Goal: Information Seeking & Learning: Learn about a topic

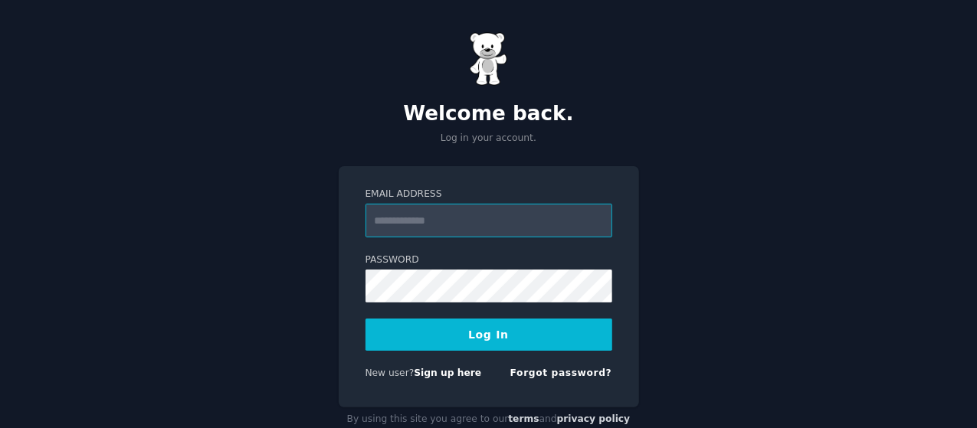
paste input "**********"
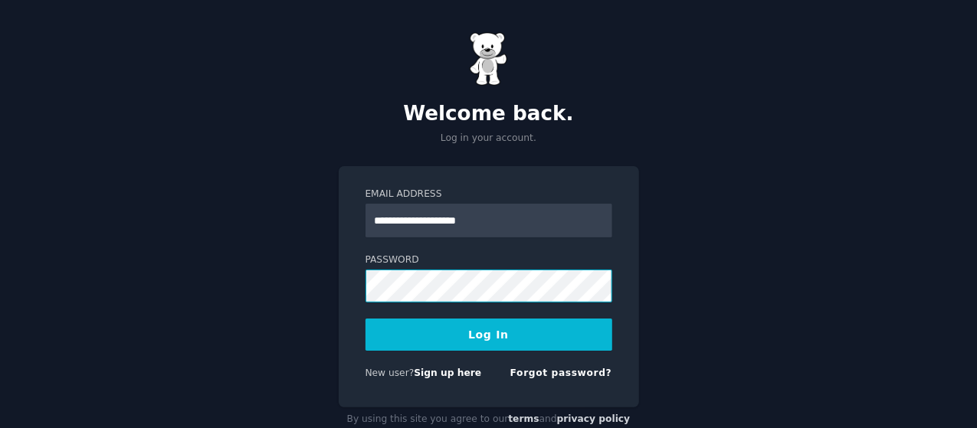
click at [366, 319] on button "Log In" at bounding box center [489, 335] width 247 height 32
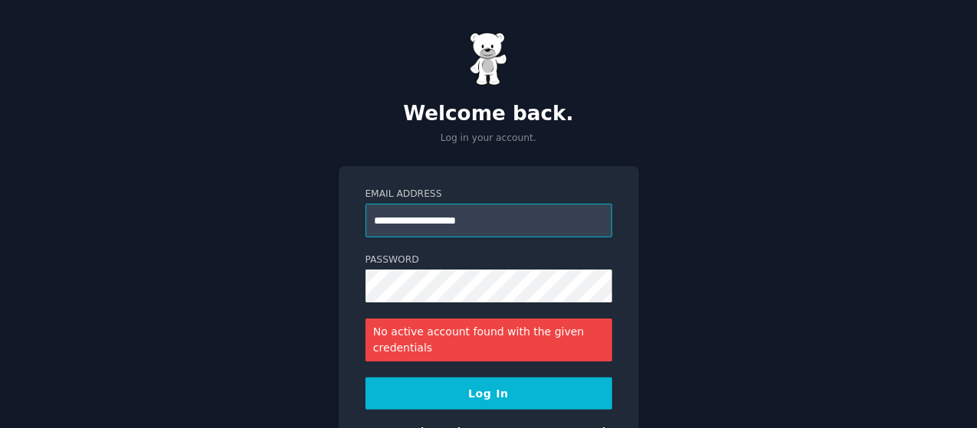
click at [489, 225] on input "**********" at bounding box center [489, 221] width 247 height 34
paste input "**"
type input "**********"
click at [366, 378] on button "Log In" at bounding box center [489, 394] width 247 height 32
click at [411, 220] on input "**********" at bounding box center [489, 221] width 247 height 34
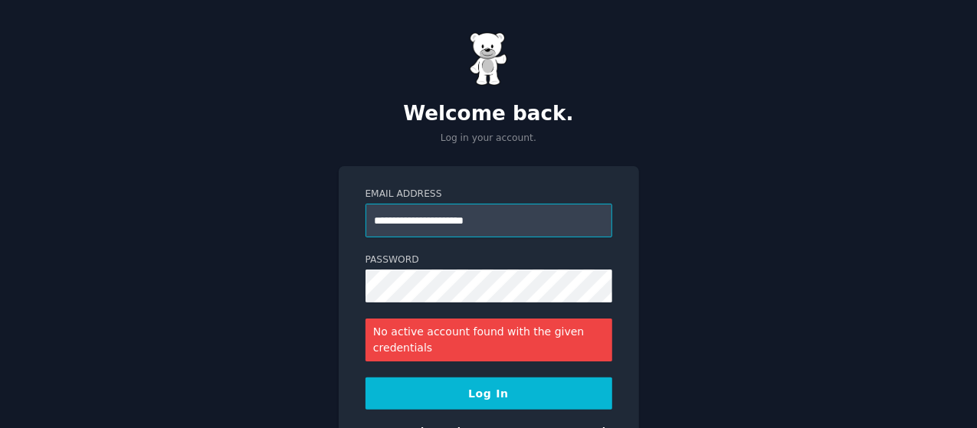
click at [379, 226] on input "**********" at bounding box center [489, 221] width 247 height 34
click at [366, 378] on button "Log In" at bounding box center [489, 394] width 247 height 32
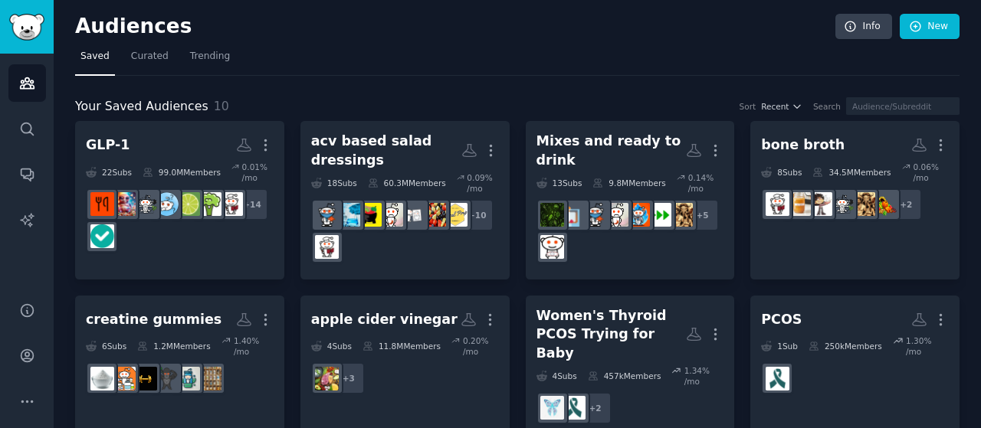
click at [469, 84] on div "Your Saved Audiences 10 Sort Recent Search GLP-1 More 22 Sub s 99.0M Members 0.…" at bounding box center [517, 324] width 884 height 497
click at [363, 101] on div "Your Saved Audiences 10 Sort Recent Search" at bounding box center [517, 106] width 884 height 19
click at [291, 94] on div "Your Saved Audiences 10 Sort Recent Search GLP-1 More 22 Sub s 99.0M Members 0.…" at bounding box center [517, 324] width 884 height 497
click at [291, 110] on div "Your Saved Audiences 10 Sort Recent Search" at bounding box center [517, 106] width 884 height 19
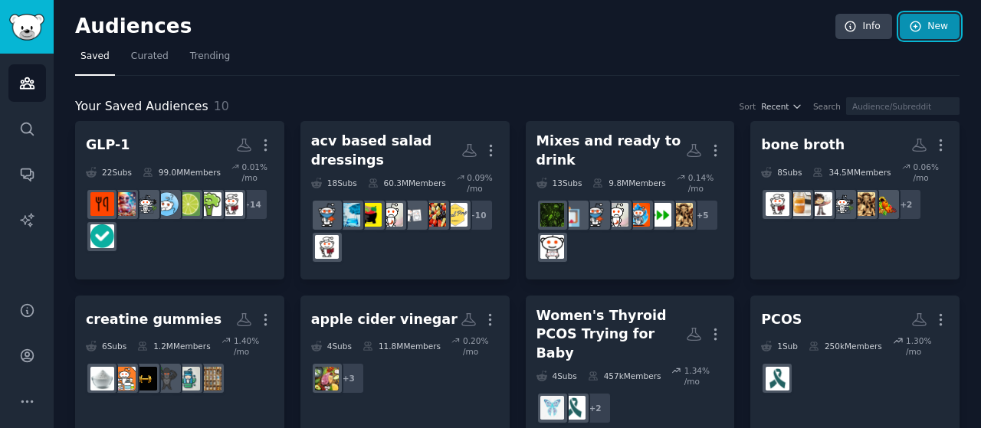
click at [938, 30] on link "New" at bounding box center [930, 27] width 60 height 26
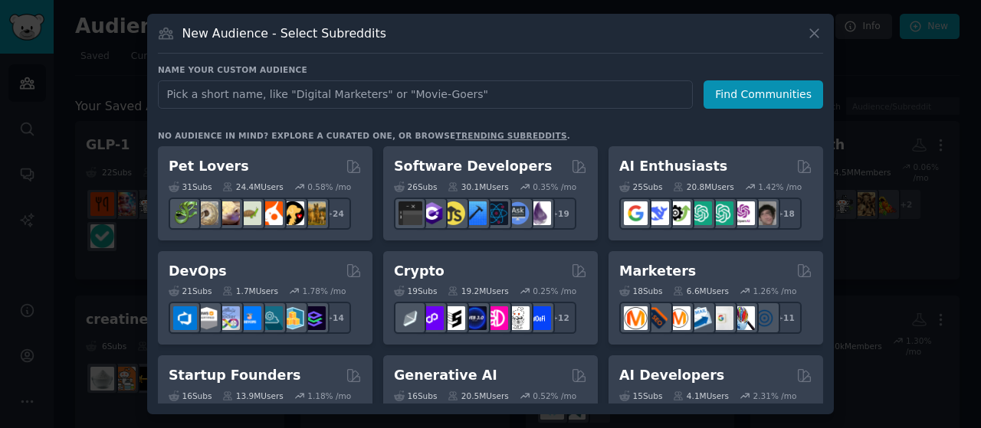
click at [336, 110] on div "Name your custom audience Audience Name Find Communities No audience in mind? E…" at bounding box center [490, 233] width 665 height 339
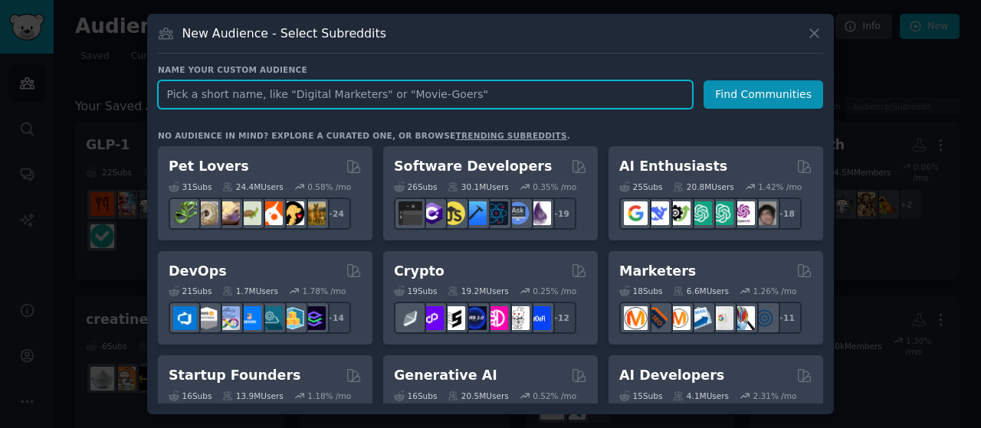
paste input "What is the main reason you purchase protein bars?"
click at [307, 88] on input "What is the main reason you purchase protein bars?" at bounding box center [425, 94] width 535 height 28
click at [365, 94] on input "What is the main reason you purchase protein bars?" at bounding box center [425, 94] width 535 height 28
click at [293, 93] on input "What is the main reason you purchase David protein bars?" at bounding box center [425, 94] width 535 height 28
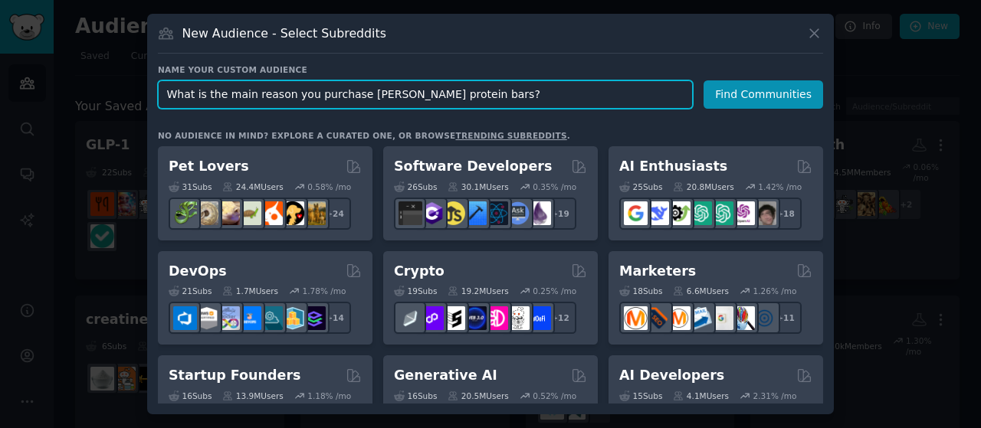
click at [293, 93] on input "What is the main reason you purchase David protein bars?" at bounding box center [425, 94] width 535 height 28
click at [372, 96] on input "What is the main reason someone purchases David protein bars?" at bounding box center [425, 94] width 535 height 28
click at [394, 87] on input "What is the main reason someone purchases David protein bars?" at bounding box center [425, 94] width 535 height 28
click at [383, 93] on input "What is the main reason someone purchases David protein bars?" at bounding box center [425, 94] width 535 height 28
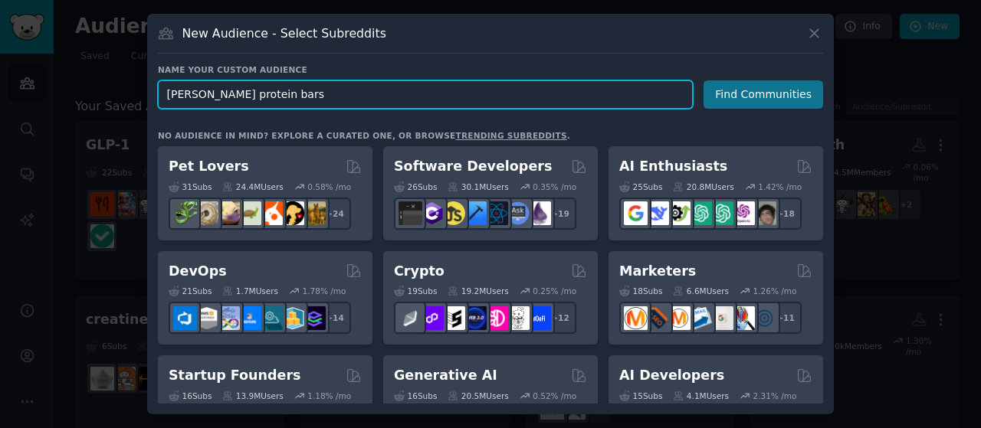
type input "David protein bars"
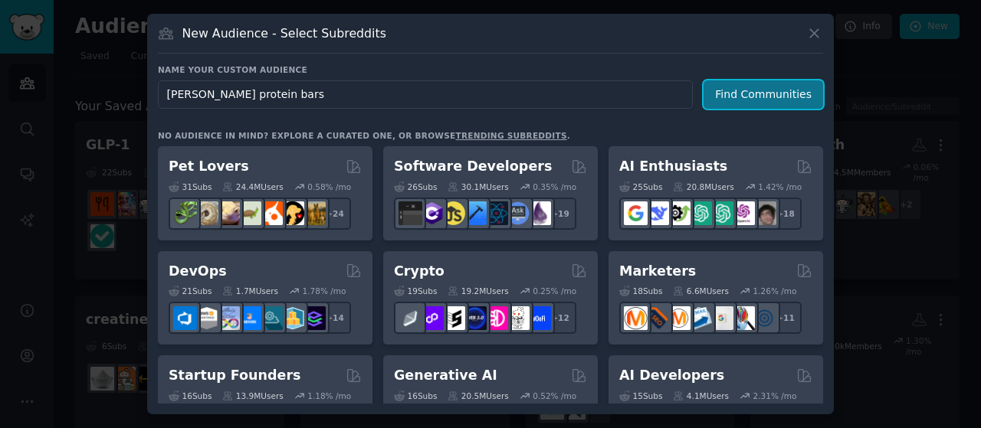
click at [766, 92] on button "Find Communities" at bounding box center [763, 94] width 120 height 28
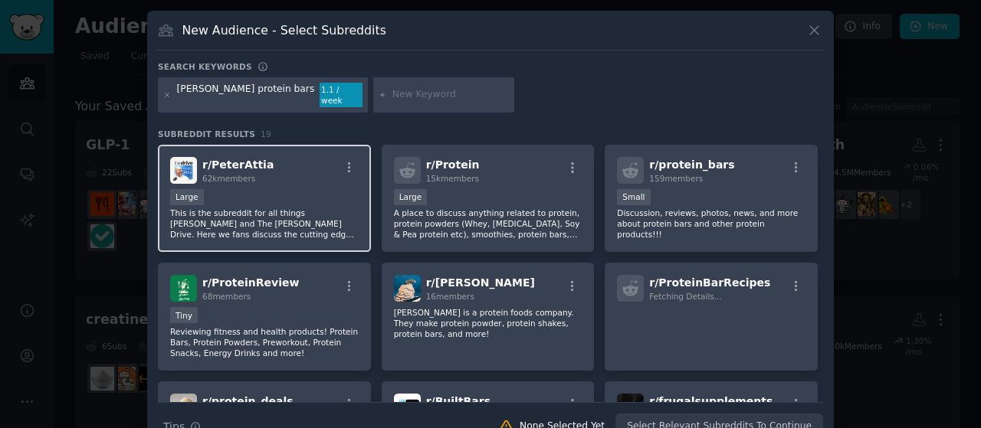
click at [258, 189] on div "Large" at bounding box center [264, 198] width 189 height 19
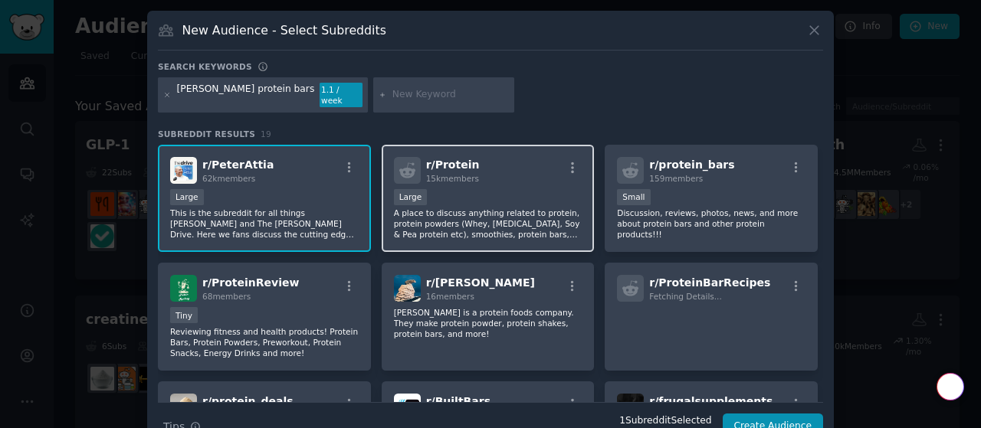
click at [529, 208] on p "A place to discuss anything related to protein, protein powders (Whey, Casein, …" at bounding box center [488, 224] width 189 height 32
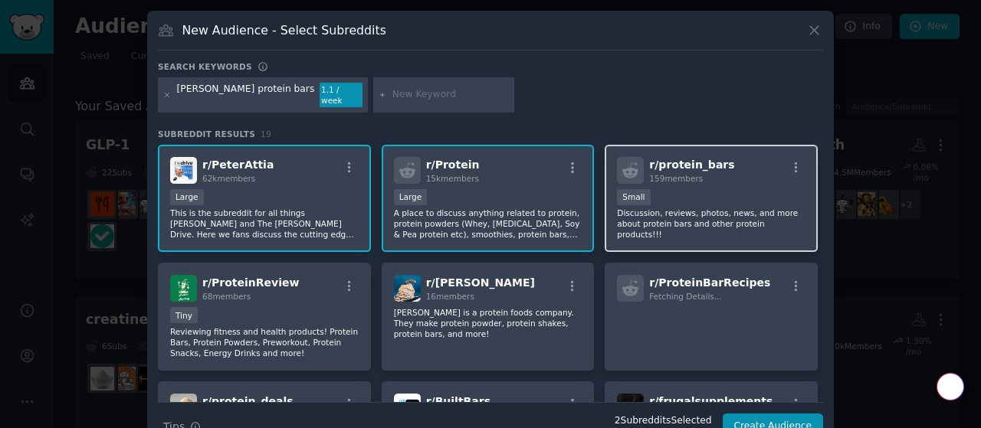
click at [734, 214] on p "Discussion, reviews, photos, news, and more about protein bars and other protei…" at bounding box center [711, 224] width 189 height 32
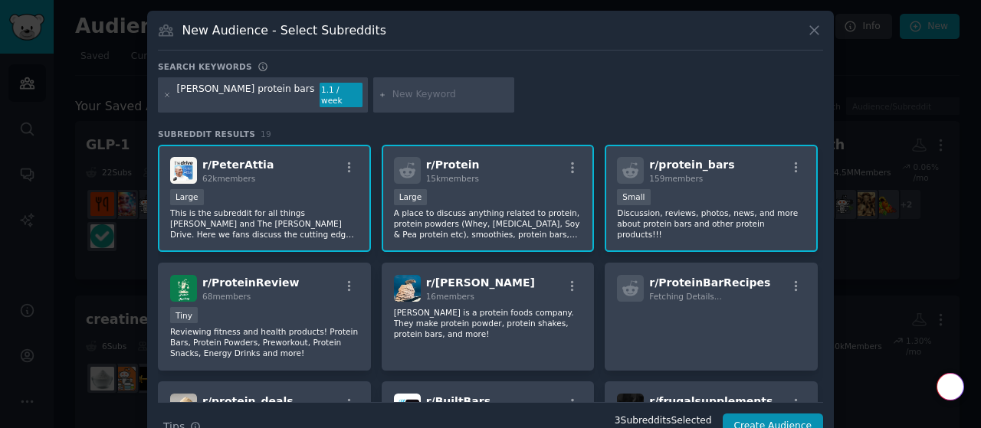
click at [708, 211] on p "Discussion, reviews, photos, news, and more about protein bars and other protei…" at bounding box center [711, 224] width 189 height 32
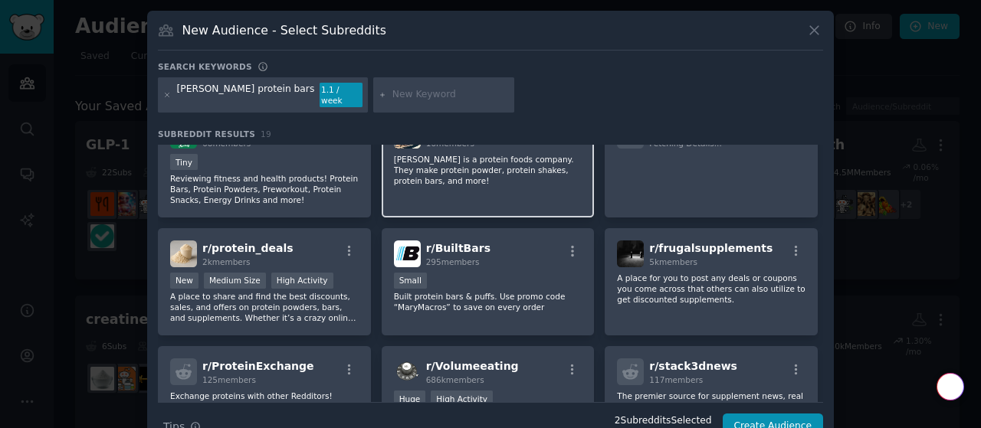
scroll to position [154, 0]
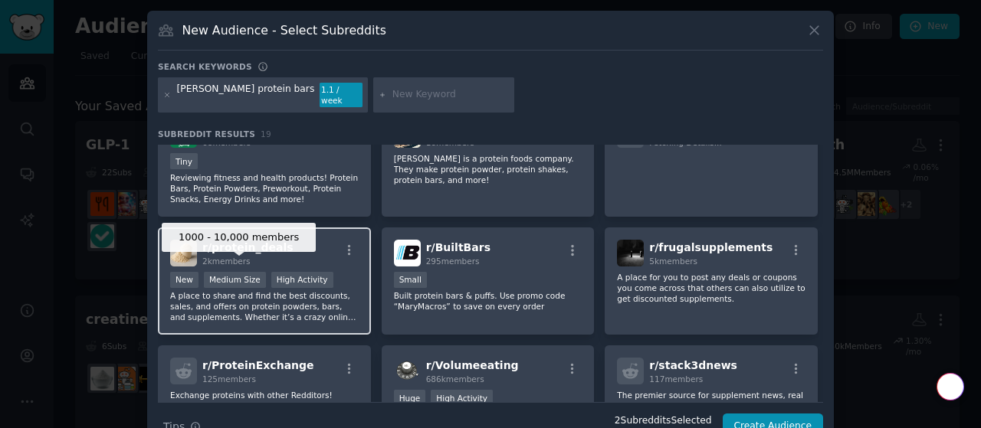
click at [252, 274] on div "Medium Size" at bounding box center [235, 280] width 62 height 16
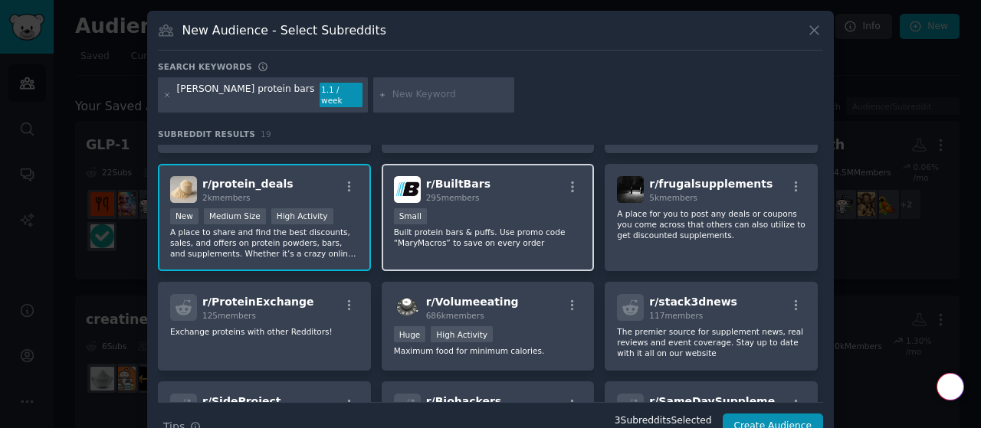
scroll to position [218, 0]
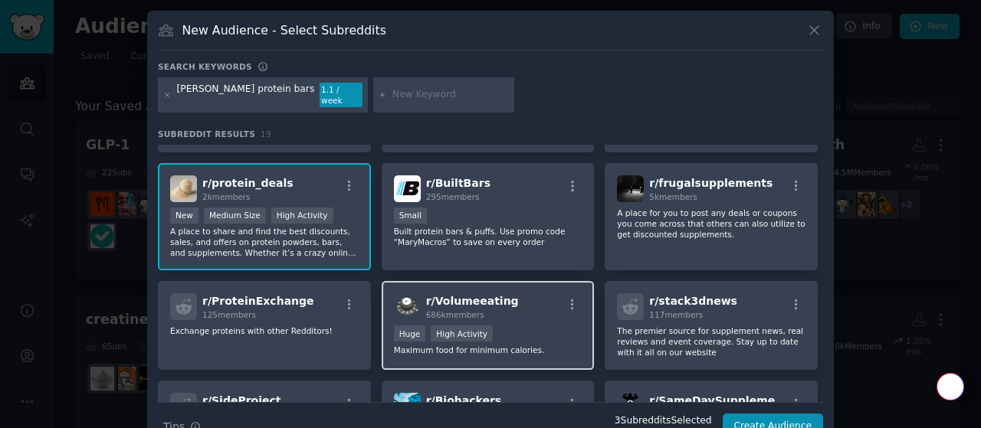
click at [511, 304] on div "r/ Volumeeating 686k members" at bounding box center [488, 306] width 189 height 27
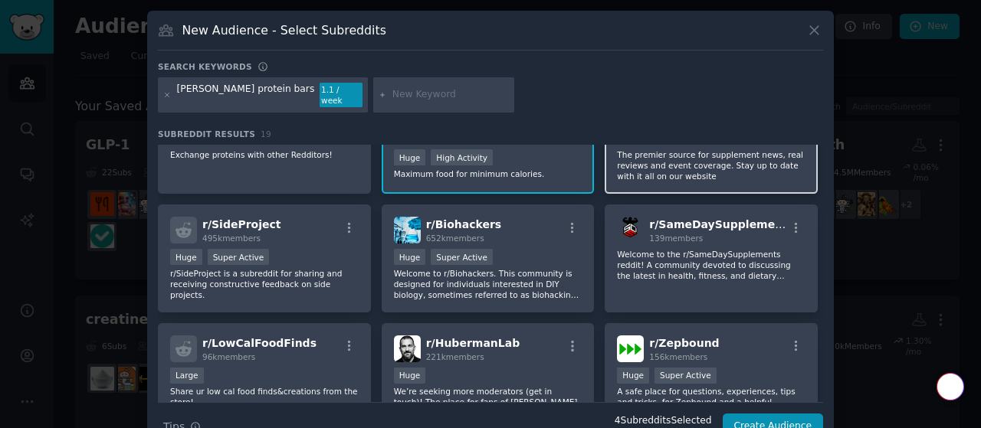
scroll to position [395, 0]
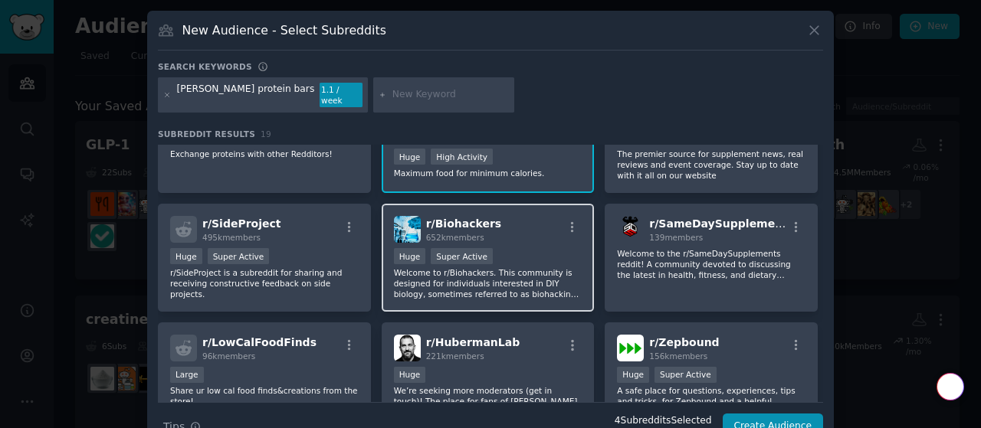
click at [534, 280] on p "Welcome to r/Biohackers. This community is designed for individuals interested …" at bounding box center [488, 283] width 189 height 32
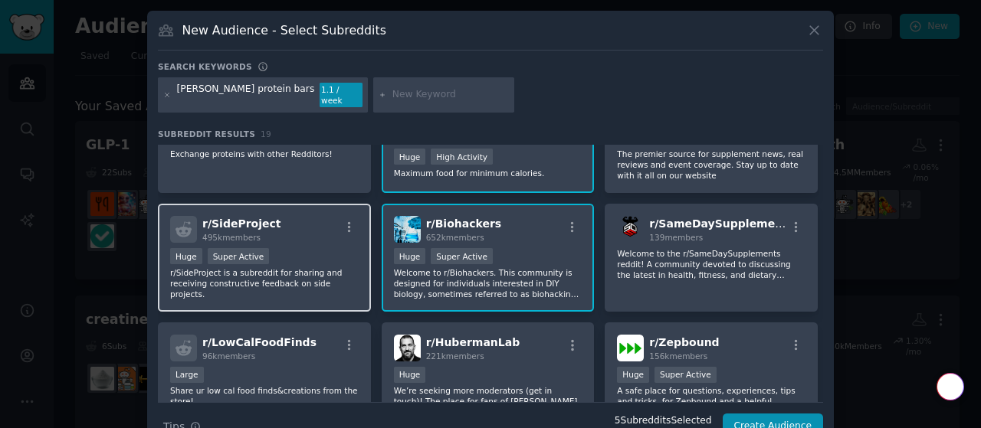
scroll to position [489, 0]
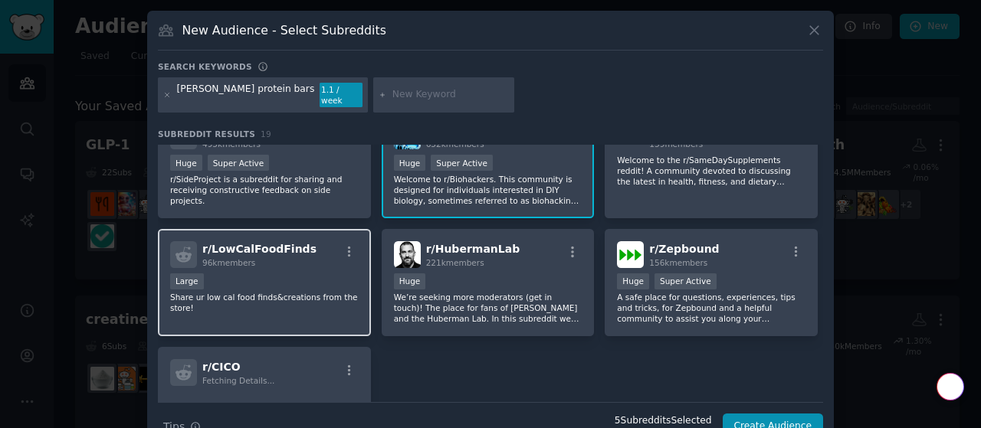
click at [298, 292] on p "Share ur low cal food finds&creations from the store!" at bounding box center [264, 302] width 189 height 21
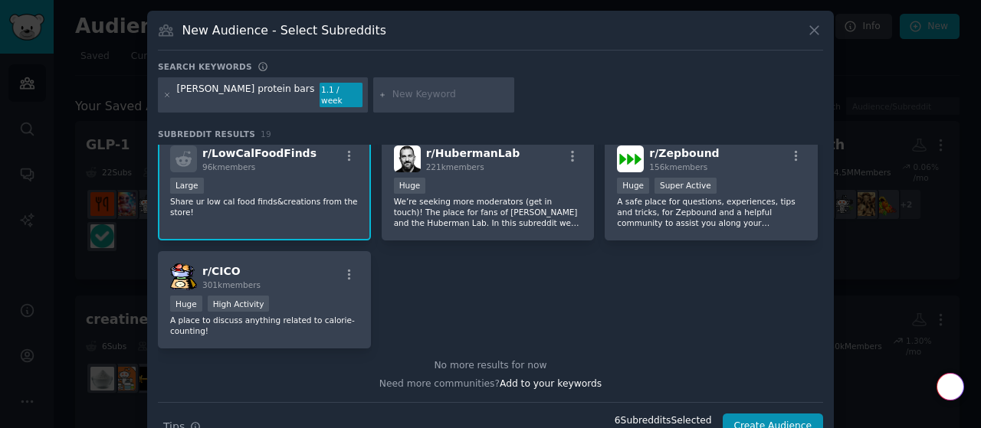
scroll to position [500, 0]
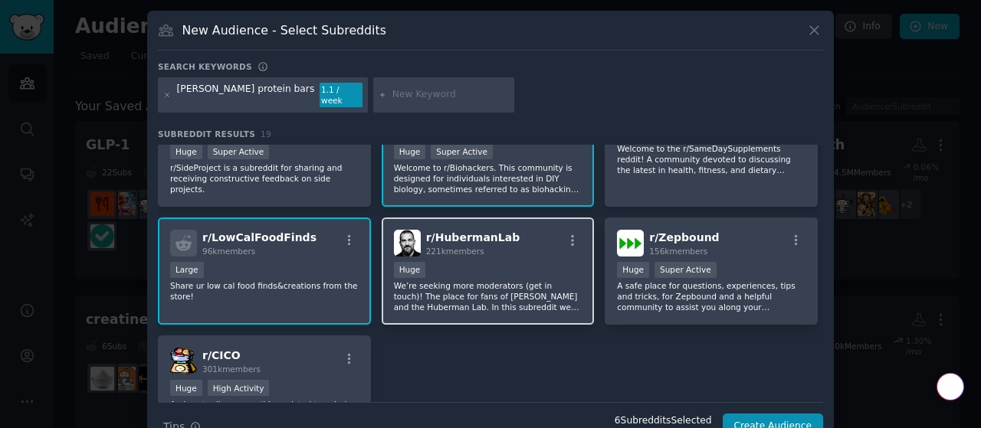
click at [502, 297] on p "We’re seeking more moderators (get in touch)! The place for fans of Dr. Andrew …" at bounding box center [488, 296] width 189 height 32
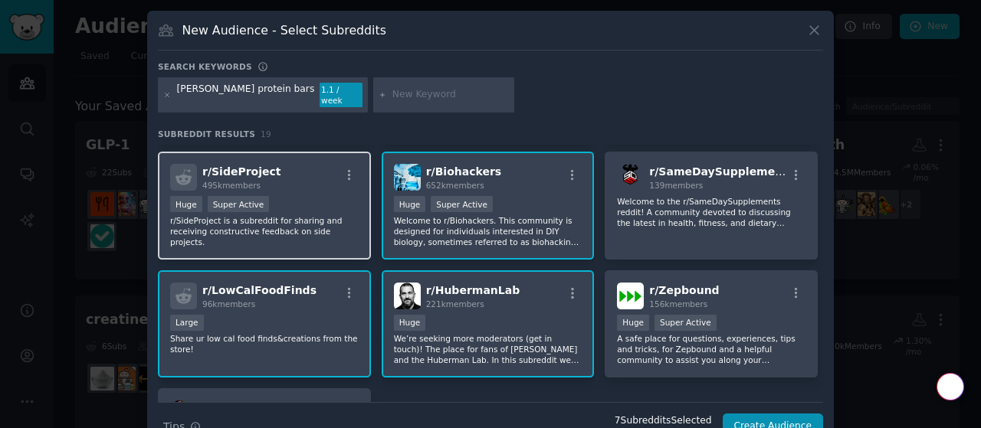
scroll to position [441, 0]
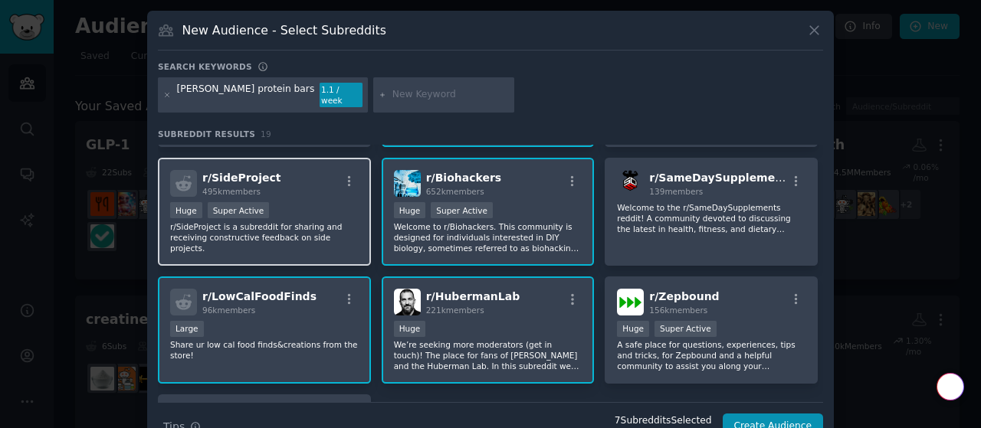
click at [316, 221] on p "r/SideProject is a subreddit for sharing and receiving constructive feedback on…" at bounding box center [264, 237] width 189 height 32
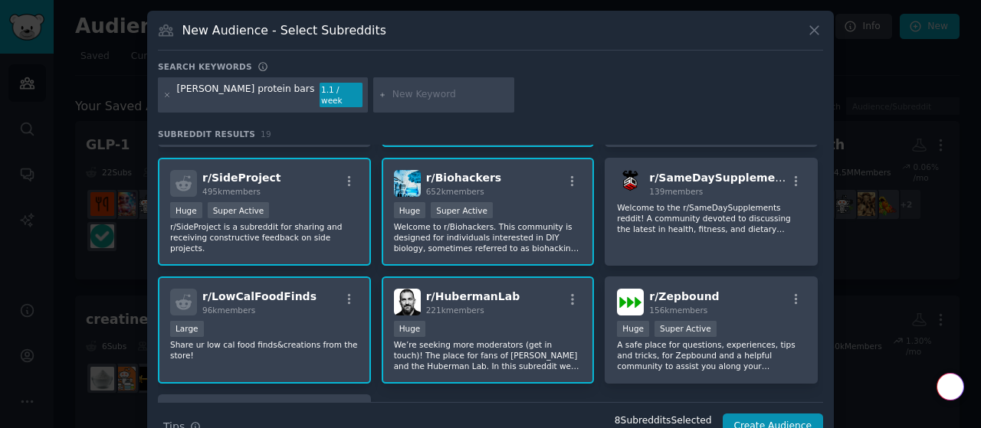
click at [297, 225] on p "r/SideProject is a subreddit for sharing and receiving constructive feedback on…" at bounding box center [264, 237] width 189 height 32
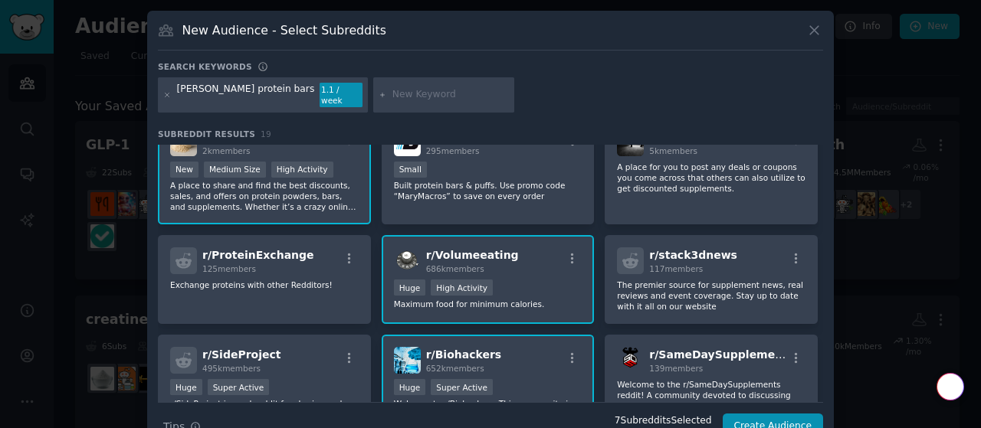
scroll to position [0, 0]
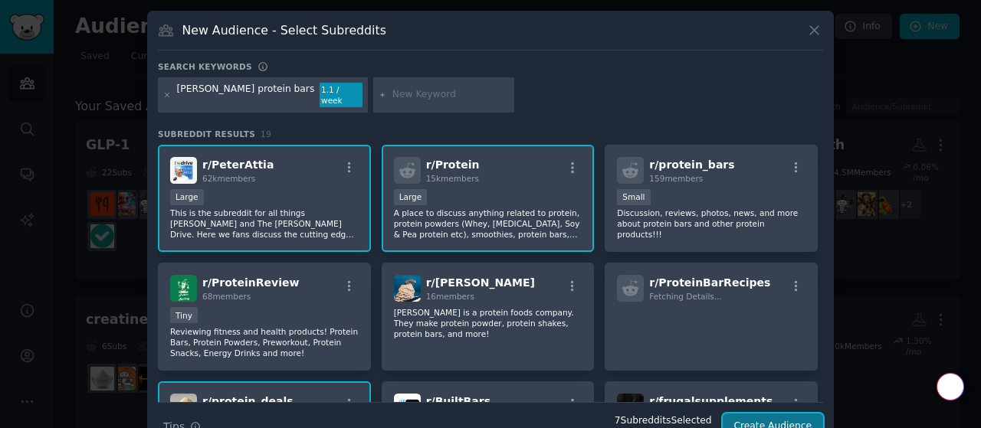
click at [757, 415] on button "Create Audience" at bounding box center [773, 427] width 101 height 26
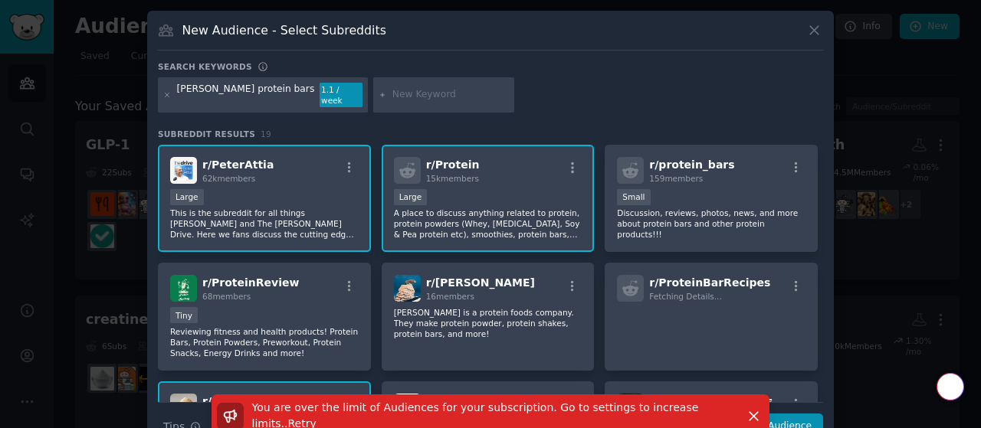
click at [392, 88] on input "text" at bounding box center [450, 95] width 116 height 14
paste input "What is the main reason you purchase protein bars?"
type input "What is the main reason you purchase protein bars?"
click at [392, 90] on input "What is the main reason you purchase protein bars?" at bounding box center [450, 95] width 116 height 14
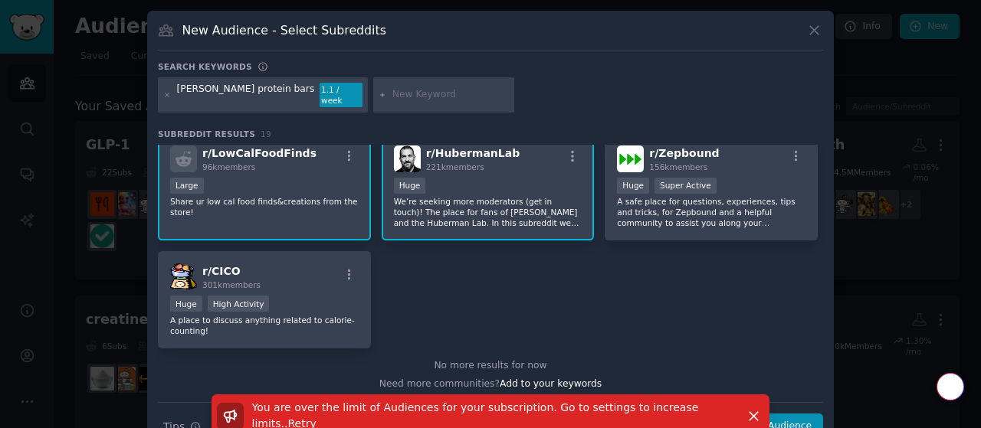
scroll to position [516, 0]
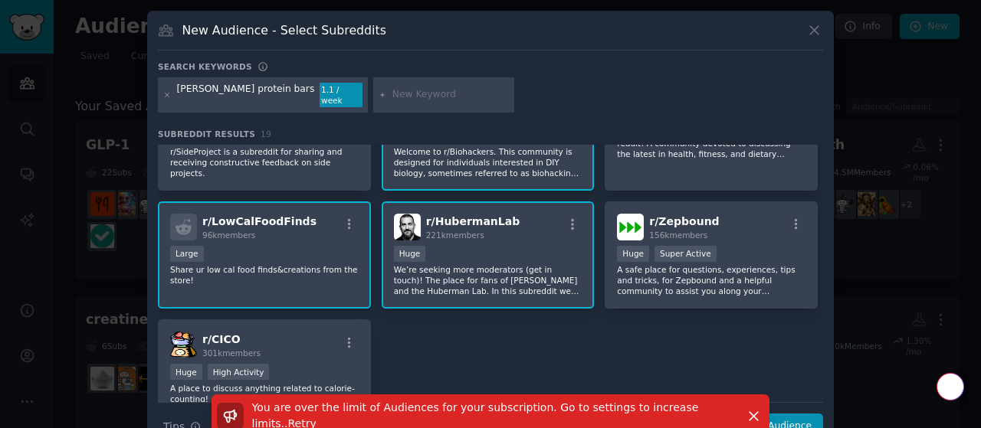
click at [478, 264] on p "We’re seeking more moderators (get in touch)! The place for fans of Dr. Andrew …" at bounding box center [488, 280] width 189 height 32
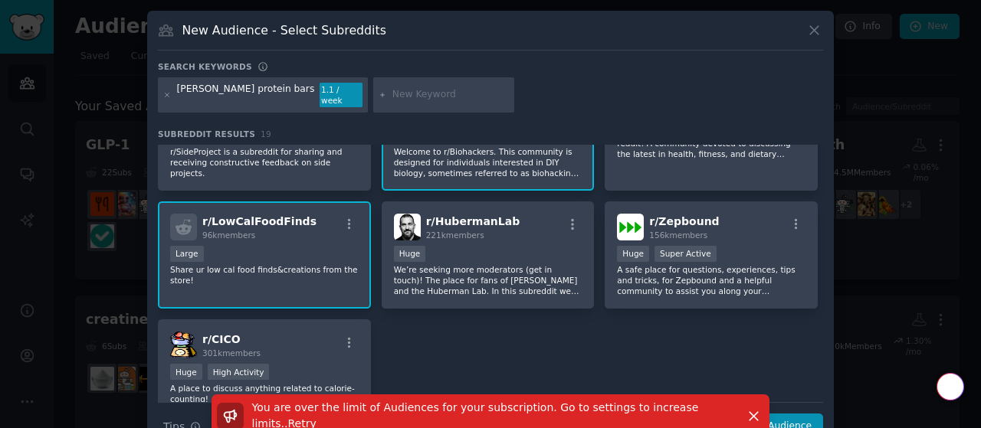
click at [290, 264] on p "Share ur low cal food finds&creations from the store!" at bounding box center [264, 274] width 189 height 21
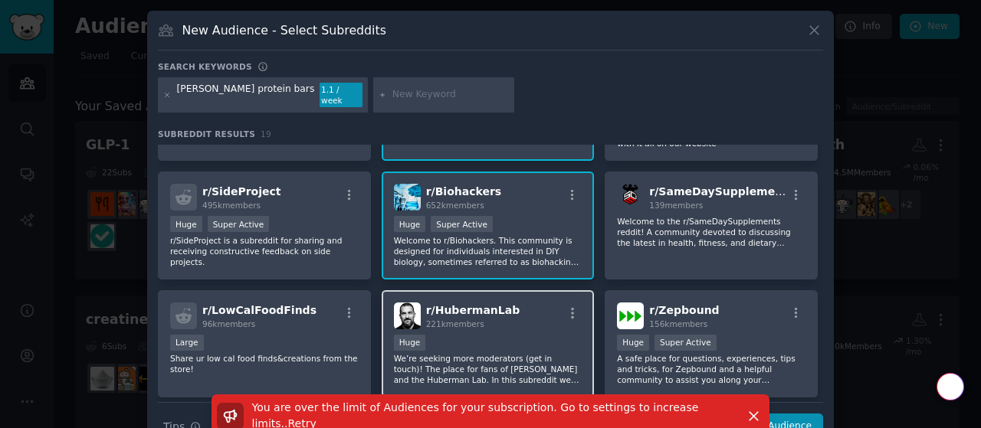
scroll to position [426, 0]
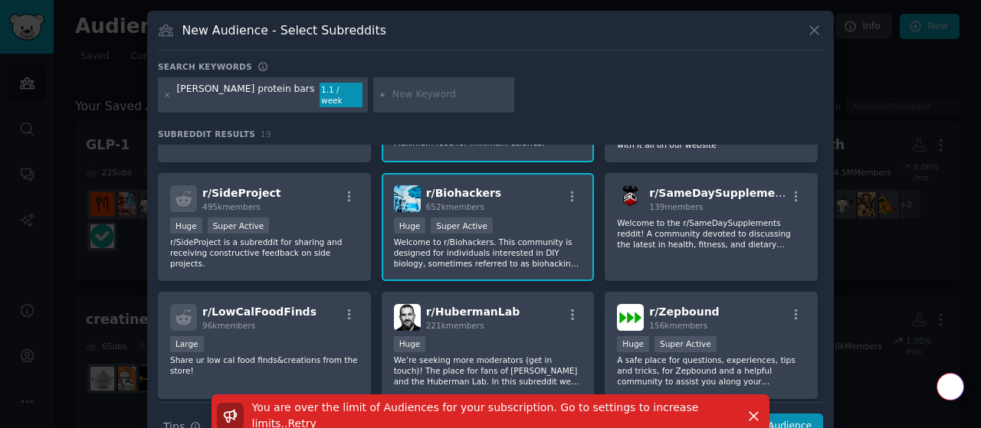
click at [506, 238] on p "Welcome to r/Biohackers. This community is designed for individuals interested …" at bounding box center [488, 253] width 189 height 32
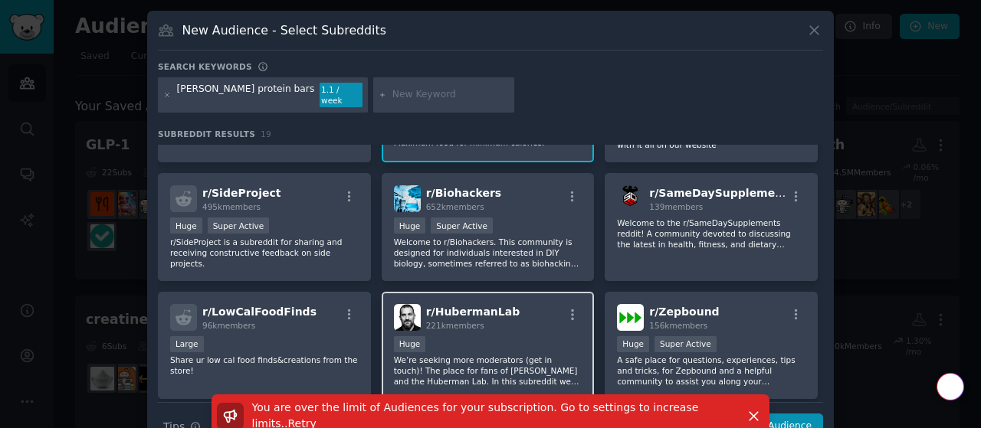
scroll to position [282, 0]
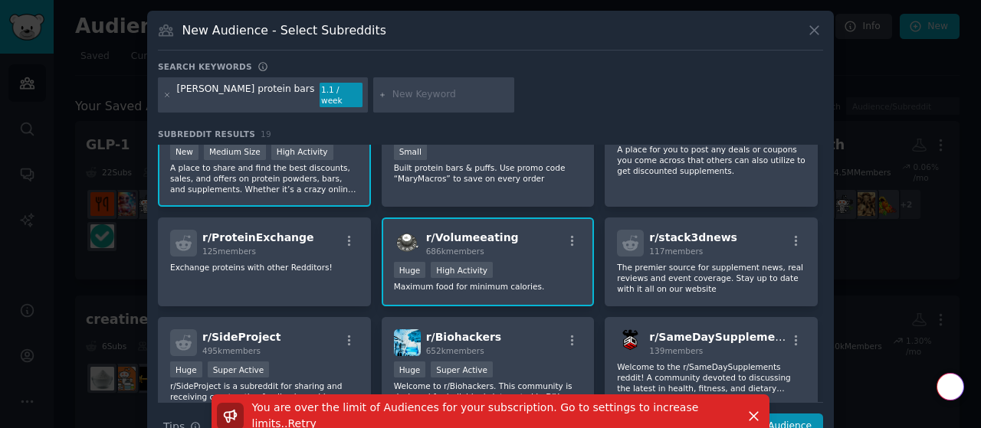
click at [551, 281] on p "Maximum food for minimum calories." at bounding box center [488, 286] width 189 height 11
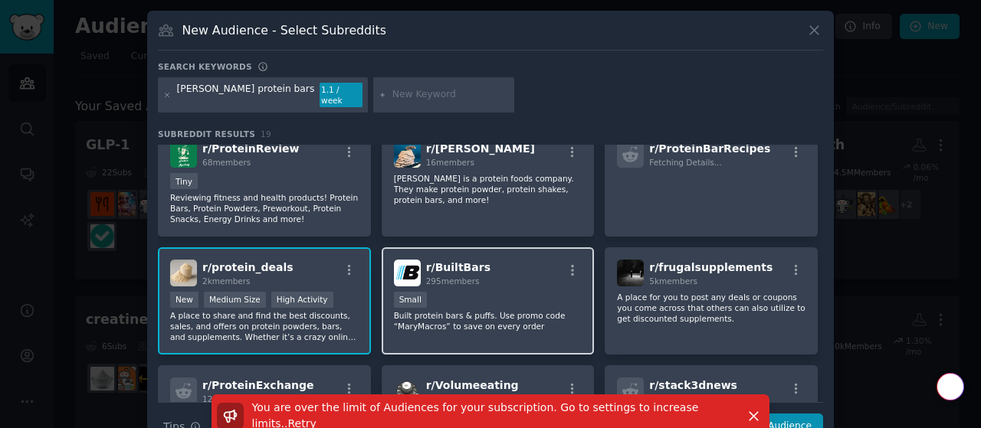
scroll to position [0, 0]
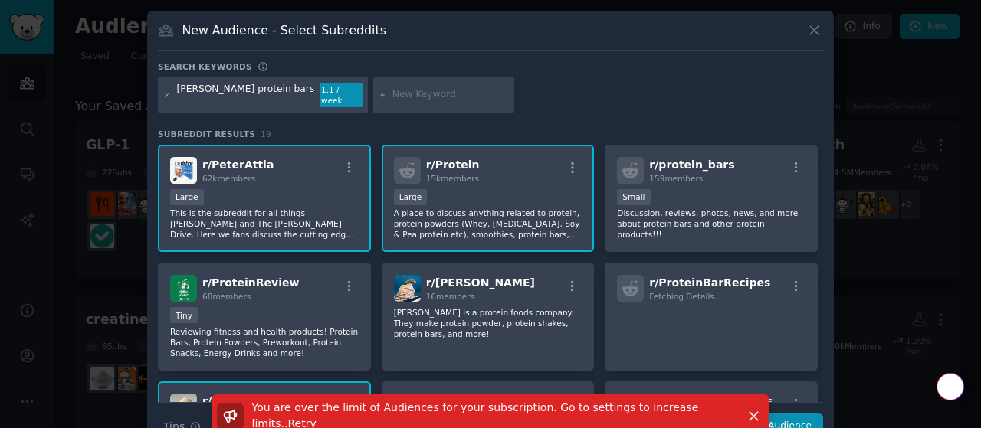
click at [392, 90] on input "text" at bounding box center [450, 95] width 116 height 14
click at [781, 405] on div "You are over the limit of Audiences for your subscription. Go to settings to in…" at bounding box center [490, 416] width 601 height 43
click at [790, 418] on div "You are over the limit of Audiences for your subscription. Go to settings to in…" at bounding box center [490, 423] width 687 height 57
click at [316, 418] on span "Retry" at bounding box center [302, 424] width 28 height 12
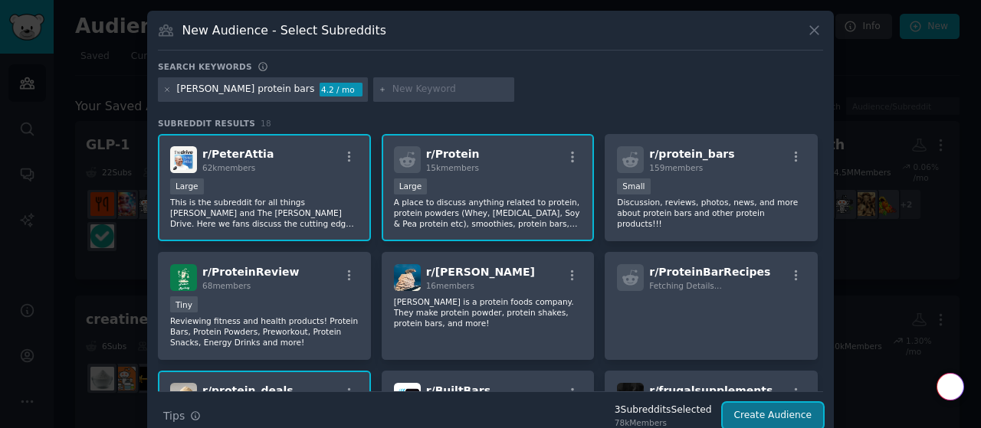
click at [752, 417] on button "Create Audience" at bounding box center [773, 416] width 101 height 26
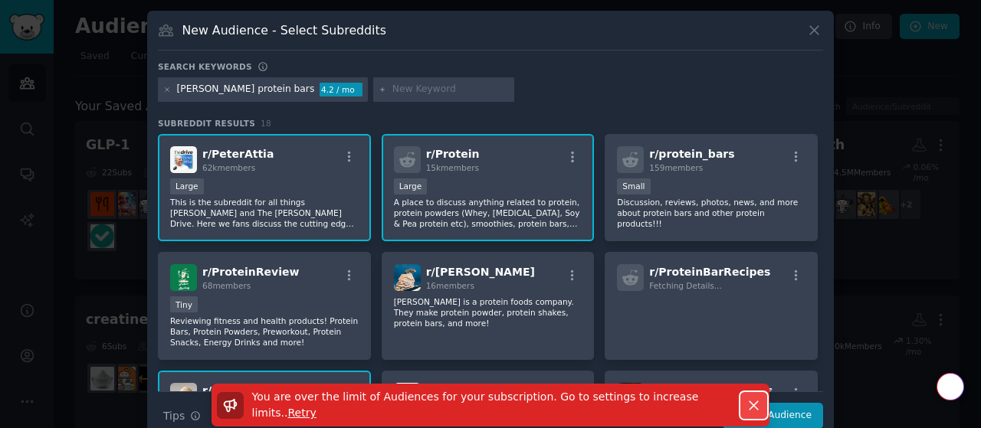
click at [752, 414] on icon "button" at bounding box center [754, 406] width 16 height 16
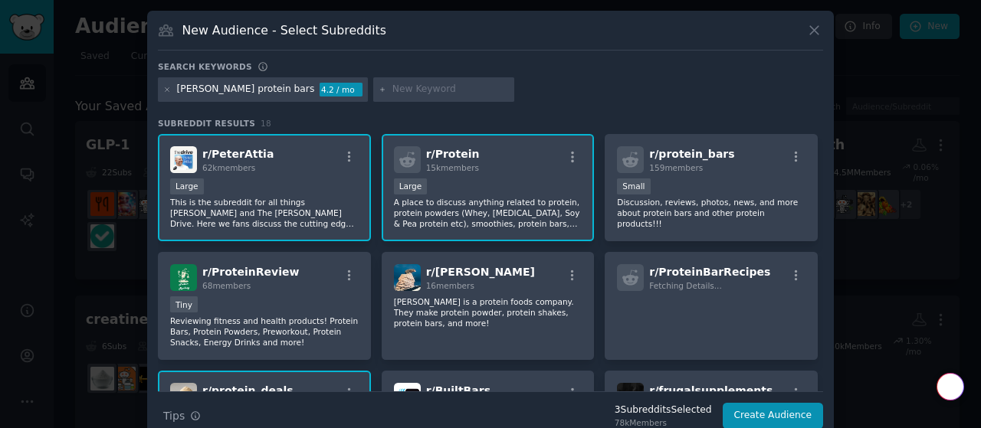
click at [392, 90] on input "text" at bounding box center [450, 90] width 116 height 14
type input "time of"
type input "david bar"
click at [746, 416] on button "Create Audience" at bounding box center [773, 416] width 101 height 26
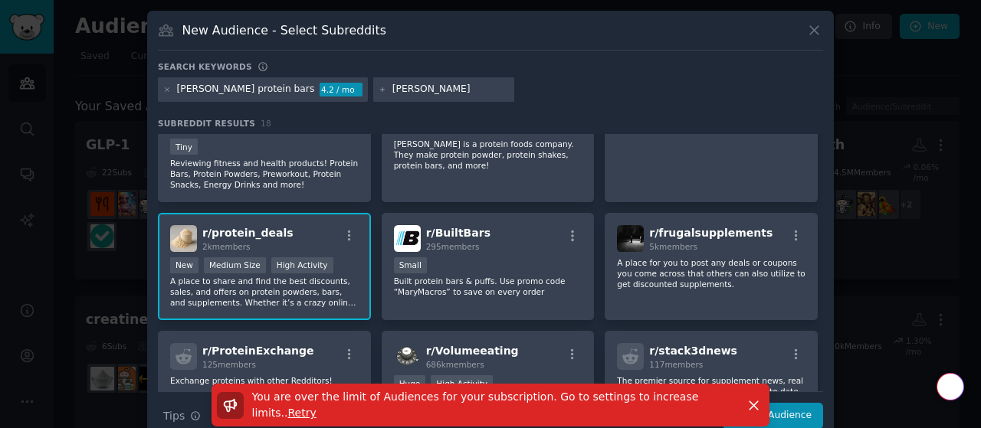
scroll to position [159, 0]
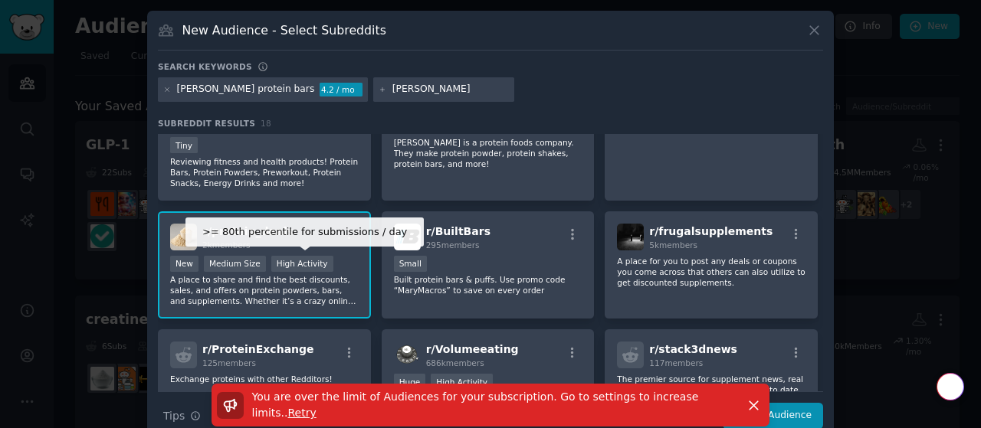
click at [273, 257] on div "High Activity" at bounding box center [302, 264] width 62 height 16
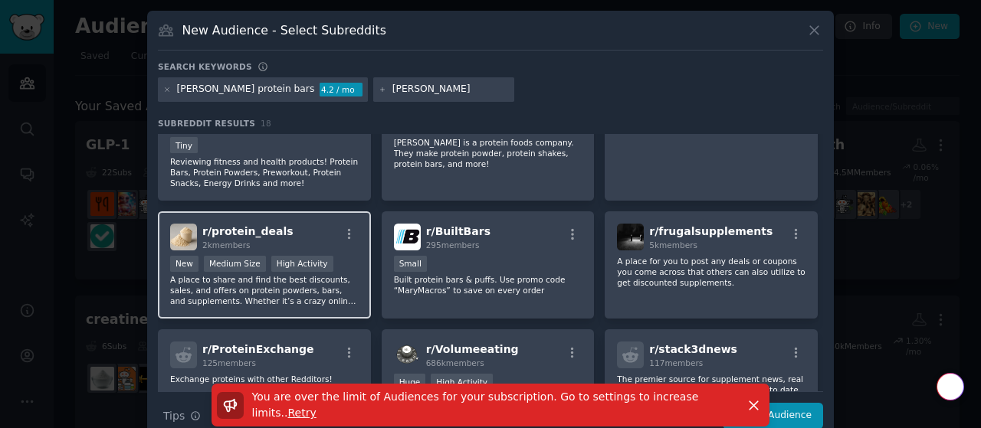
click at [334, 280] on p "A place to share and find the best discounts, sales, and offers on protein powd…" at bounding box center [264, 290] width 189 height 32
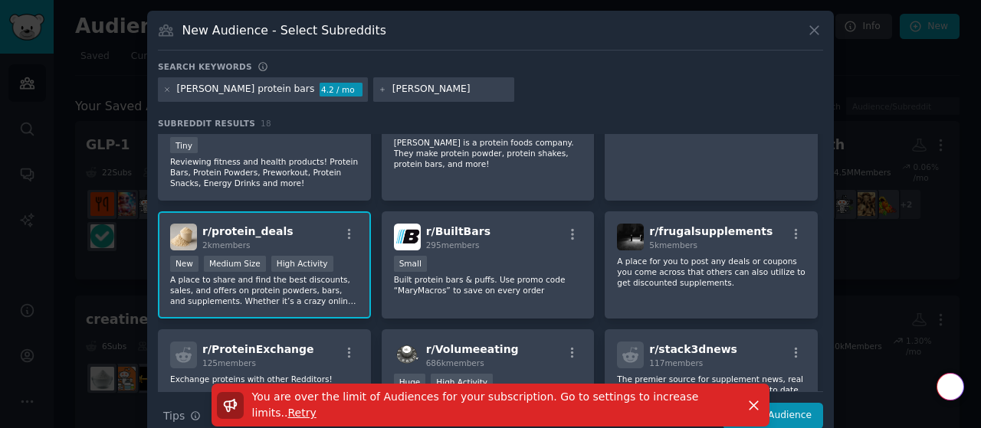
click at [334, 280] on p "A place to share and find the best discounts, sales, and offers on protein powd…" at bounding box center [264, 290] width 189 height 32
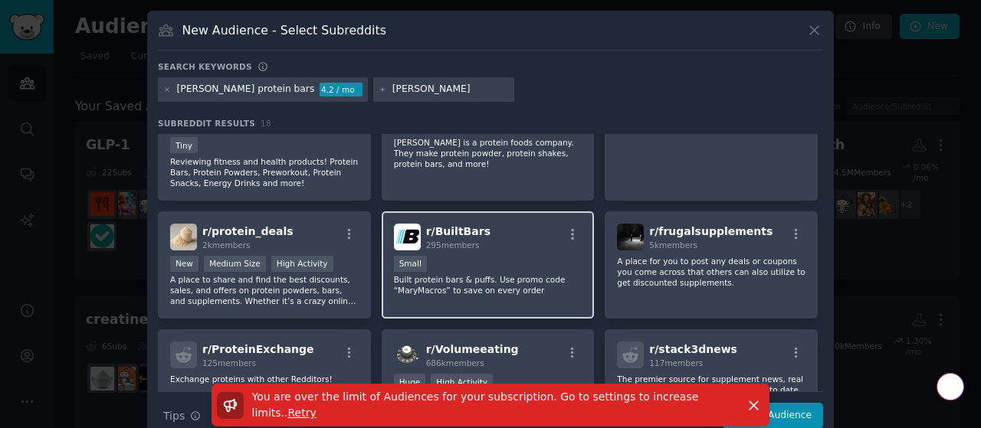
scroll to position [0, 0]
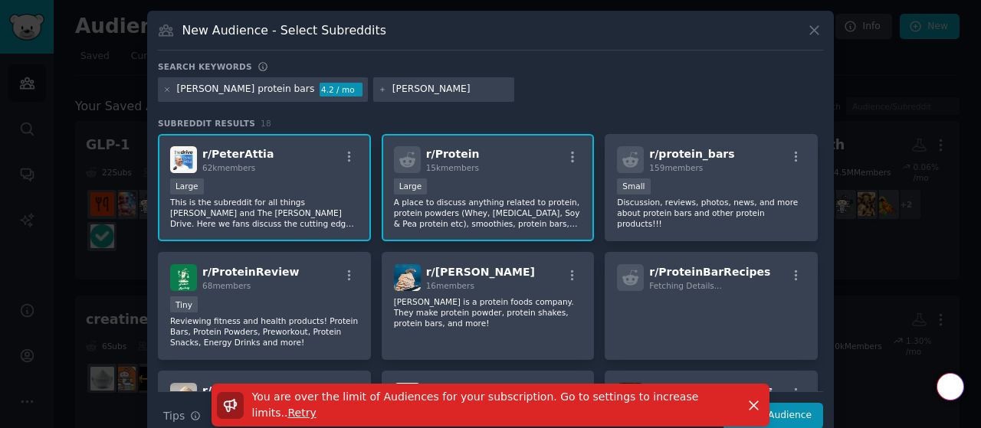
click at [392, 92] on input "david bar" at bounding box center [450, 90] width 116 height 14
click at [392, 92] on input "text" at bounding box center [450, 90] width 116 height 14
click at [514, 93] on div "David protein bars 4.2 / mo" at bounding box center [490, 92] width 665 height 30
click at [802, 418] on div "You are over the limit of Audiences for your subscription. Go to settings to in…" at bounding box center [490, 412] width 687 height 57
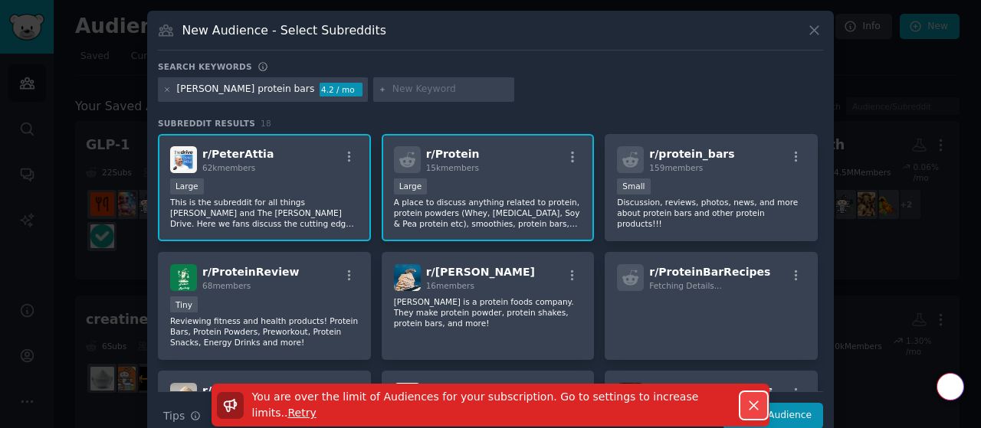
click at [746, 402] on icon "button" at bounding box center [754, 406] width 16 height 16
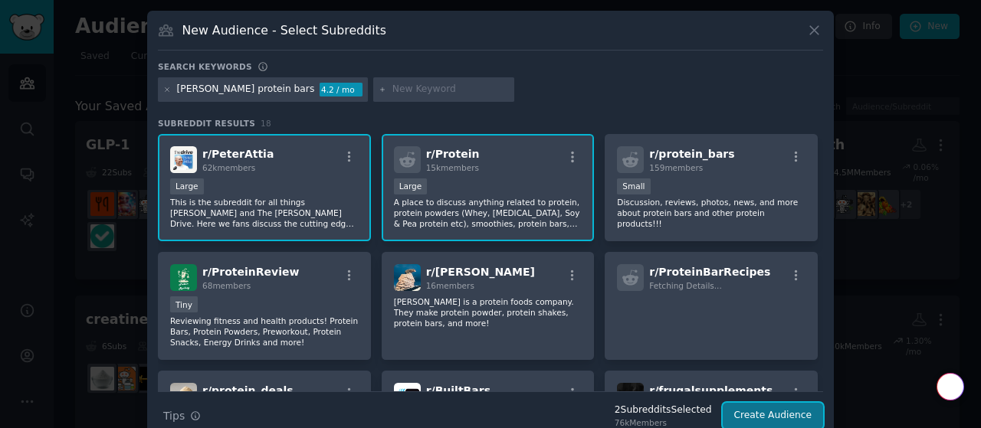
click at [783, 408] on button "Create Audience" at bounding box center [773, 416] width 101 height 26
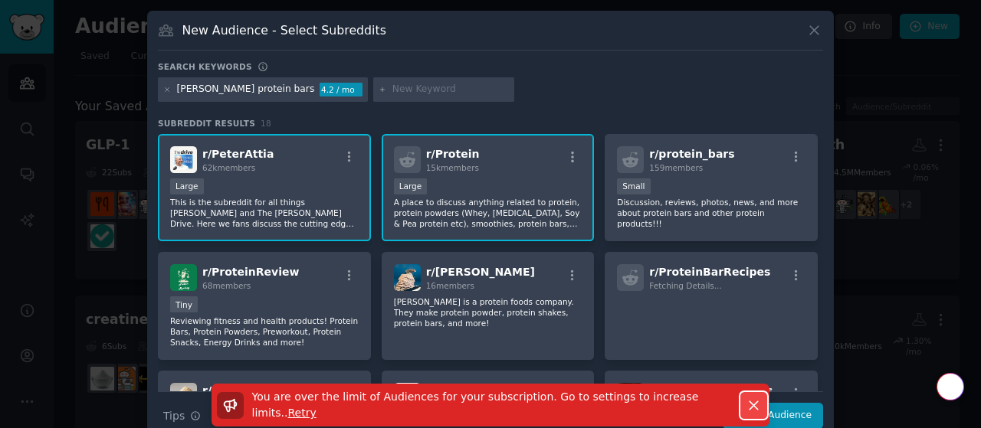
click at [751, 404] on icon "button" at bounding box center [754, 406] width 16 height 16
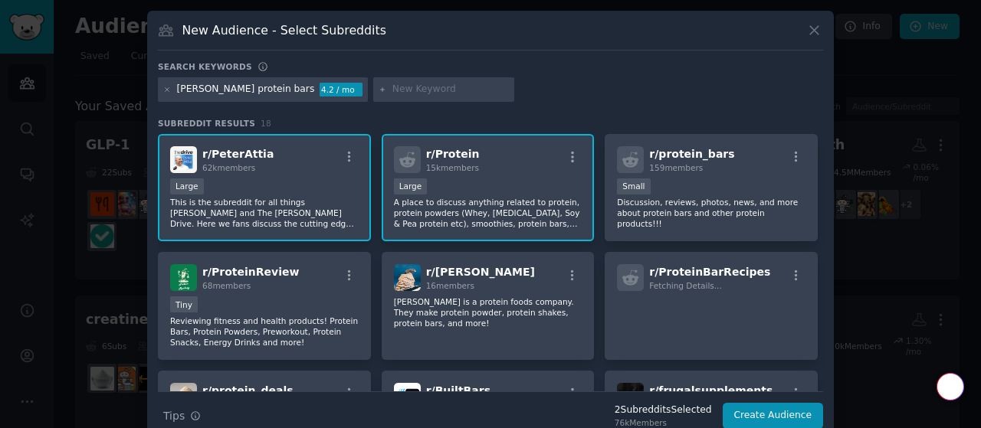
click at [464, 206] on p "A place to discuss anything related to protein, protein powders (Whey, Casein, …" at bounding box center [488, 213] width 189 height 32
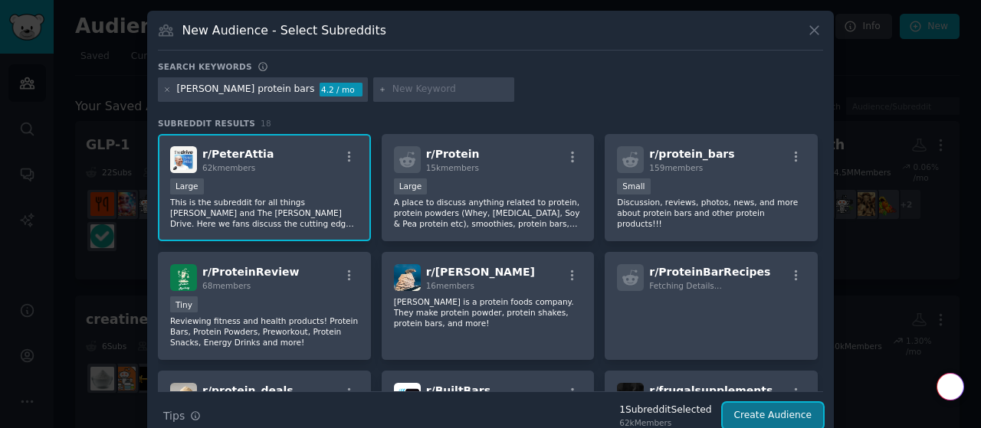
click at [745, 422] on button "Create Audience" at bounding box center [773, 416] width 101 height 26
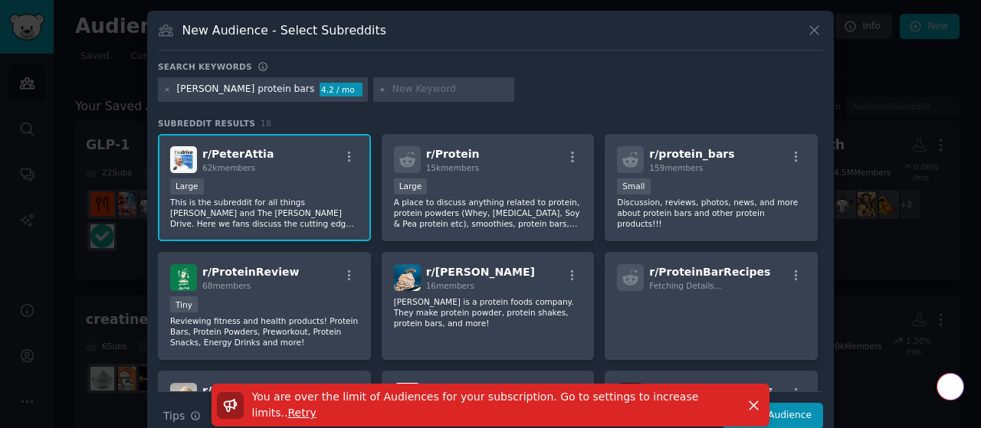
click at [688, 408] on span "You are over the limit of Audiences for your subscription. Go to settings to in…" at bounding box center [475, 405] width 447 height 28
click at [316, 408] on span "Retry" at bounding box center [302, 413] width 28 height 12
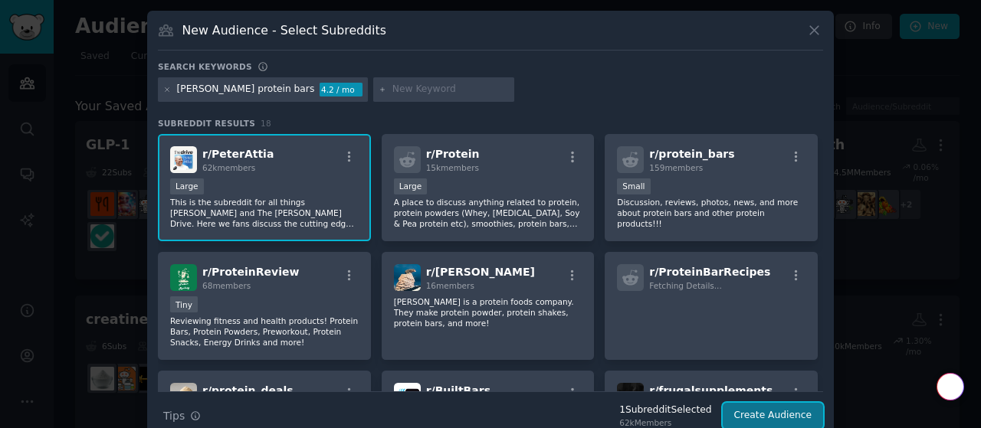
click at [762, 420] on button "Create Audience" at bounding box center [773, 416] width 101 height 26
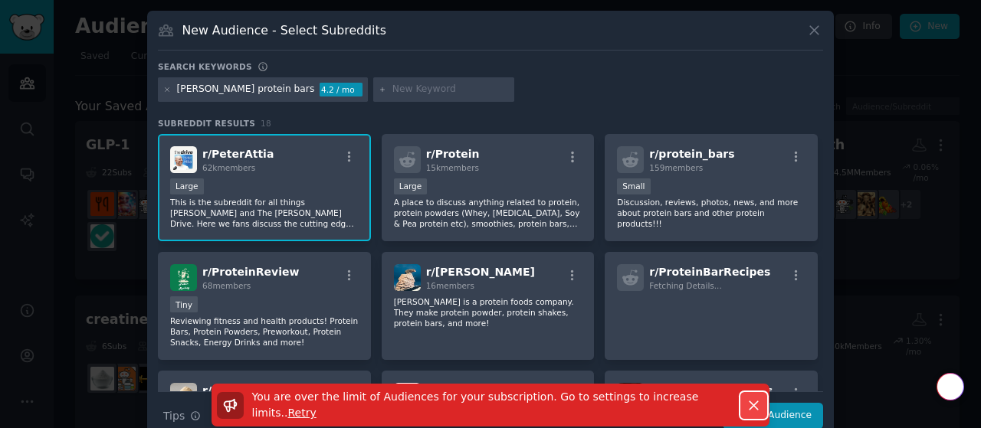
click at [755, 410] on icon "button" at bounding box center [753, 406] width 8 height 8
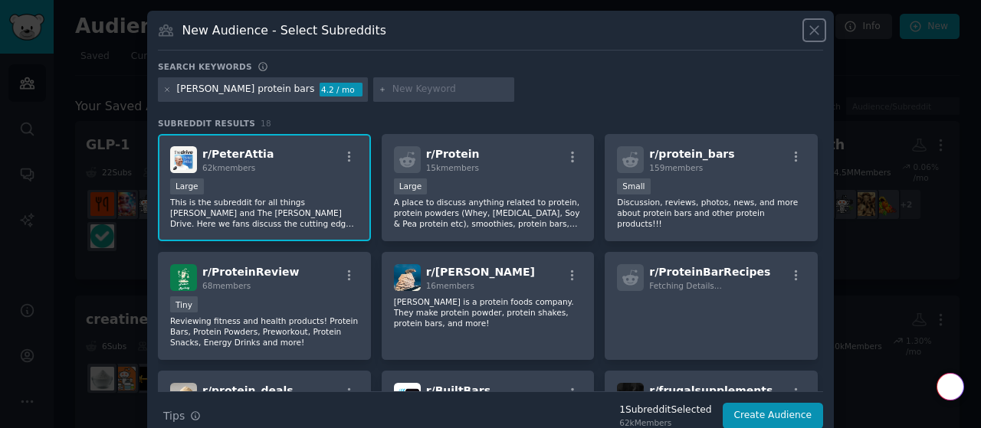
click at [810, 27] on icon at bounding box center [814, 30] width 8 height 8
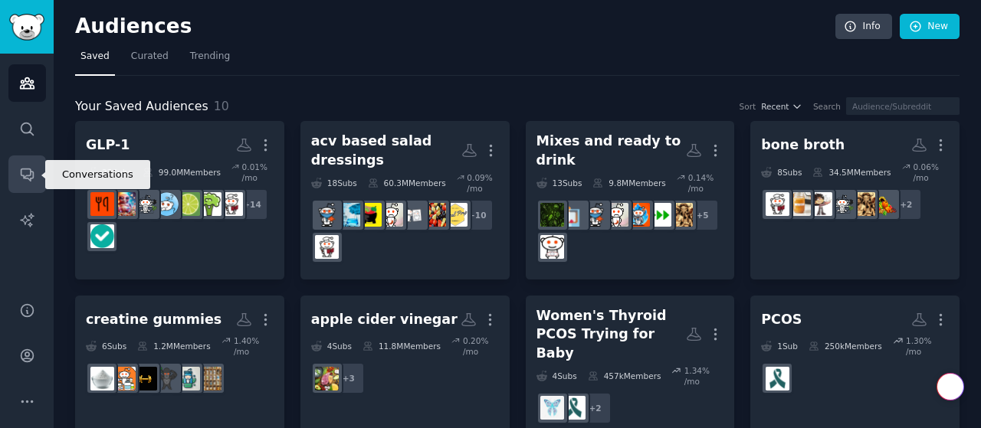
click at [26, 177] on icon "Sidebar" at bounding box center [27, 174] width 16 height 16
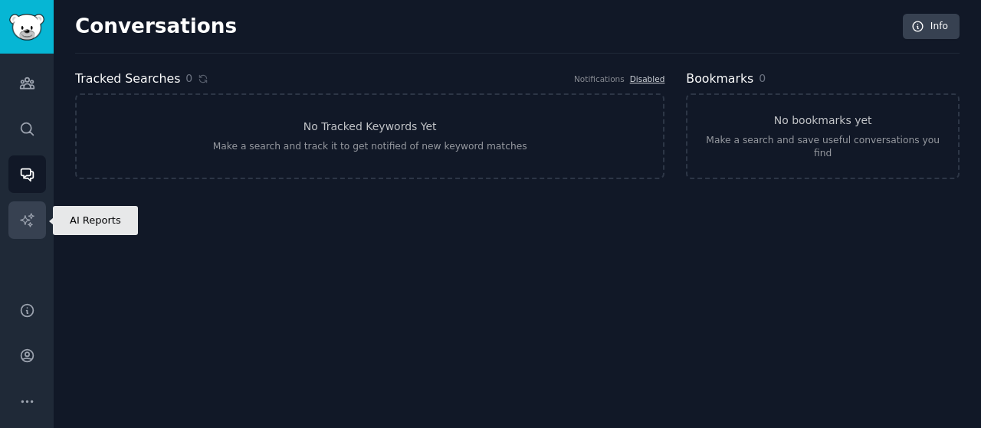
click at [26, 218] on icon "Sidebar" at bounding box center [26, 219] width 13 height 13
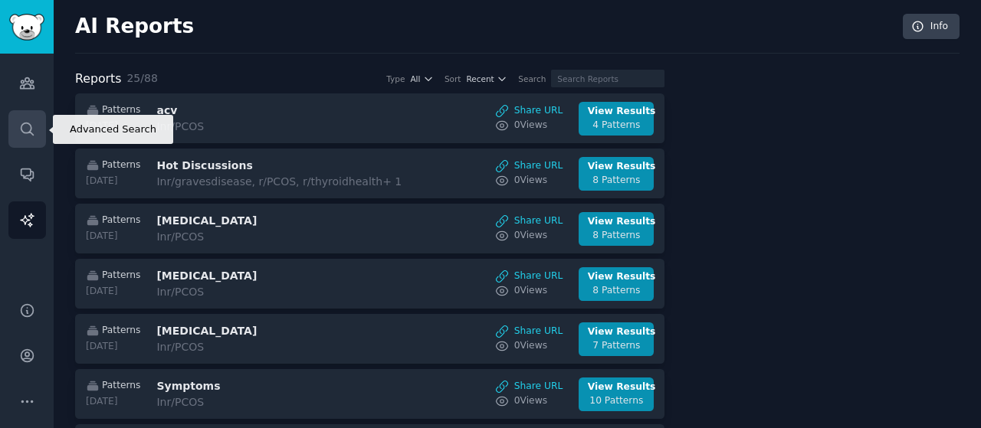
click at [25, 125] on icon "Sidebar" at bounding box center [27, 129] width 16 height 16
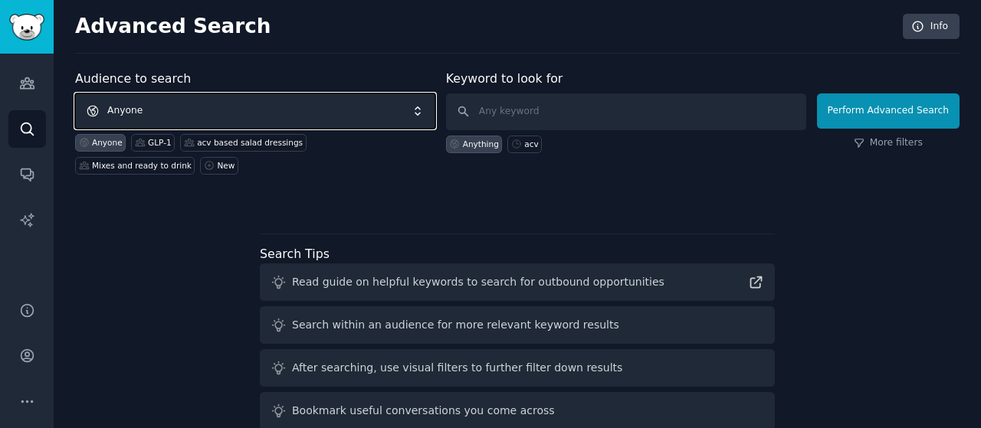
click at [219, 105] on span "Anyone" at bounding box center [255, 110] width 360 height 35
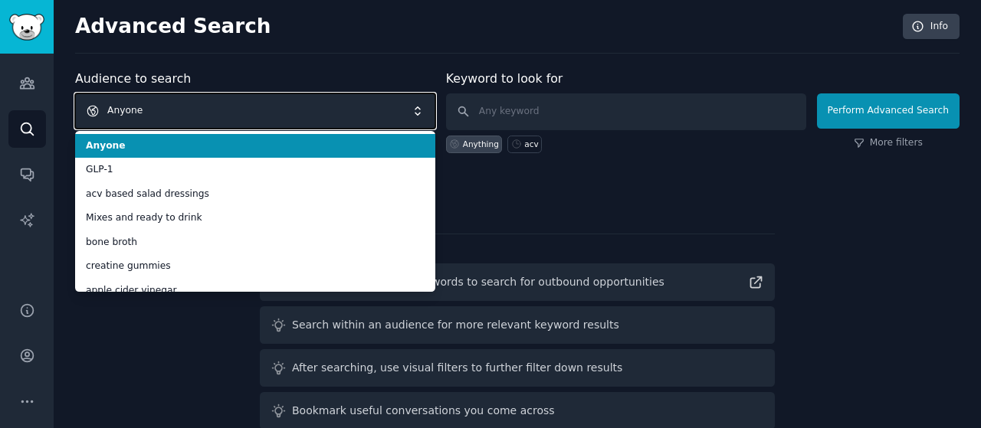
click at [219, 105] on span "Anyone" at bounding box center [255, 110] width 360 height 35
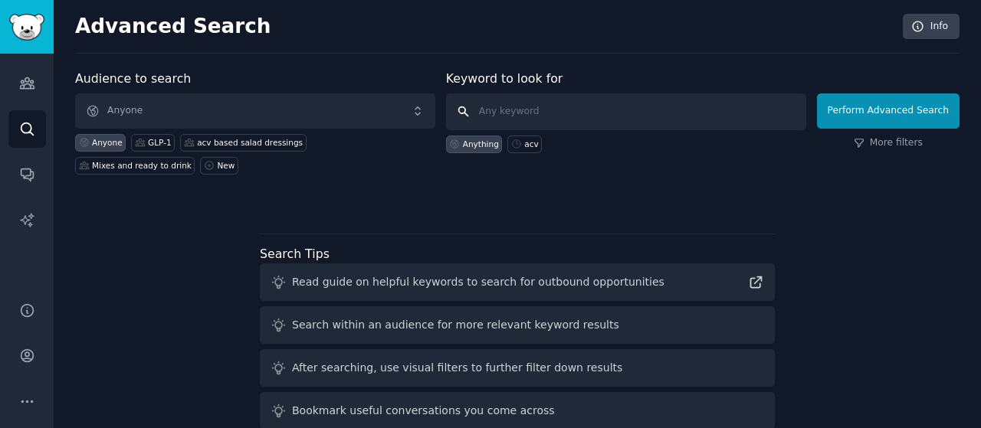
click at [518, 118] on input "text" at bounding box center [626, 111] width 360 height 37
paste input "What is the main reason you purchase protein bars?"
type input "David protein bar"
click at [373, 218] on div "Audience to search Anyone Anyone GLP-1 acv based salad dressings Mixes and read…" at bounding box center [517, 296] width 884 height 452
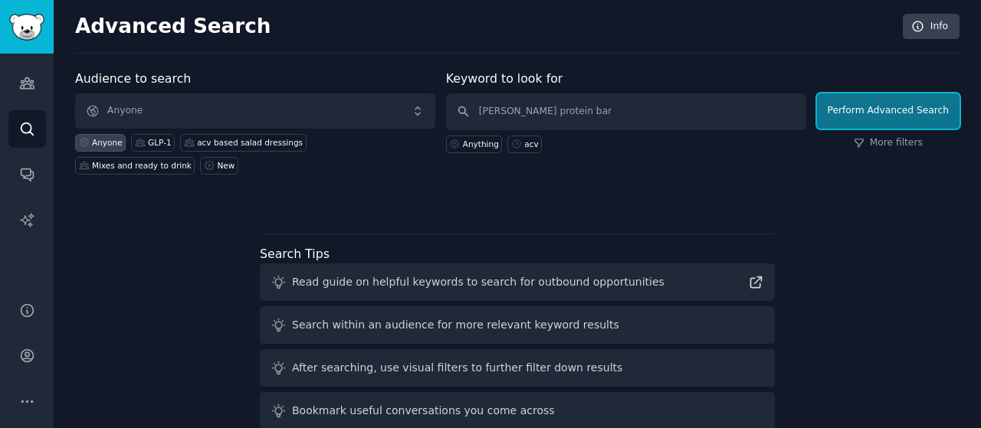
click at [895, 102] on button "Perform Advanced Search" at bounding box center [888, 110] width 143 height 35
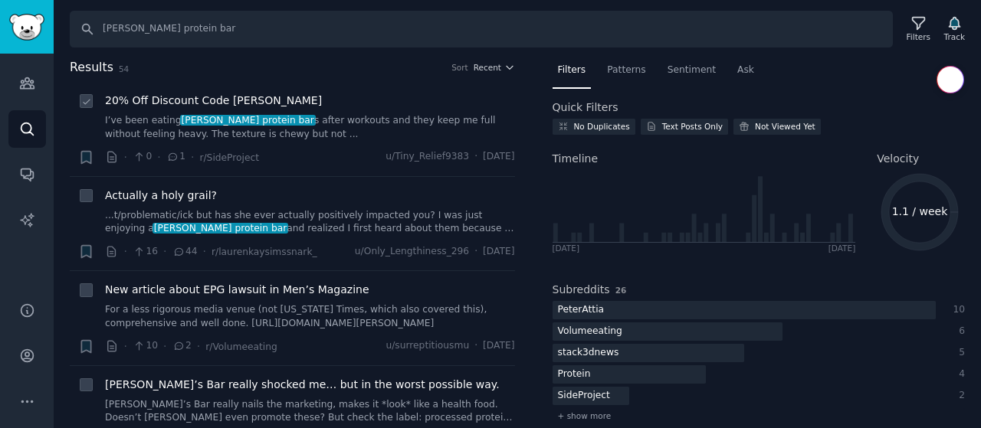
click at [307, 120] on link "I’ve been eating David protein bar s after workouts and they keep me full witho…" at bounding box center [310, 127] width 410 height 27
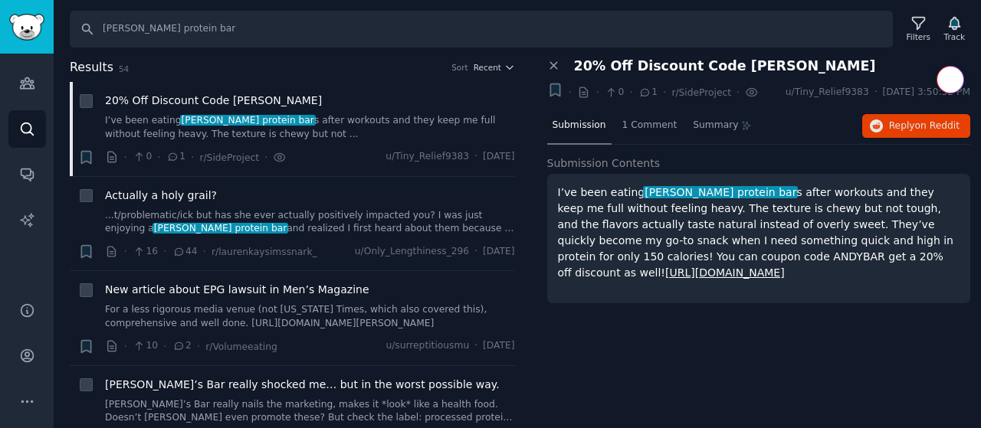
click at [730, 65] on span "20% Off Discount Code David Bar - ANDYBAR" at bounding box center [725, 66] width 302 height 16
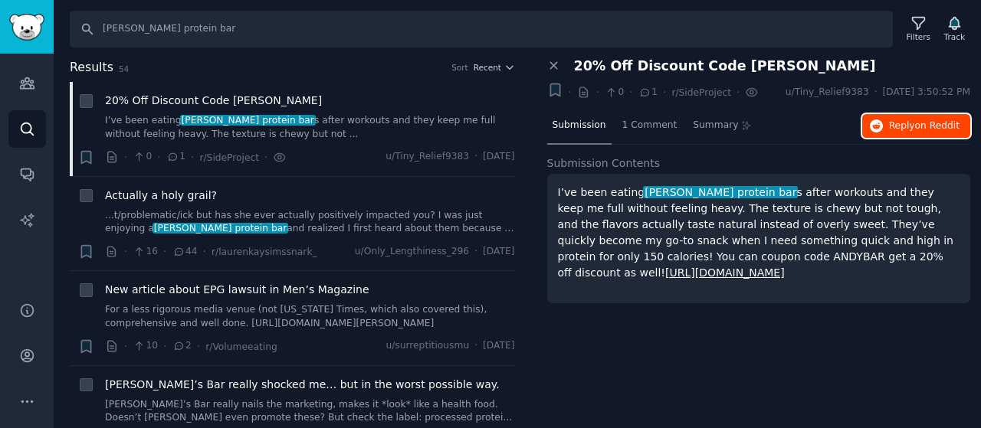
click at [927, 114] on button "Reply on Reddit" at bounding box center [916, 126] width 108 height 25
click at [251, 215] on link "...t/problematic/ick but has she ever actually positively impacted you? I was j…" at bounding box center [310, 222] width 410 height 27
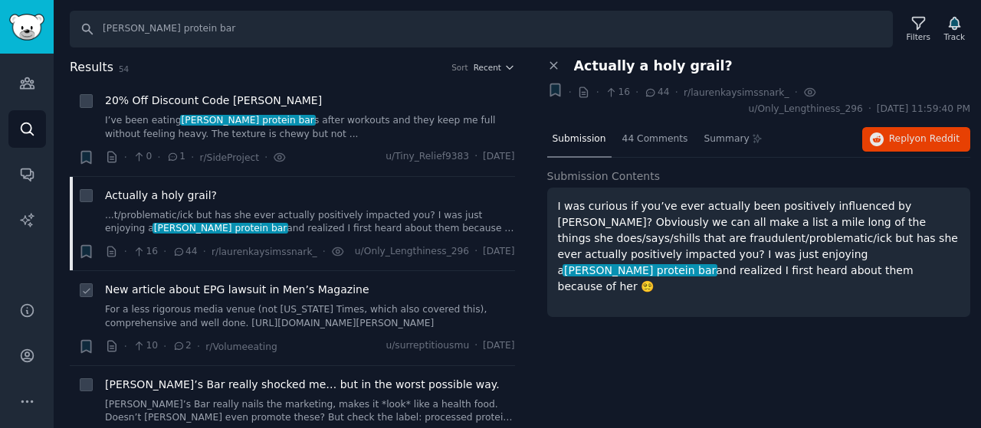
click at [293, 297] on div "New article about EPG lawsuit in Men’s Magazine For a less rigorous media venue…" at bounding box center [310, 306] width 410 height 48
click at [219, 28] on input "David protein bar" at bounding box center [481, 29] width 823 height 37
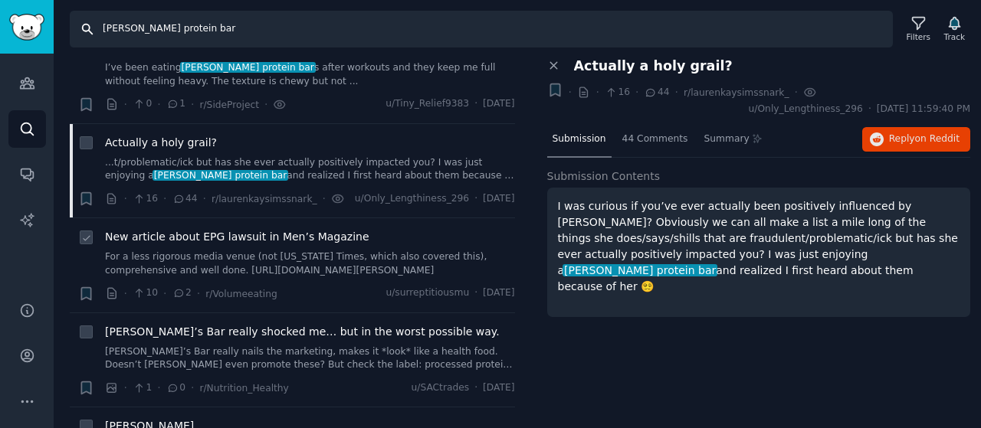
scroll to position [77, 0]
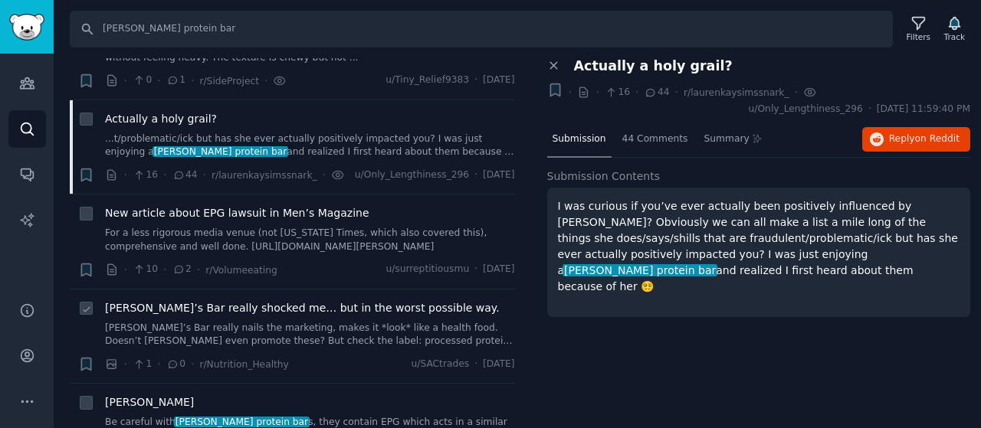
click at [270, 320] on div "David’s Bar really shocked me… but in the worst possible way. David’s Bar reall…" at bounding box center [310, 324] width 410 height 48
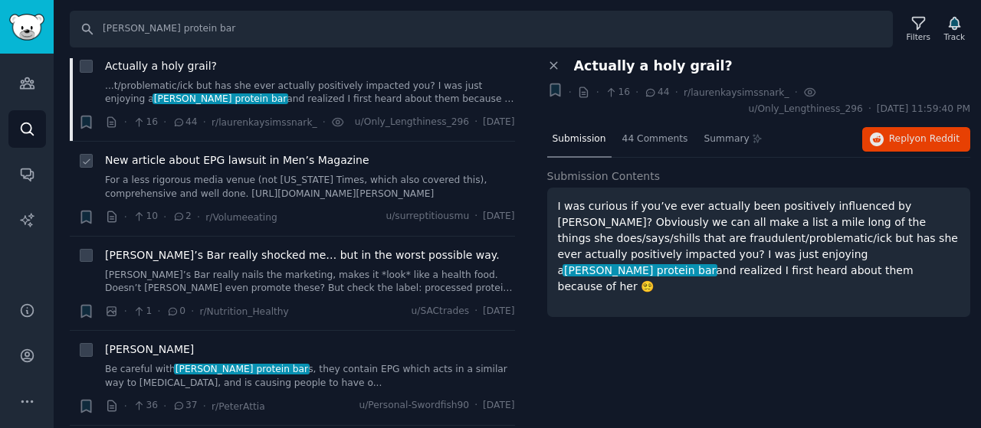
scroll to position [153, 0]
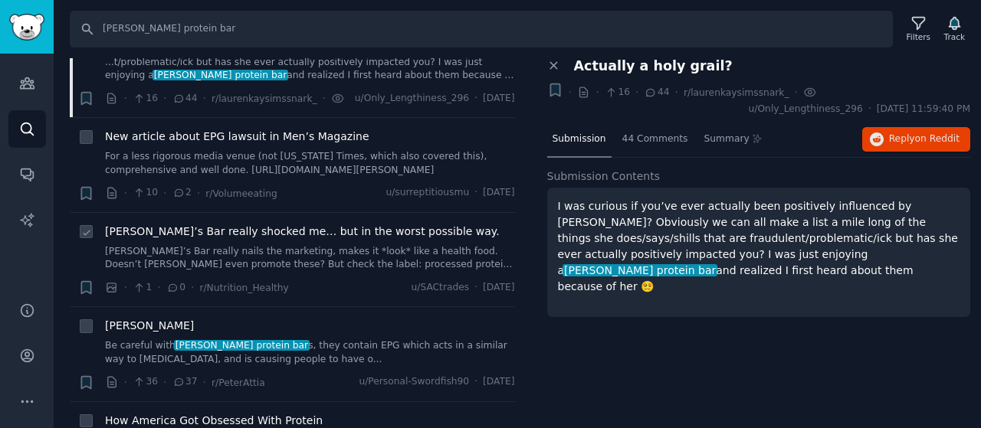
click at [239, 228] on span "David’s Bar really shocked me… but in the worst possible way." at bounding box center [302, 232] width 395 height 16
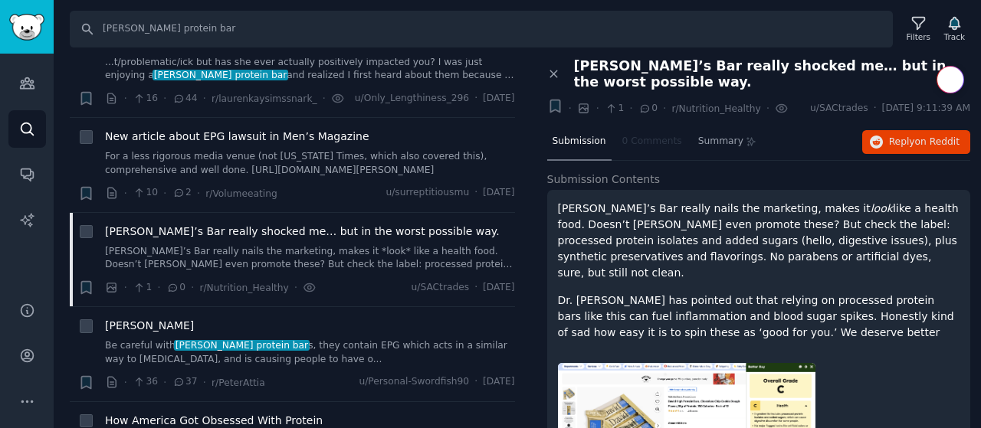
scroll to position [61, 0]
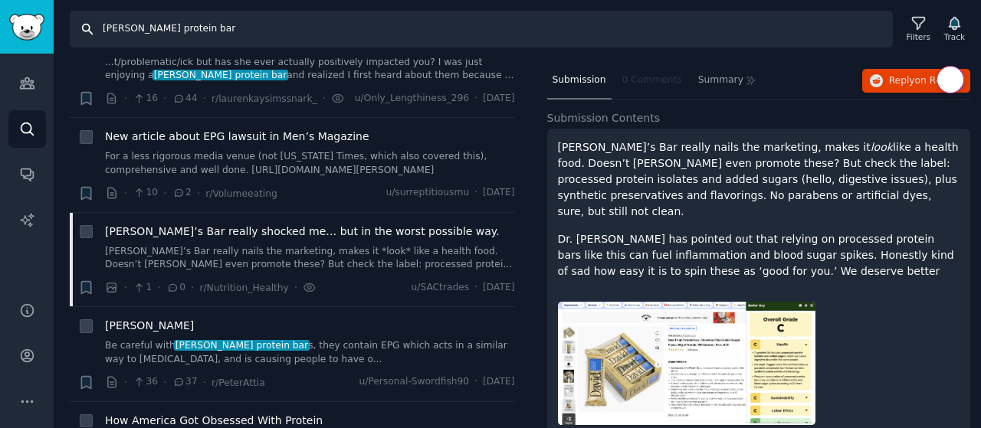
click at [223, 18] on input "David protein bar" at bounding box center [481, 29] width 823 height 37
paste input "What is the main reason you purchase protein bars?"
click at [234, 30] on input "What is the main reason you purchase protein bars?" at bounding box center [481, 29] width 823 height 37
click at [207, 32] on input "What is the main reason you purchase protein bars?" at bounding box center [481, 29] width 823 height 37
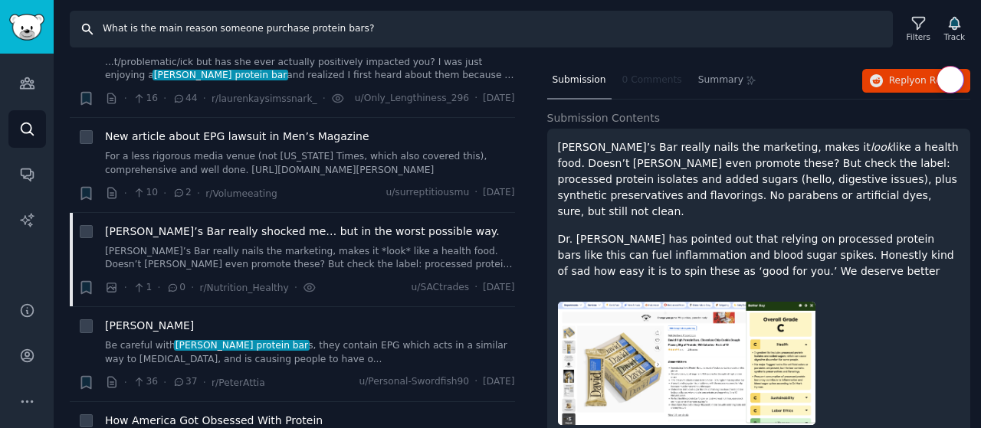
click at [284, 28] on input "What is the main reason someone purchase protein bars?" at bounding box center [481, 29] width 823 height 37
click at [366, 27] on input "What is the main reason someone purchases David protein bars?" at bounding box center [481, 29] width 823 height 37
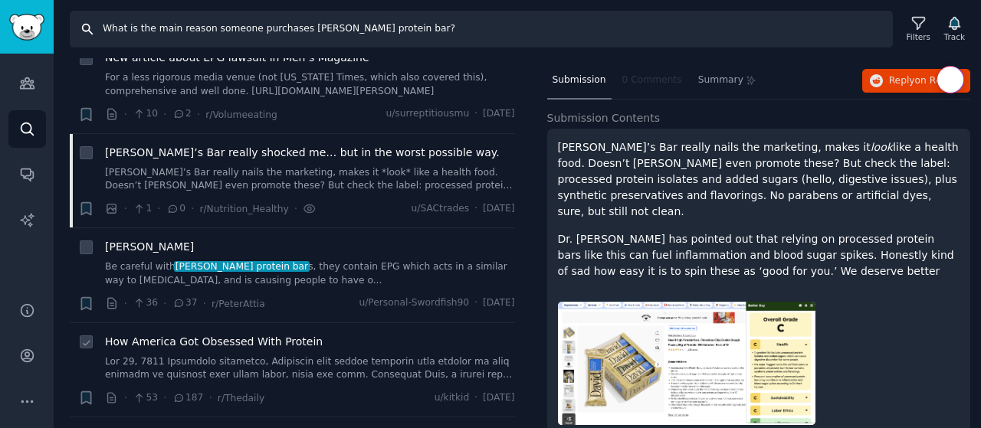
scroll to position [231, 0]
click at [215, 165] on div "David’s Bar really shocked me… but in the worst possible way. David’s Bar reall…" at bounding box center [310, 170] width 410 height 48
click at [290, 267] on link "Be careful with David protein bar s, they contain EPG which acts in a similar w…" at bounding box center [310, 274] width 410 height 27
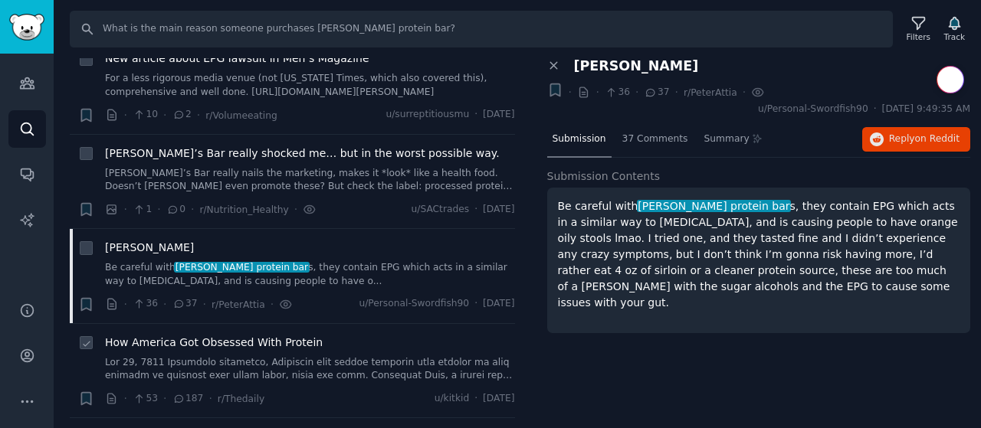
click at [299, 368] on link at bounding box center [310, 369] width 410 height 27
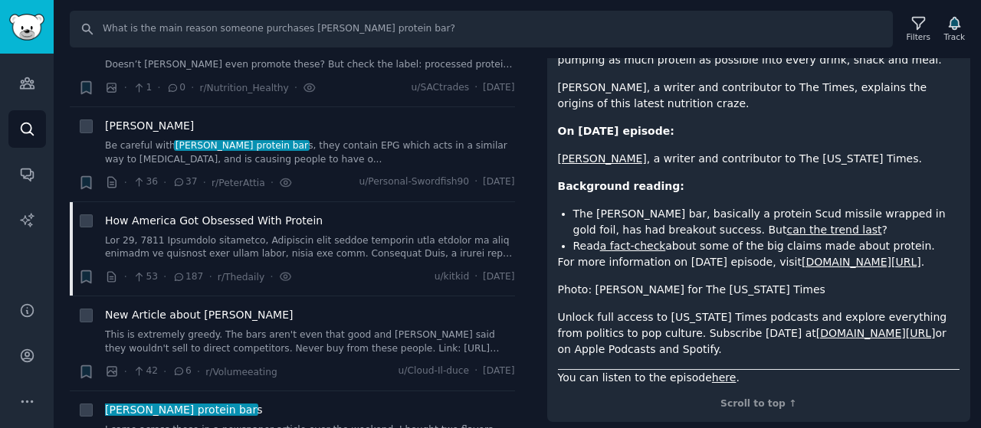
scroll to position [184, 0]
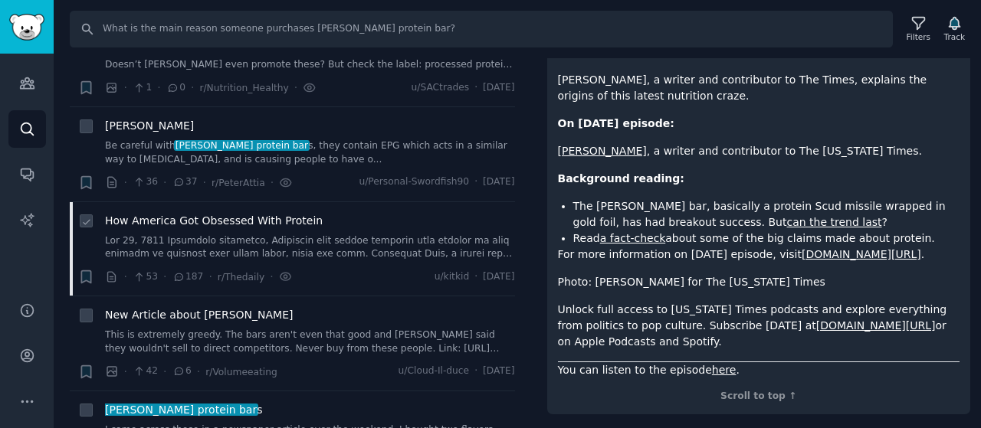
click at [335, 238] on link at bounding box center [310, 247] width 410 height 27
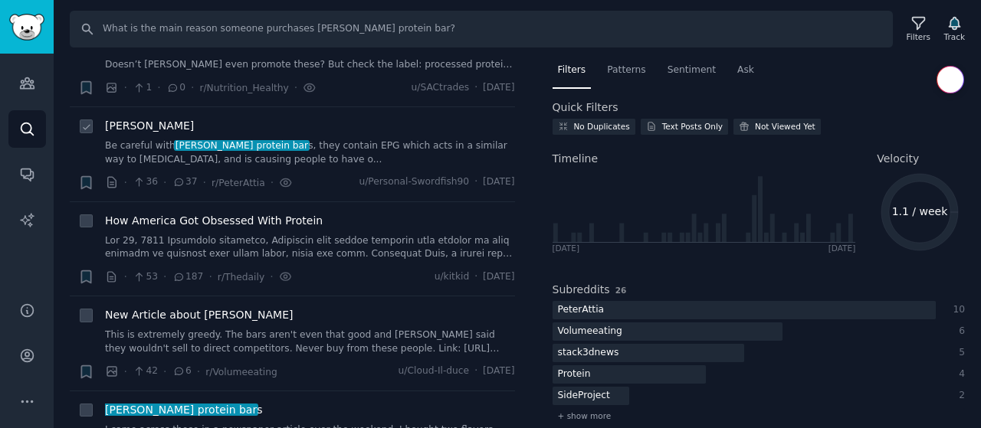
click at [307, 133] on div "David Bars Be careful with David protein bar s, they contain EPG which acts in …" at bounding box center [310, 142] width 410 height 48
click at [248, 147] on link "Be careful with David protein bar s, they contain EPG which acts in a similar w…" at bounding box center [310, 152] width 410 height 27
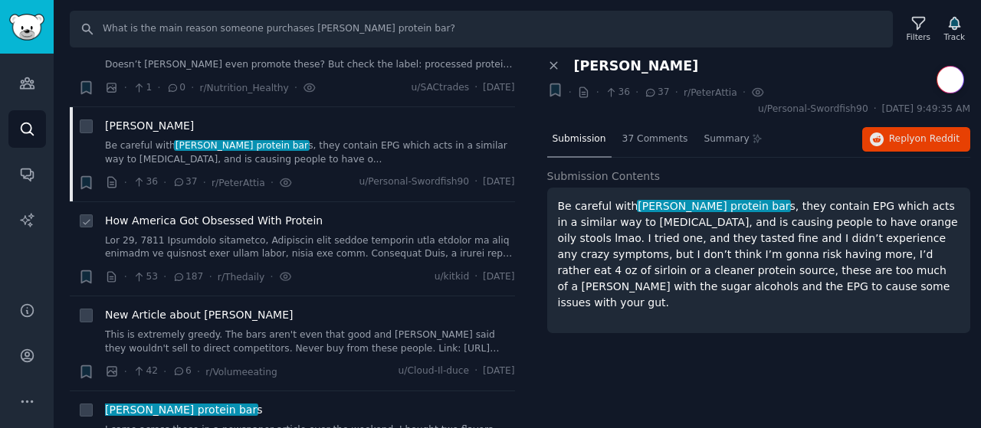
click at [299, 217] on span "How America Got Obsessed With Protein" at bounding box center [214, 221] width 218 height 16
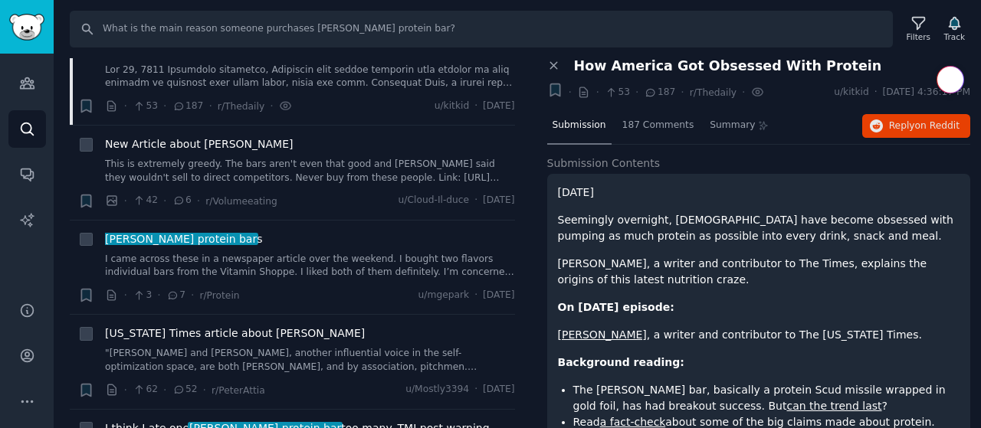
scroll to position [528, 0]
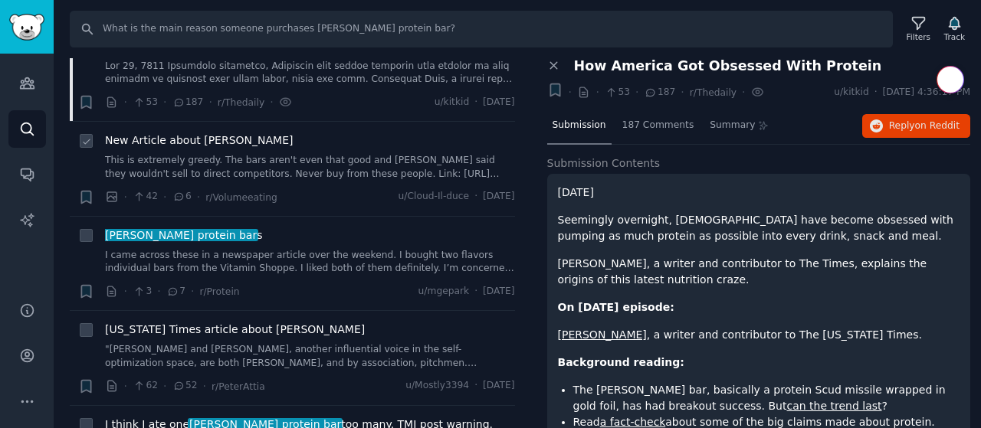
click at [261, 154] on link "This is extremely greedy. The bars aren't even that good and David said they wo…" at bounding box center [310, 167] width 410 height 27
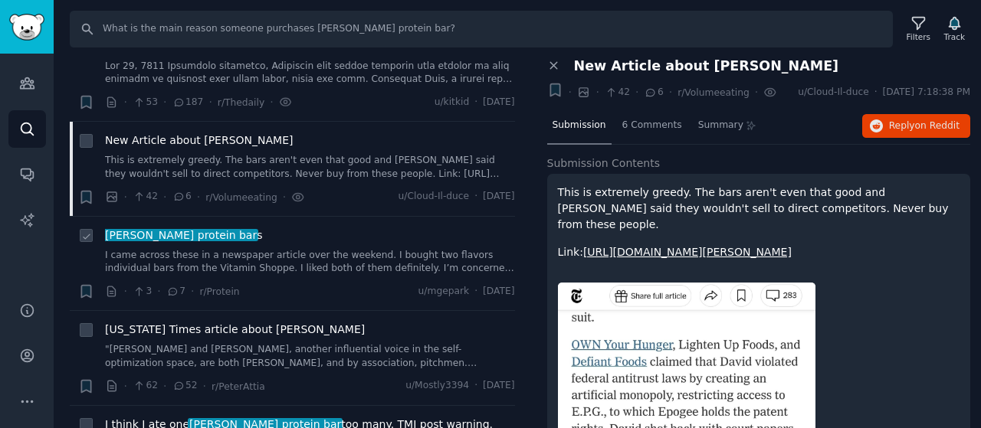
click at [269, 252] on link "I came across these in a newspaper article over the weekend. I bought two flavo…" at bounding box center [310, 262] width 410 height 27
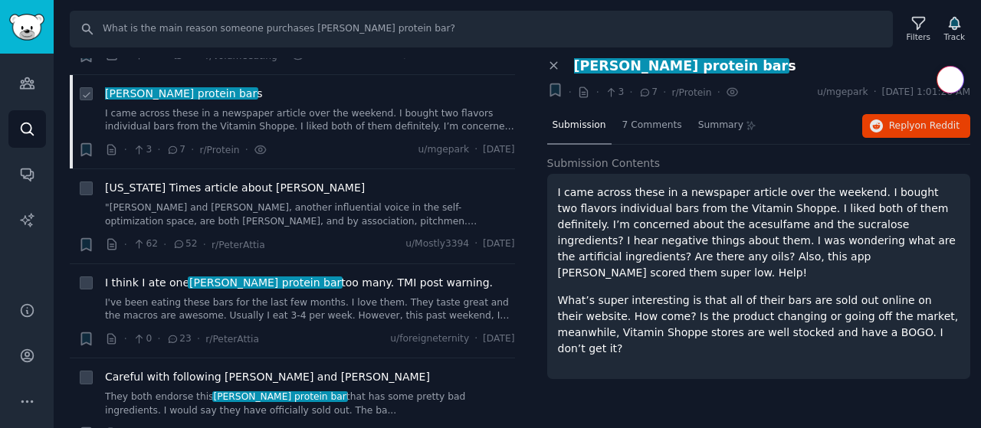
scroll to position [671, 0]
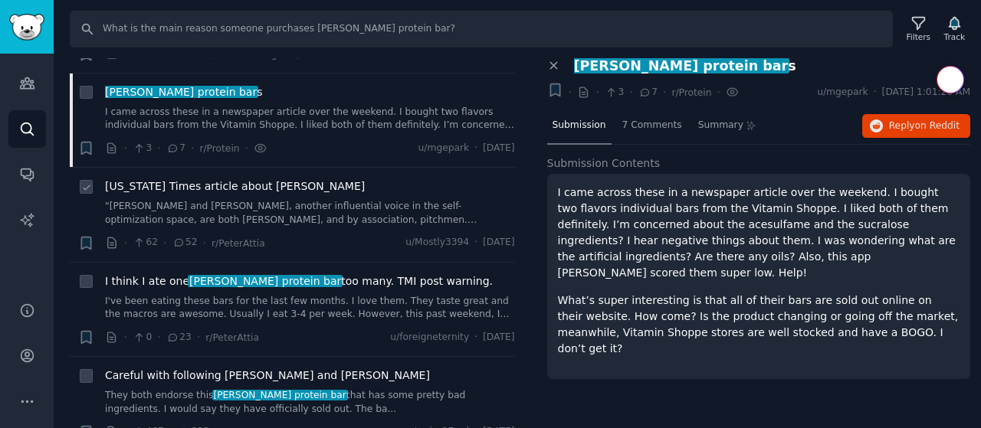
click at [282, 218] on link ""Mr. Attia and Andrew Huberman, another influential voice in the self-optimizat…" at bounding box center [310, 213] width 410 height 27
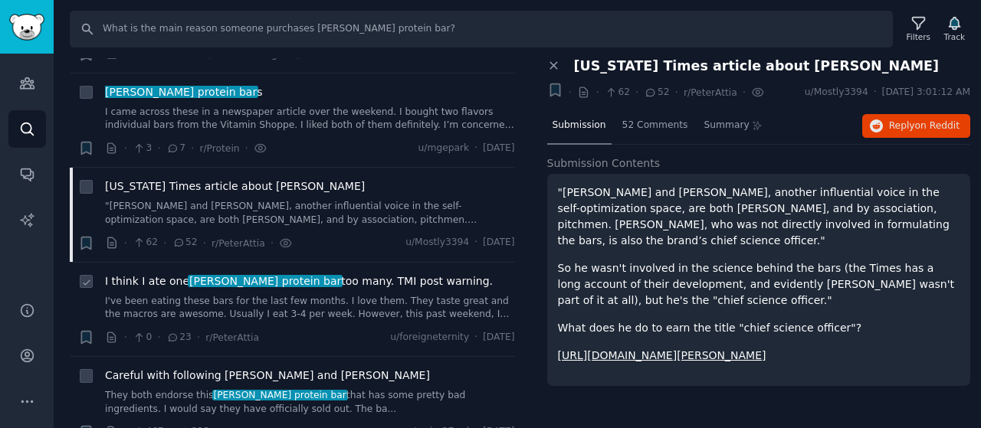
click at [285, 295] on link "I've been eating these bars for the last few months. I love them. They taste gr…" at bounding box center [310, 308] width 410 height 27
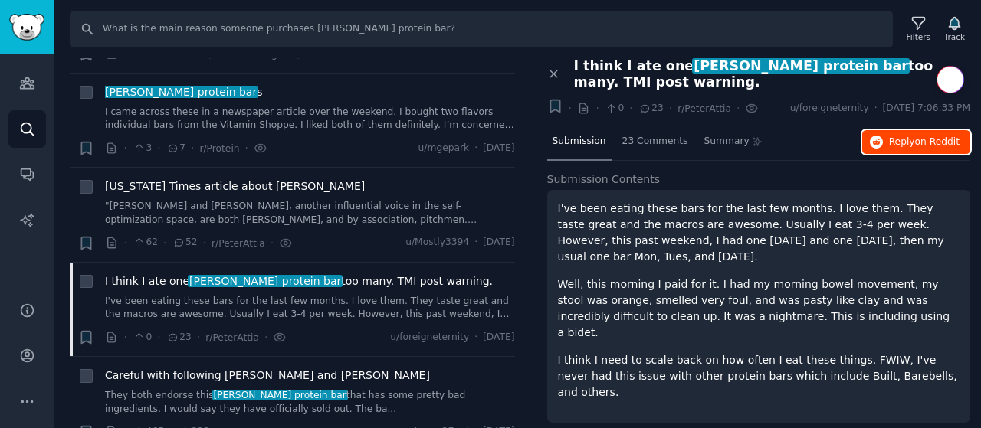
click at [915, 133] on button "Reply on Reddit" at bounding box center [916, 142] width 108 height 25
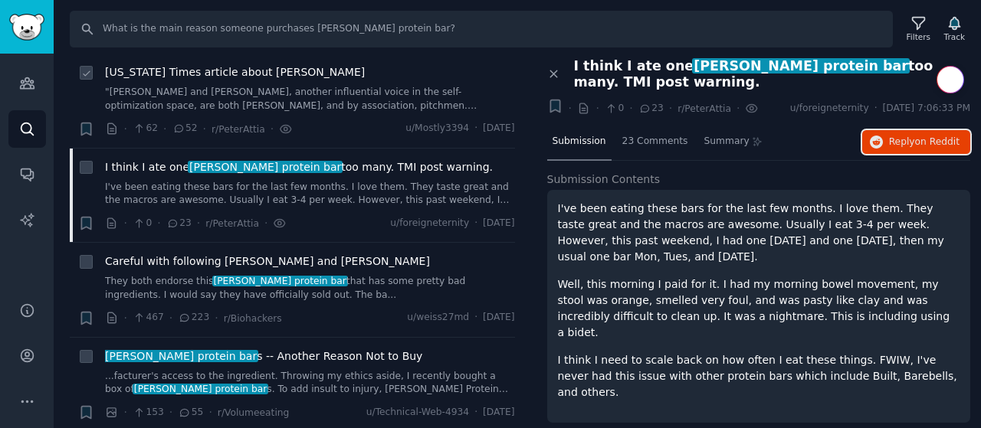
scroll to position [803, 0]
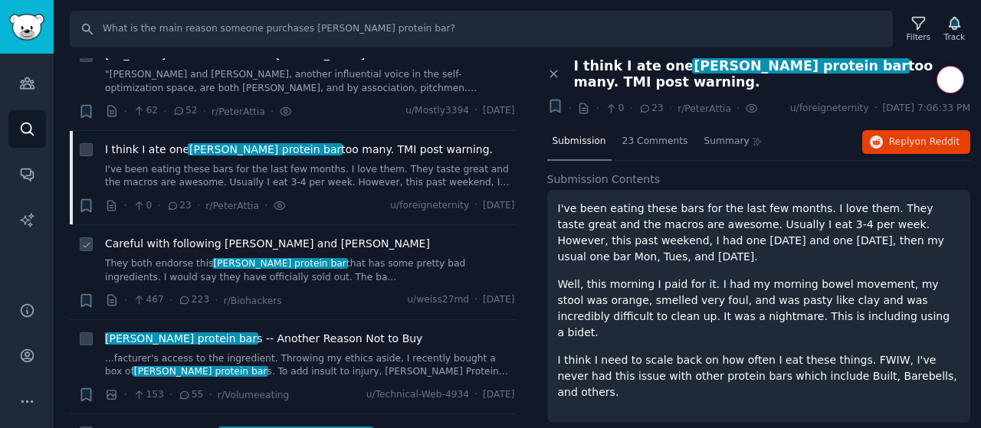
click at [310, 241] on span "Careful with following Peter Attia and Andrew Huberman" at bounding box center [267, 244] width 325 height 16
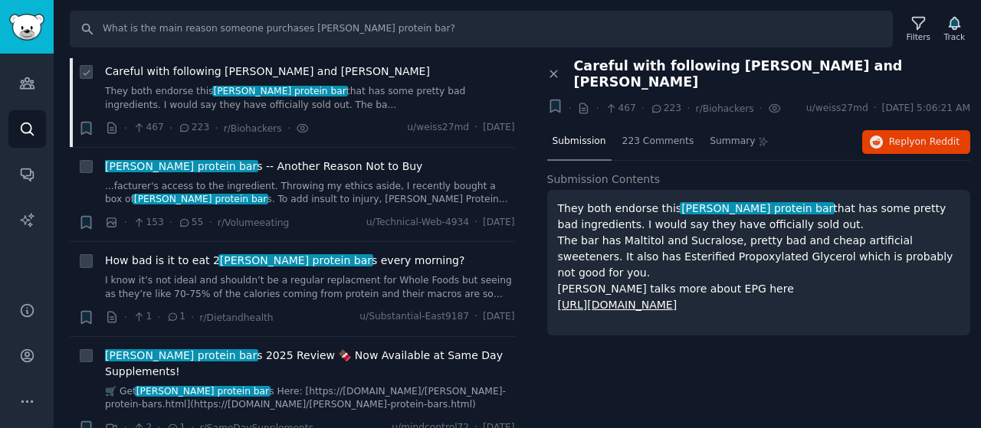
scroll to position [976, 0]
click at [285, 196] on link "...facturer's access to the ingredient. Throwing my ethics aside, I recently bo…" at bounding box center [310, 192] width 410 height 27
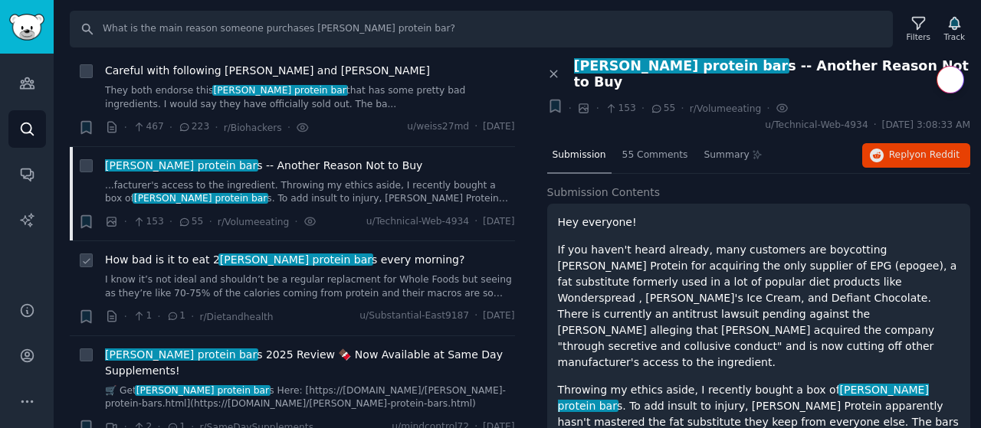
click at [290, 285] on link "I know it’s not ideal and shouldn’t be a regular replacment for Whole Foods but…" at bounding box center [310, 287] width 410 height 27
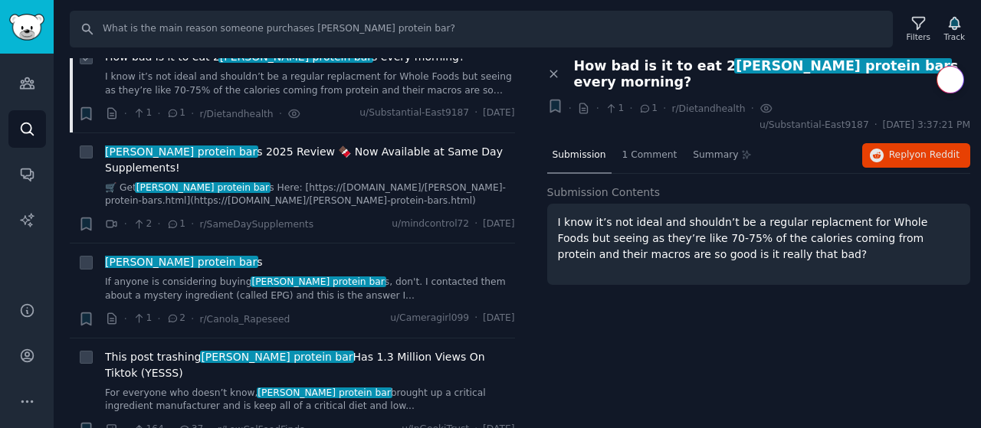
scroll to position [1182, 0]
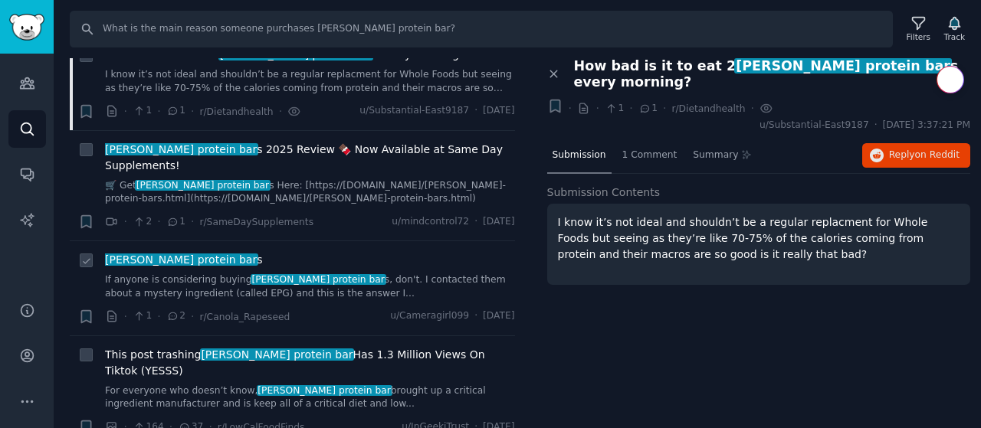
click at [303, 274] on span "David protein bar" at bounding box center [319, 279] width 136 height 11
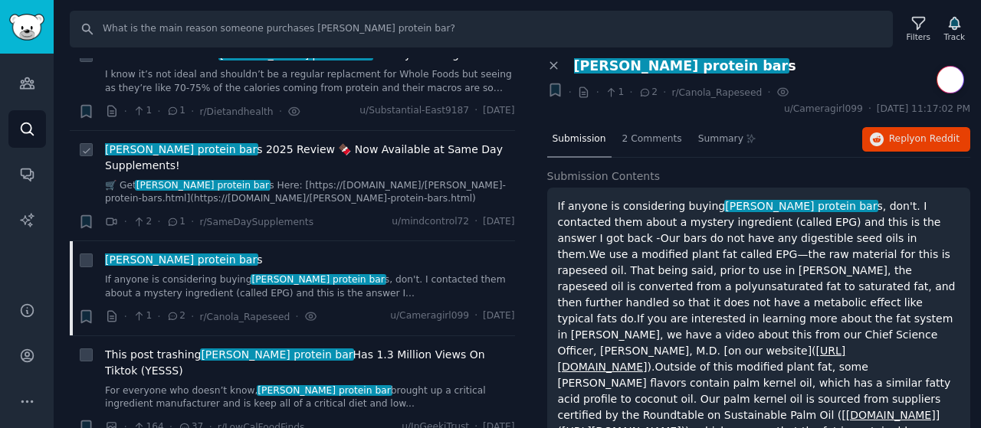
click at [303, 183] on link "🛒 Get David protein bar s Here: [https://www.samedaysupplements.com/david-prote…" at bounding box center [310, 192] width 410 height 27
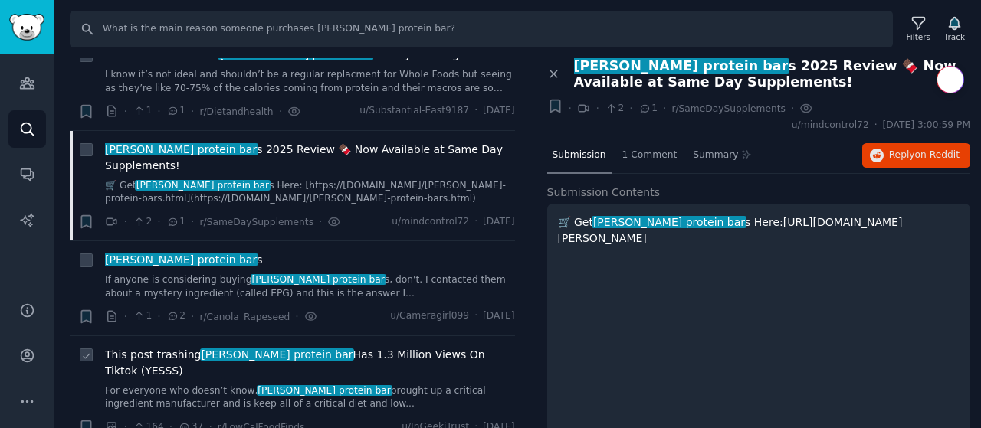
click at [316, 347] on span "This post trashing David protein bar Has 1.3 Million Views On Tiktok (YESSS)" at bounding box center [310, 363] width 410 height 32
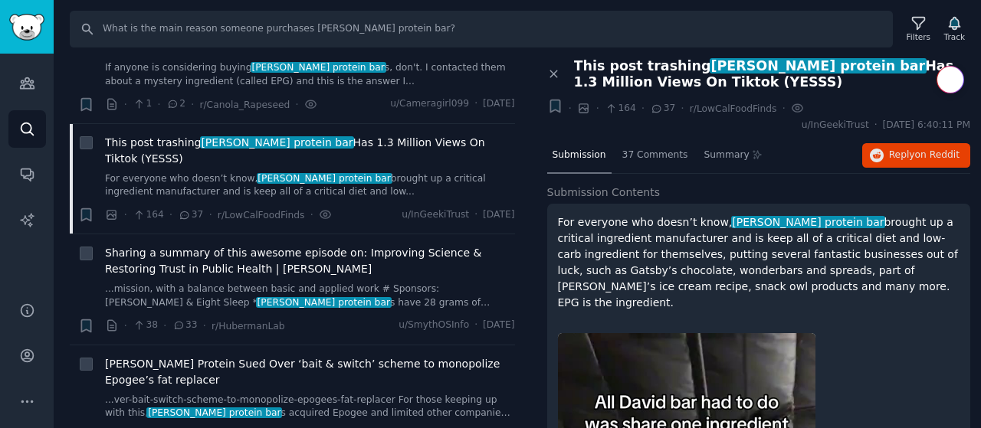
scroll to position [1411, 0]
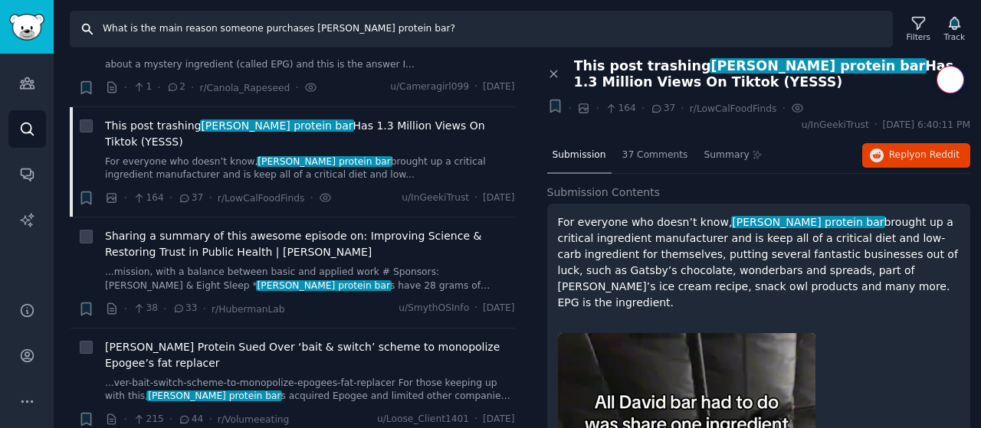
click at [395, 18] on input "What is the main reason someone purchases David protein bar?" at bounding box center [481, 29] width 823 height 37
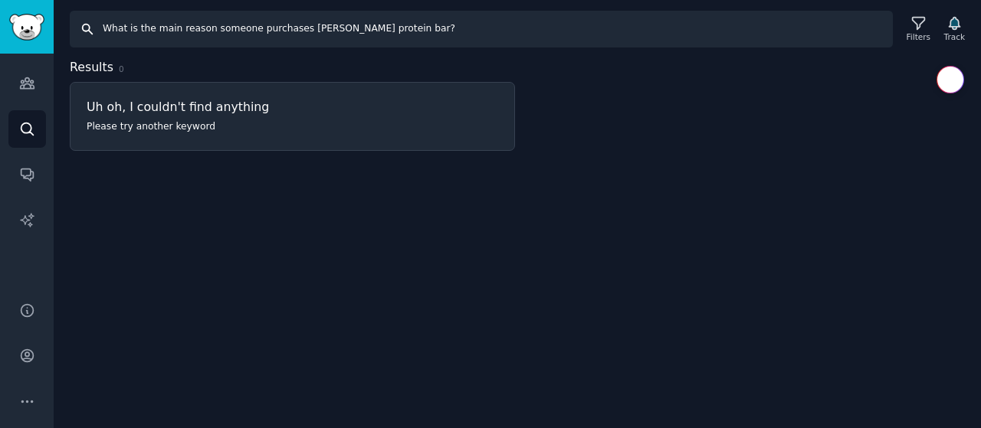
drag, startPoint x: 287, startPoint y: 30, endPoint x: 84, endPoint y: 24, distance: 202.4
click at [84, 24] on input "What is the main reason someone purchases David protein bar?" at bounding box center [481, 29] width 823 height 37
type input "David protein bar"
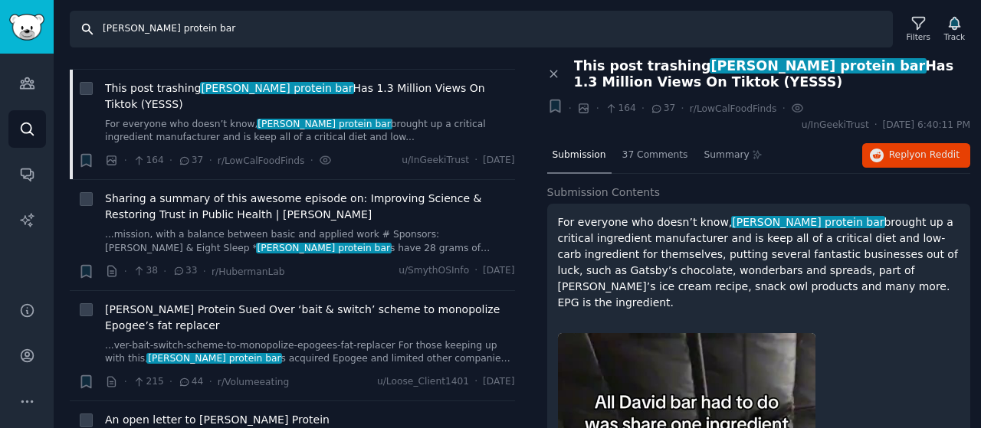
scroll to position [1454, 0]
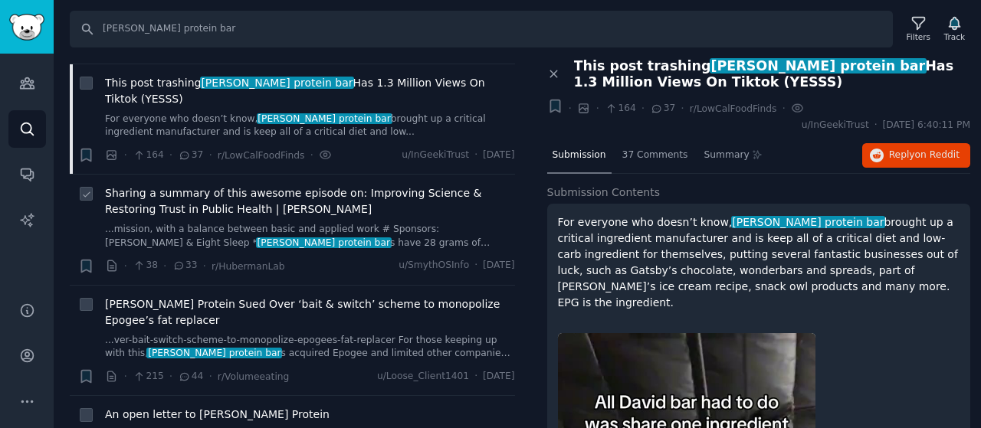
click at [326, 223] on link "...mission, with a balance between basic and applied work # Sponsors: David & E…" at bounding box center [310, 236] width 410 height 27
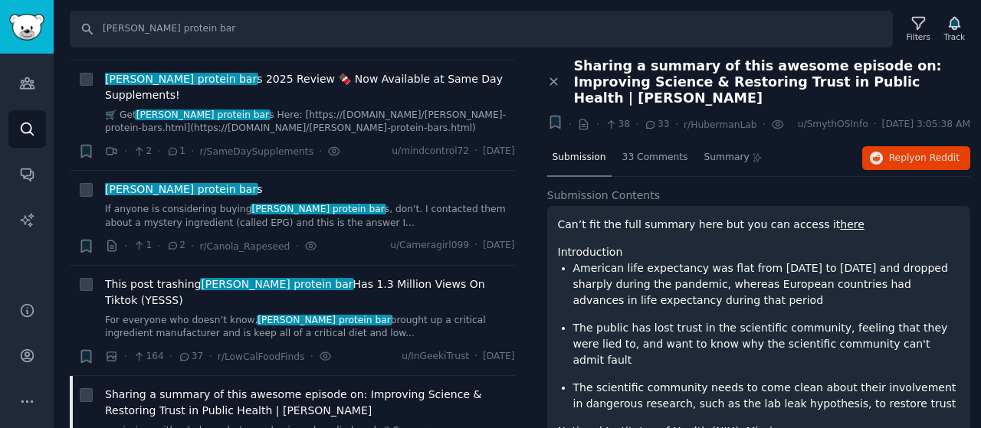
scroll to position [1252, 0]
click at [630, 74] on span "Sharing a summary of this awesome episode on: Improving Science & Restoring Tru…" at bounding box center [772, 82] width 397 height 48
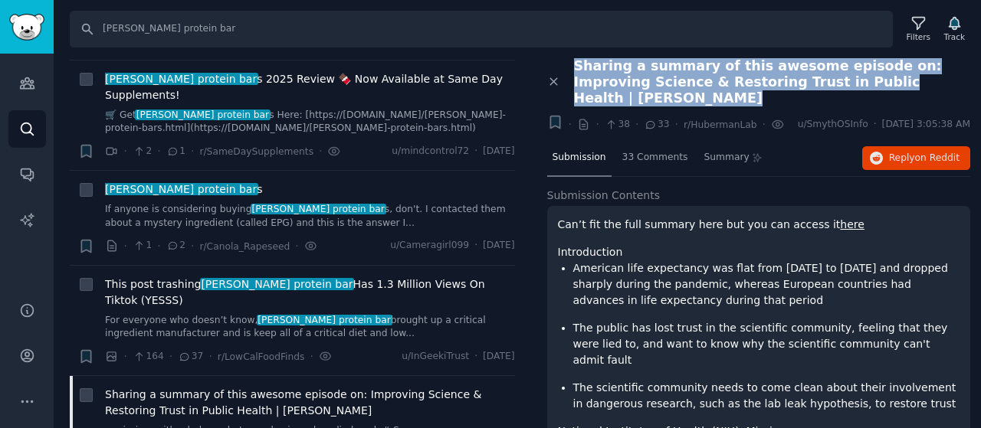
click at [630, 74] on span "Sharing a summary of this awesome episode on: Improving Science & Restoring Tru…" at bounding box center [772, 82] width 397 height 48
copy div "Sharing a summary of this awesome episode on: Improving Science & Restoring Tru…"
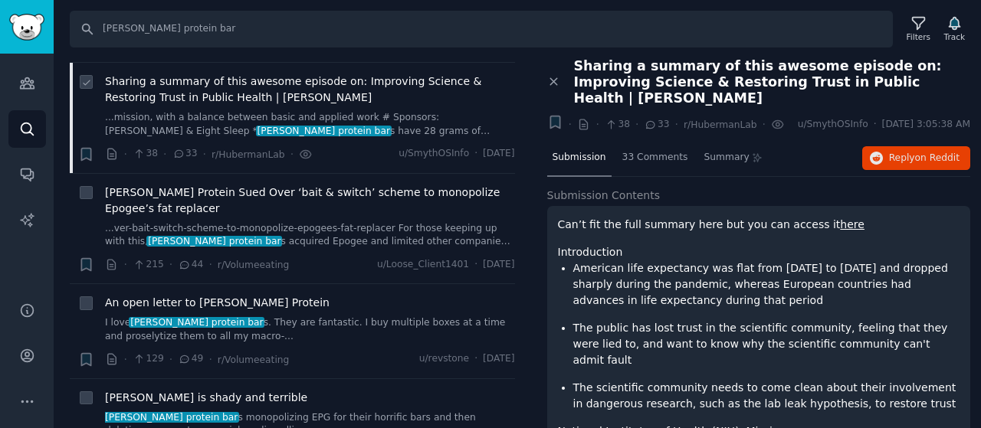
scroll to position [1566, 0]
click at [294, 184] on div "David Protein Sued Over ‘bait & switch’ scheme to monopolize Epogee’s fat repla…" at bounding box center [310, 216] width 410 height 64
click at [87, 188] on icon at bounding box center [86, 193] width 11 height 11
click at [86, 188] on icon at bounding box center [86, 193] width 11 height 11
checkbox input "false"
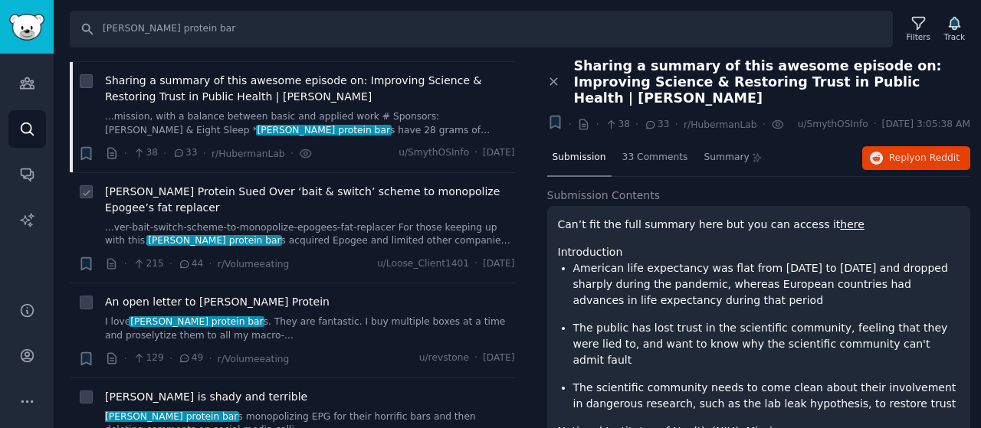
click at [175, 184] on span "David Protein Sued Over ‘bait & switch’ scheme to monopolize Epogee’s fat repla…" at bounding box center [310, 200] width 410 height 32
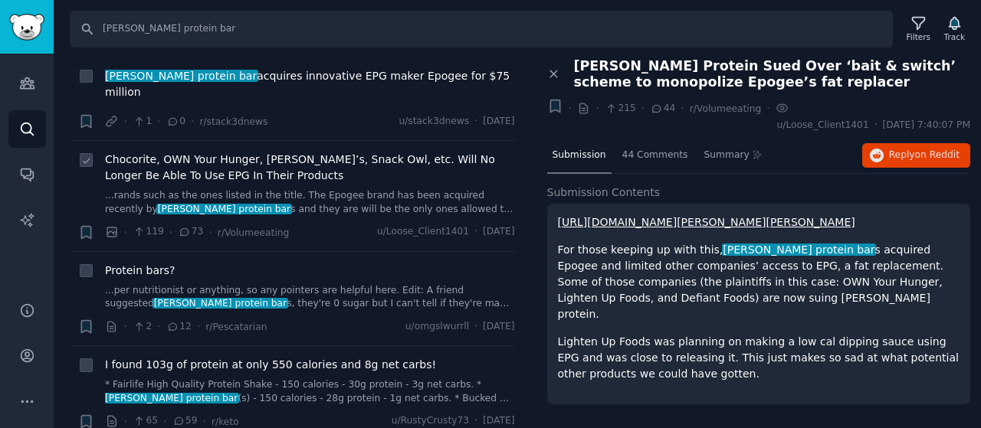
scroll to position [2080, 0]
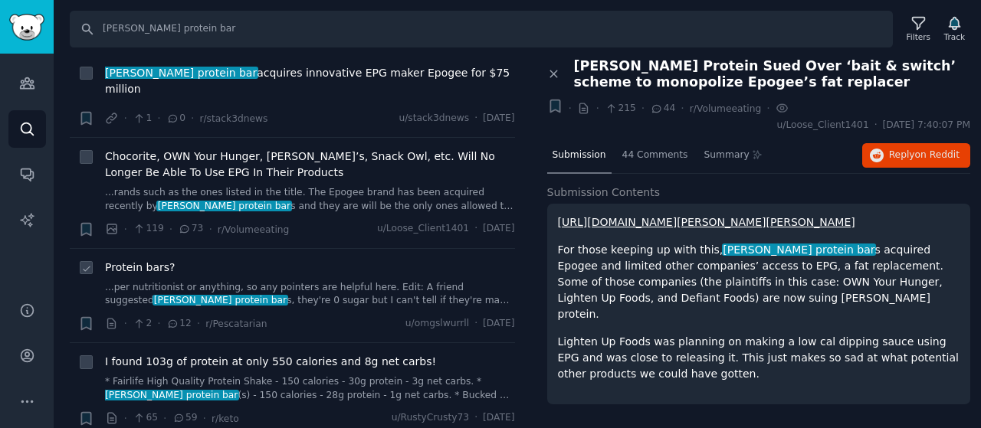
click at [297, 281] on link "...per nutritionist or anything, so any pointers are helpful here. Edit: A frie…" at bounding box center [310, 294] width 410 height 27
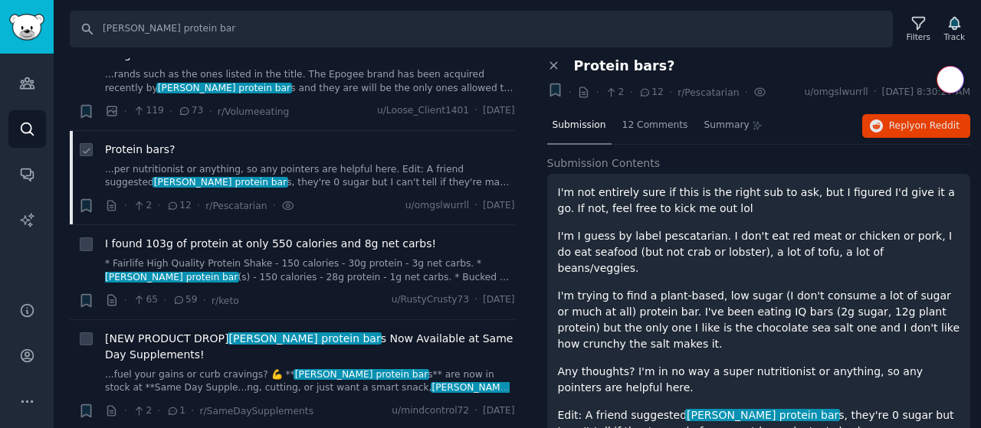
scroll to position [2202, 0]
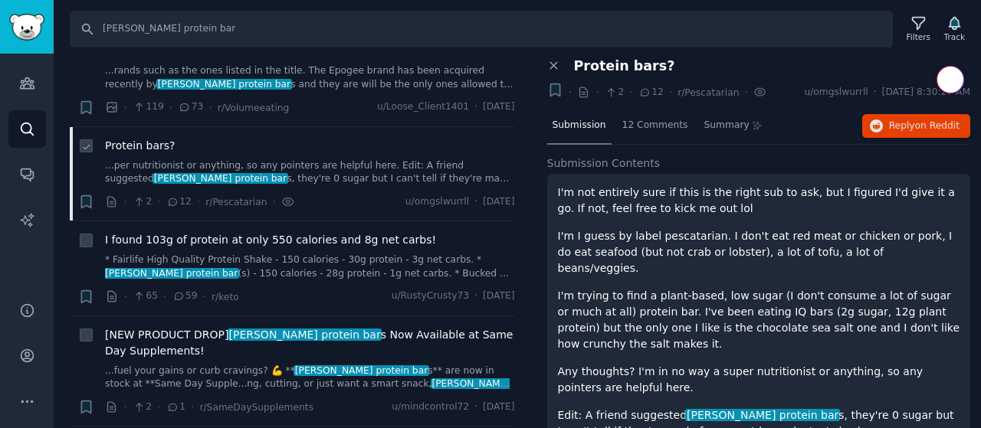
click at [332, 254] on link "* Fairlife High Quality Protein Shake - 150 calories - 30g protein - 3g net car…" at bounding box center [310, 267] width 410 height 27
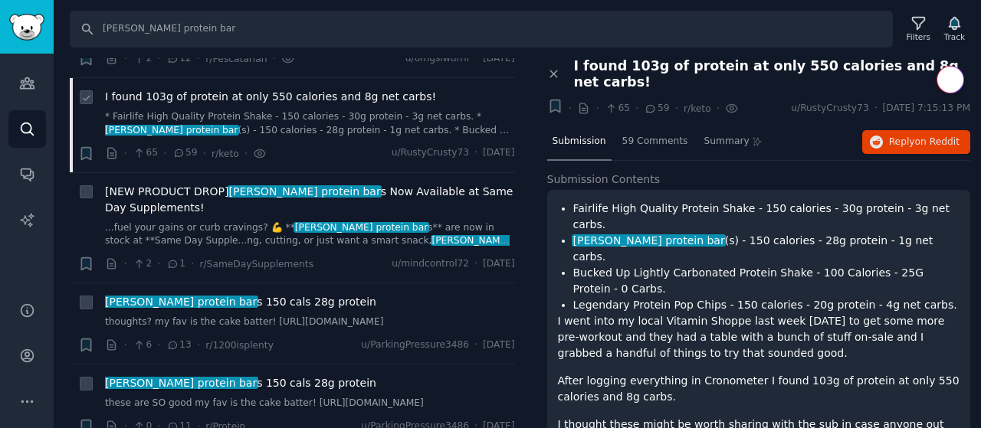
scroll to position [2346, 0]
click at [297, 293] on div "David protein bar s 150 cals 28g protein" at bounding box center [310, 301] width 410 height 16
click at [278, 293] on span "David protein bar s 150 cals 28g protein" at bounding box center [240, 301] width 271 height 16
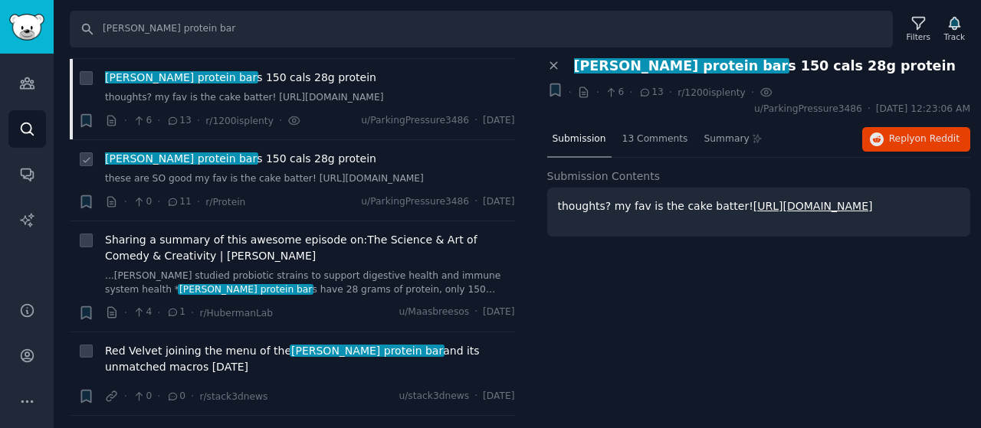
scroll to position [2573, 0]
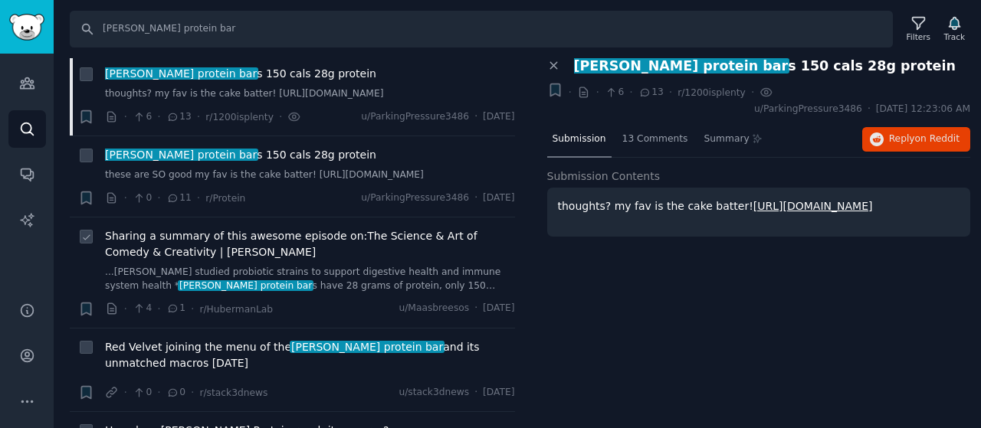
click at [323, 228] on span "Sharing a summary of this awesome episode on:The Science & Art of Comedy & Crea…" at bounding box center [310, 244] width 410 height 32
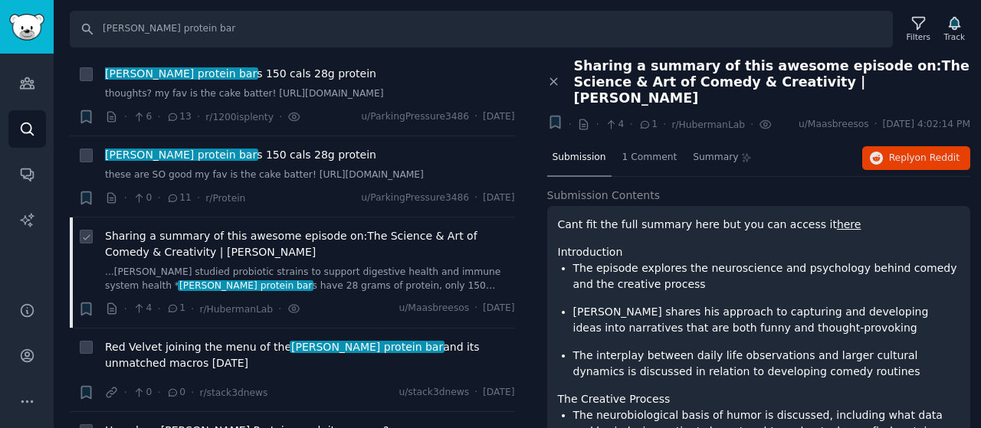
click at [323, 228] on span "Sharing a summary of this awesome episode on:The Science & Art of Comedy & Crea…" at bounding box center [310, 244] width 410 height 32
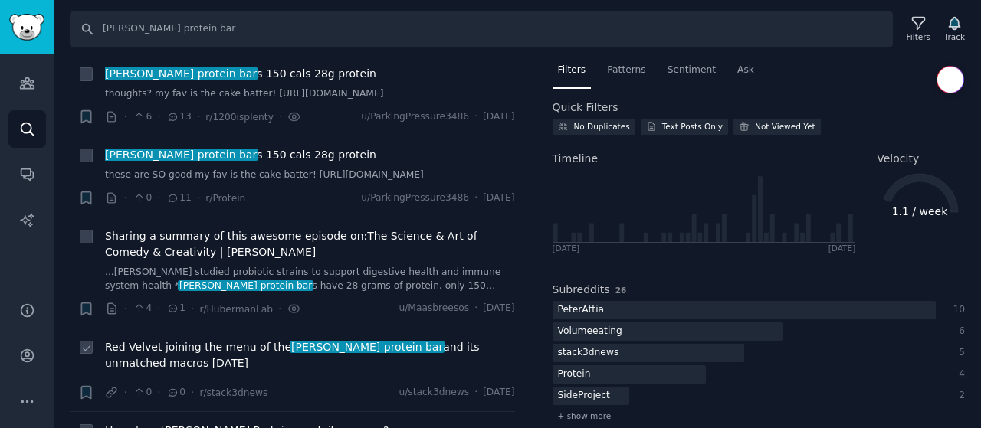
click at [357, 339] on div "Red Velvet joining the menu of the David protein bar and its unmatched macros o…" at bounding box center [310, 358] width 410 height 38
click at [337, 339] on span "Red Velvet joining the menu of the David protein bar and its unmatched macros o…" at bounding box center [310, 355] width 410 height 32
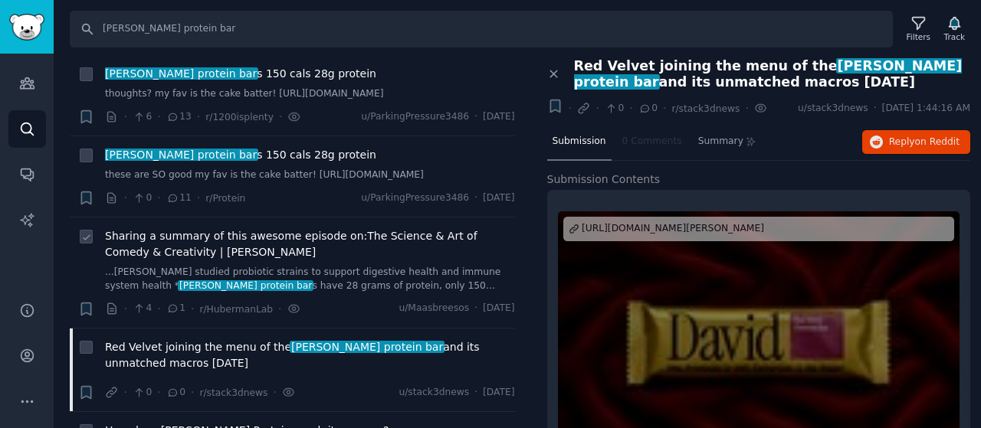
scroll to position [2650, 0]
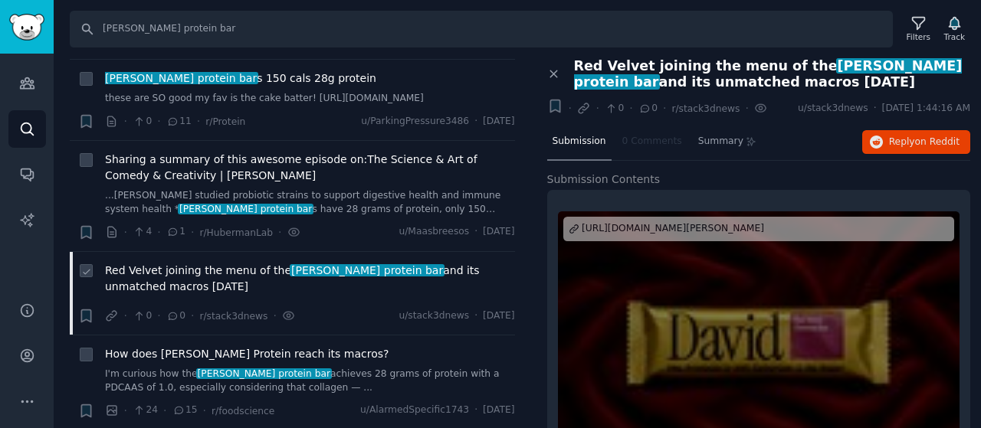
click at [290, 264] on span "David protein bar" at bounding box center [367, 270] width 155 height 12
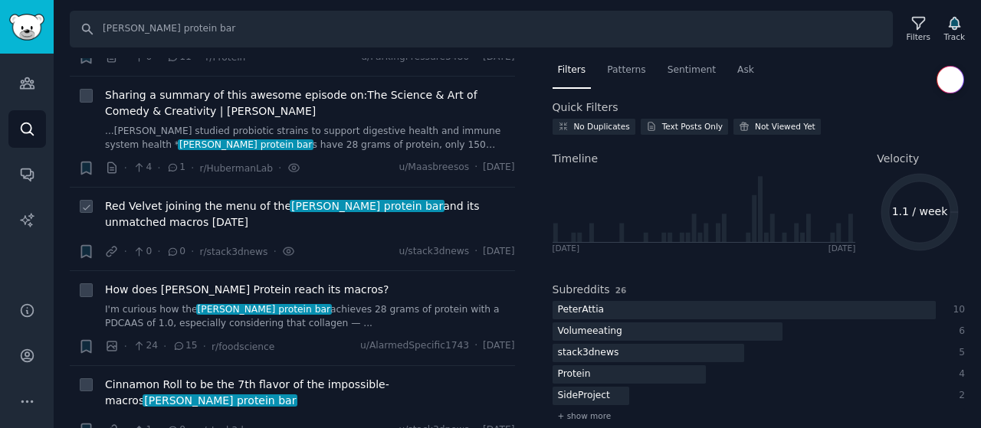
scroll to position [2803, 0]
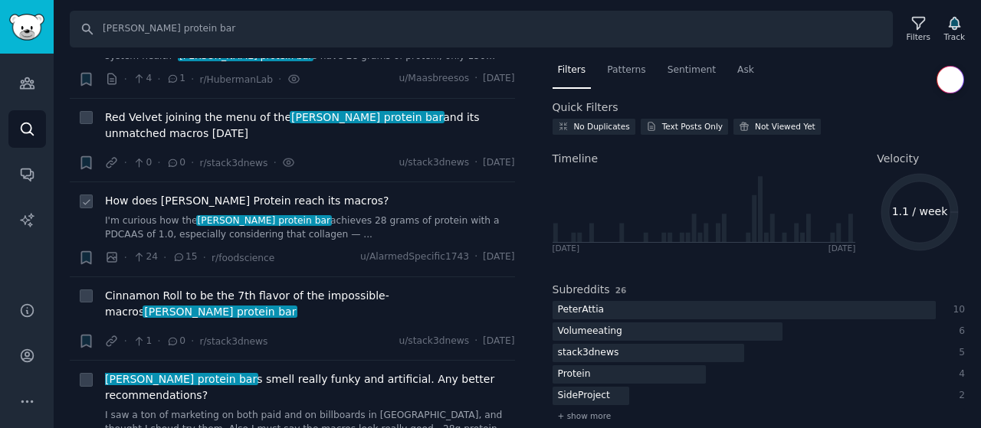
click at [258, 193] on span "How does David Protein reach its macros?" at bounding box center [247, 201] width 284 height 16
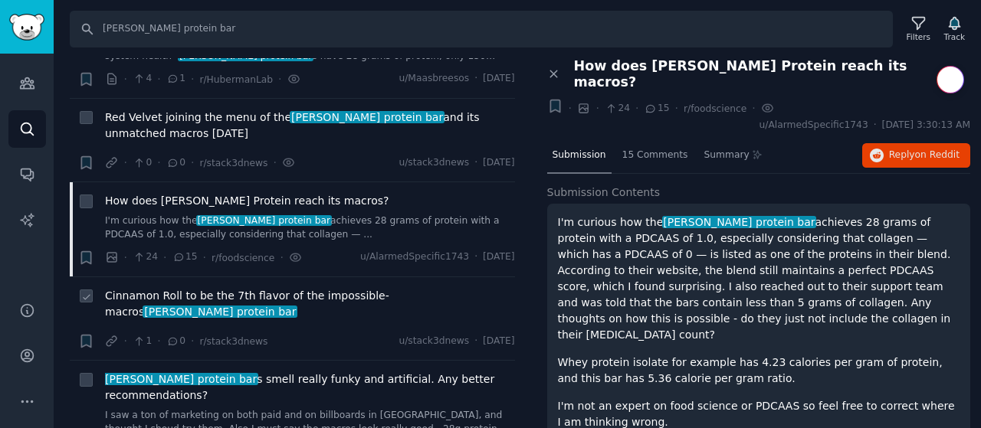
click at [266, 288] on span "Cinnamon Roll to be the 7th flavor of the impossible-macros David protein bar" at bounding box center [310, 304] width 410 height 32
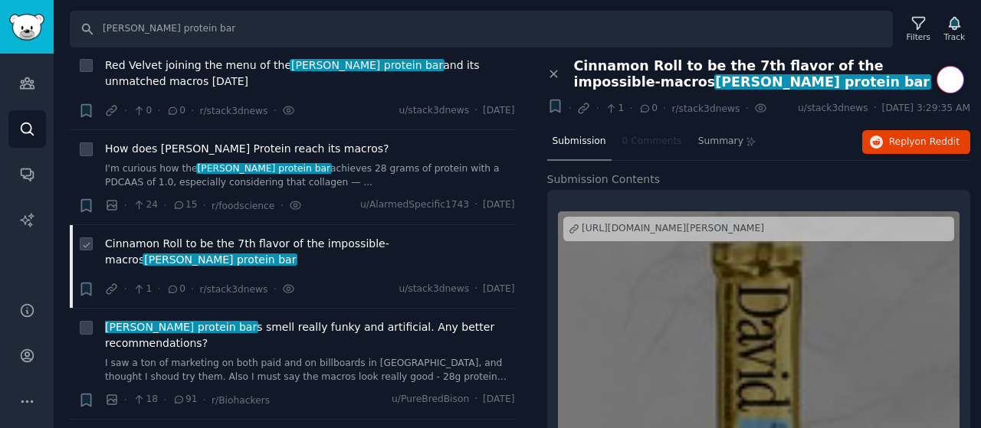
scroll to position [2880, 0]
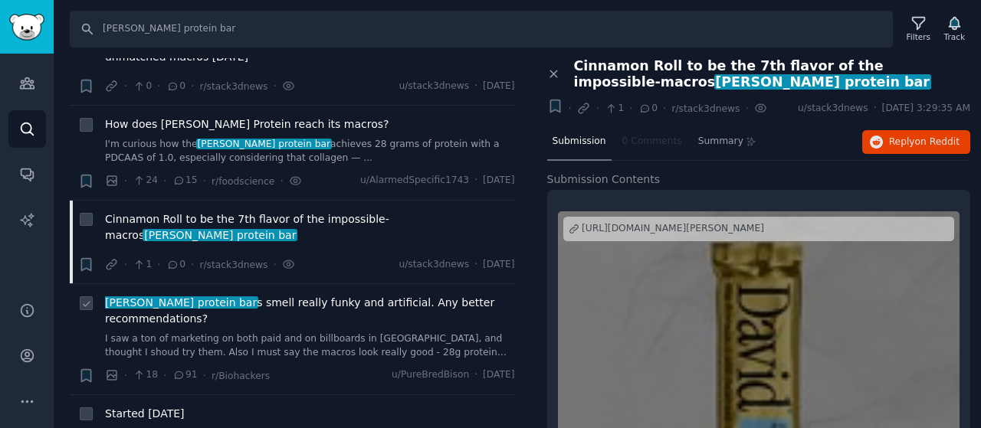
click at [261, 295] on span "David protein bar s smell really funky and artificial. Any better recommendatio…" at bounding box center [310, 311] width 410 height 32
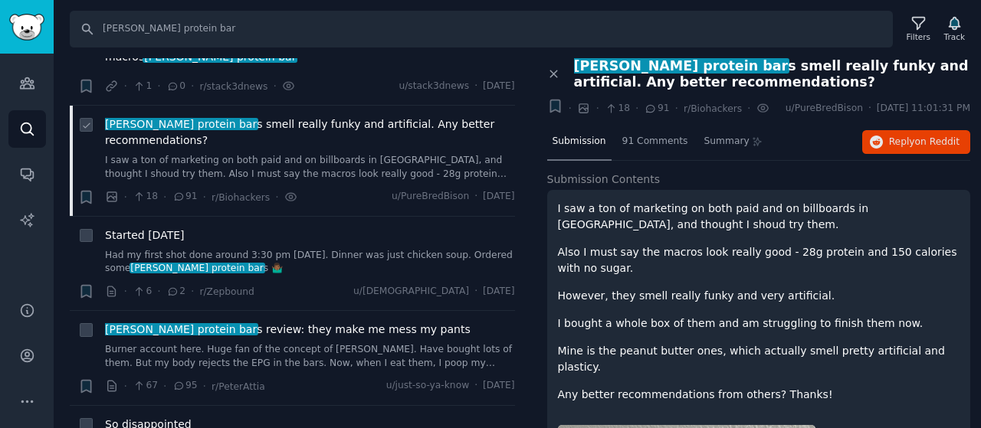
scroll to position [3110, 0]
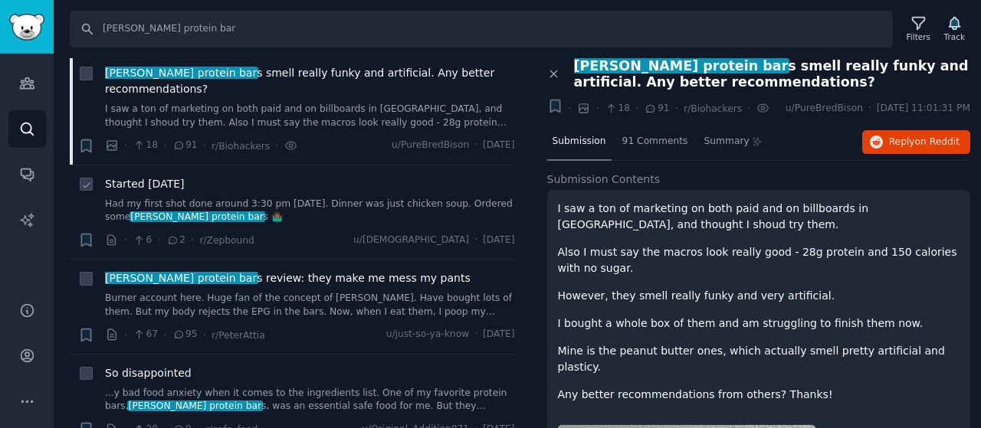
click at [231, 198] on link "Had my first shot done around 3:30 pm today. Dinner was just chicken soup. Orde…" at bounding box center [310, 211] width 410 height 27
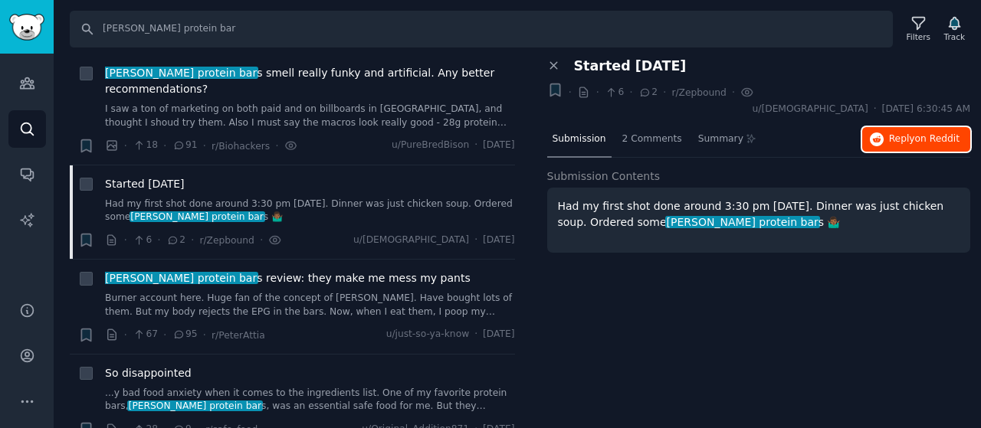
click at [885, 127] on button "Reply on Reddit" at bounding box center [916, 139] width 108 height 25
click at [294, 270] on span "David protein bar s review: they make me mess my pants" at bounding box center [288, 278] width 366 height 16
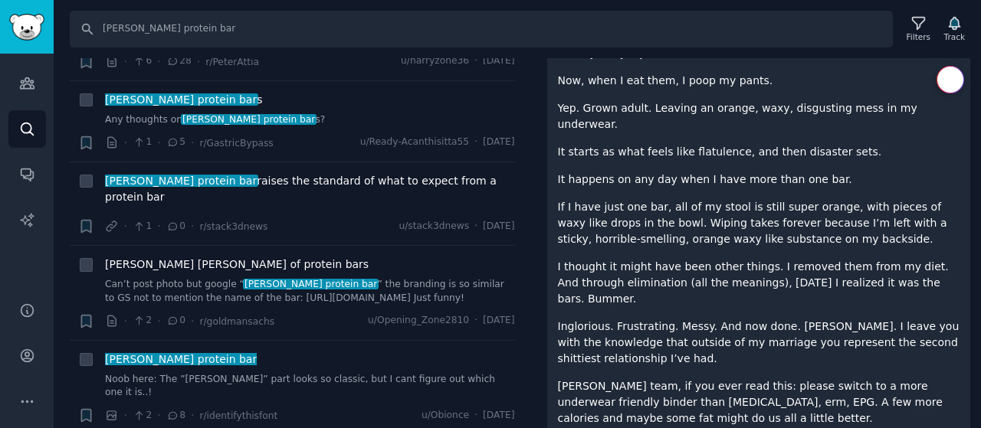
scroll to position [4709, 0]
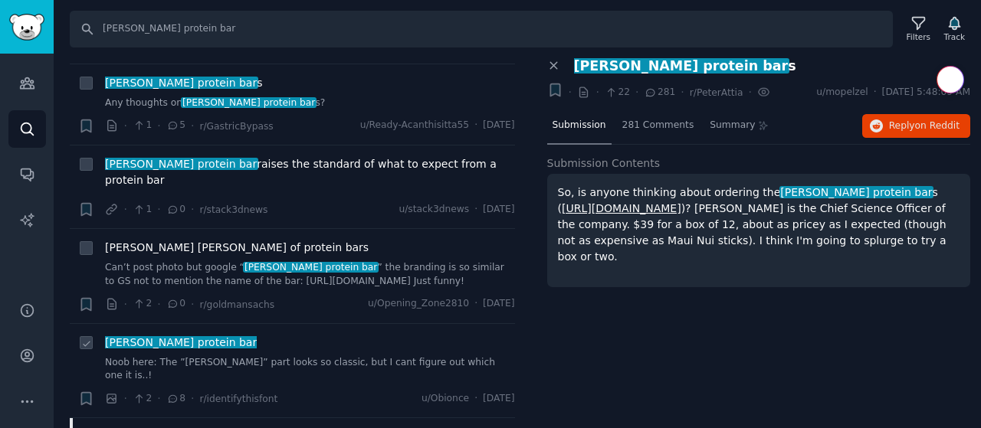
click at [139, 336] on span "David protein bar" at bounding box center [180, 342] width 155 height 12
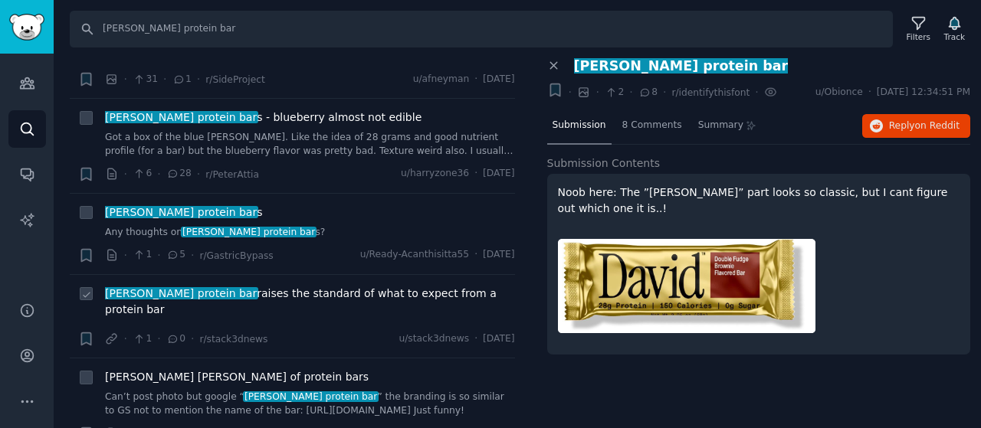
scroll to position [4556, 0]
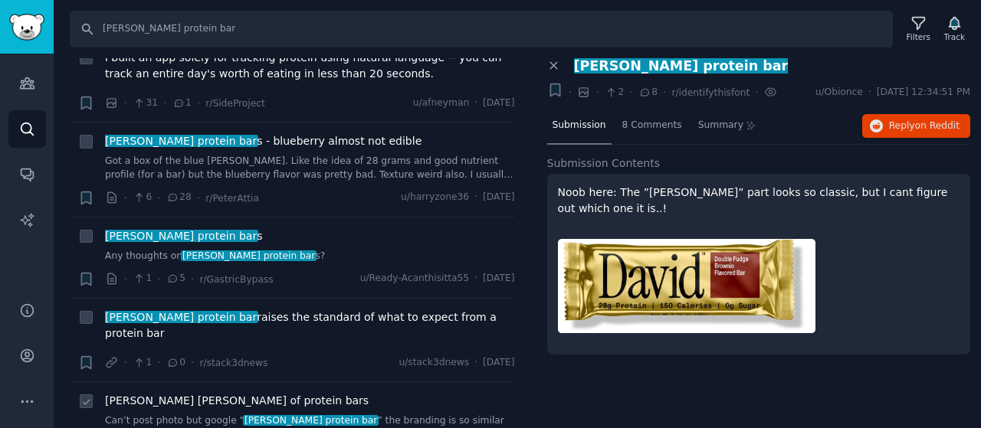
click at [233, 393] on span "Goldman Sachs of protein bars" at bounding box center [237, 401] width 264 height 16
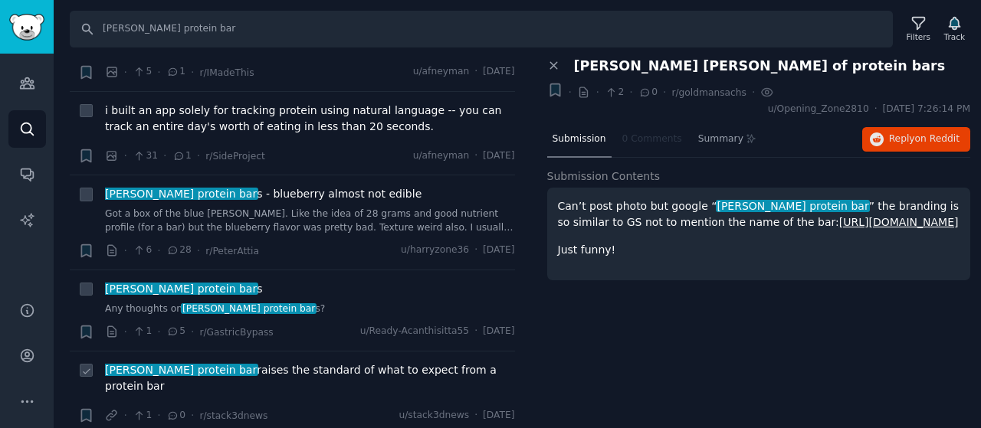
scroll to position [4479, 0]
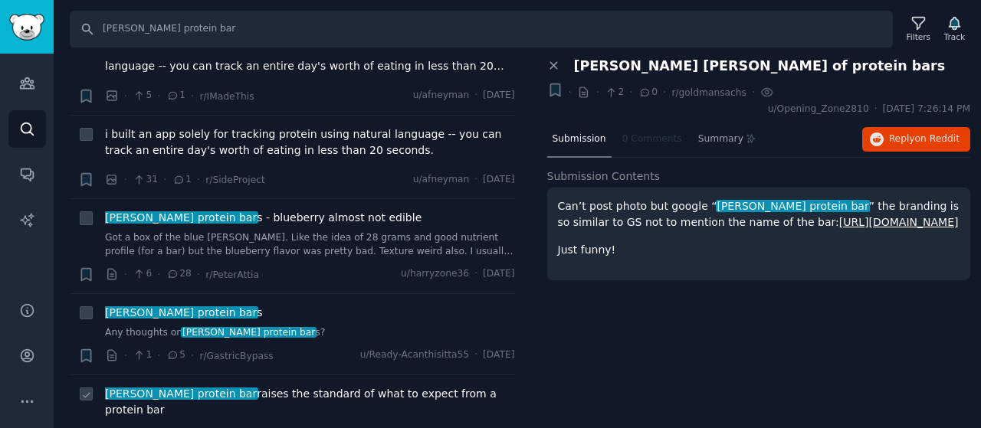
click at [173, 388] on span "David protein bar" at bounding box center [180, 394] width 155 height 12
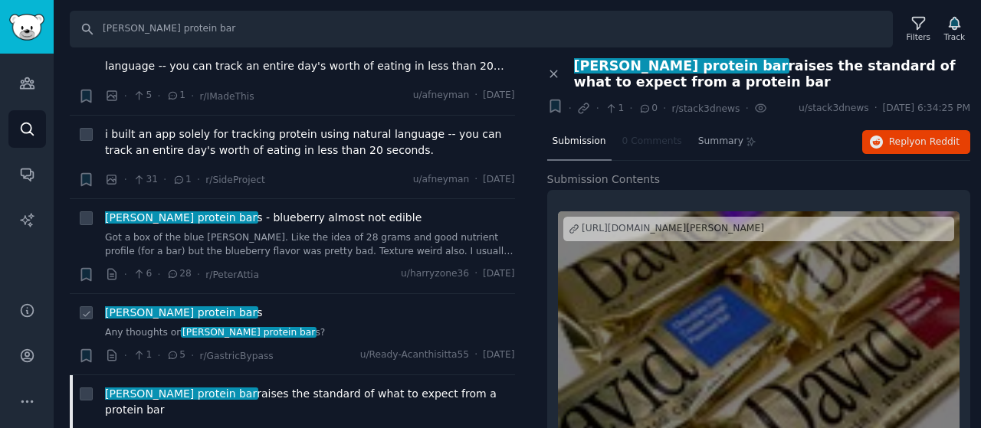
click at [181, 305] on span "David protein bar s" at bounding box center [183, 313] width 157 height 16
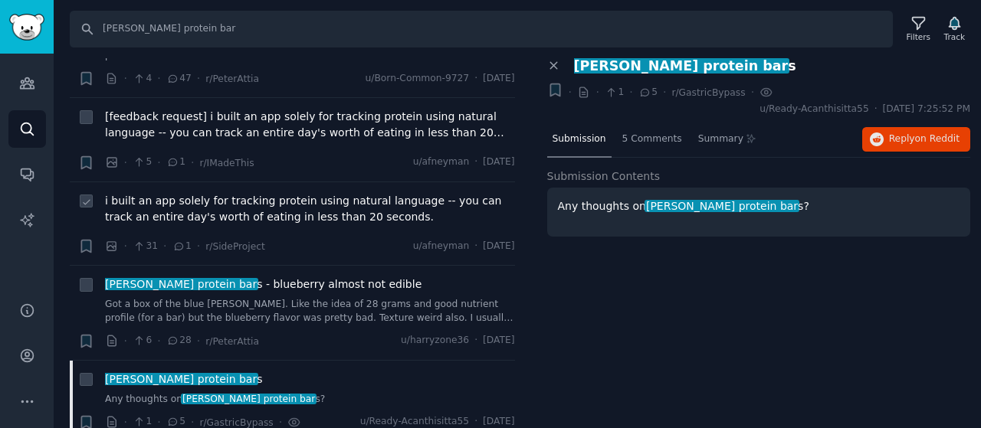
scroll to position [4326, 0]
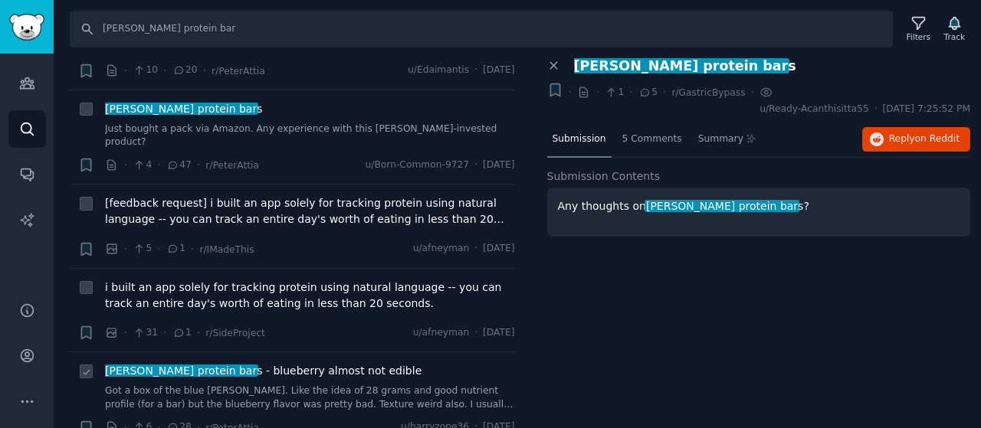
click at [224, 363] on span "David protein bar s - blueberry almost not edible" at bounding box center [263, 371] width 316 height 16
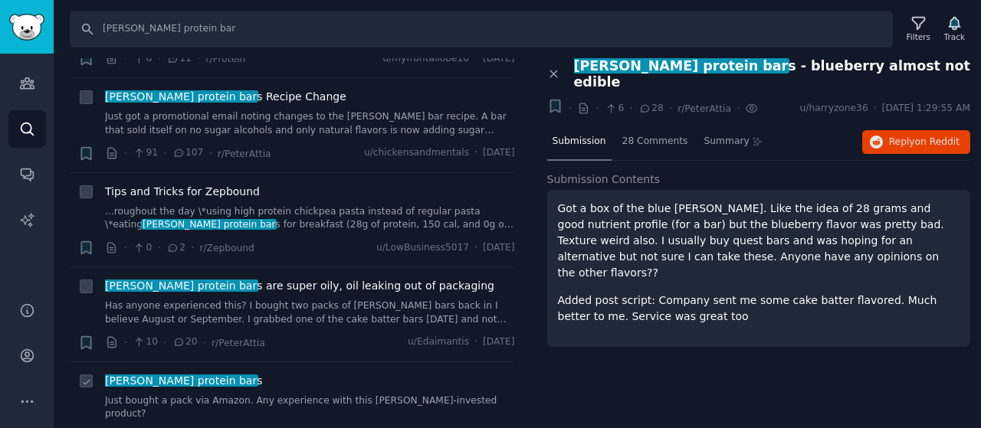
scroll to position [4019, 0]
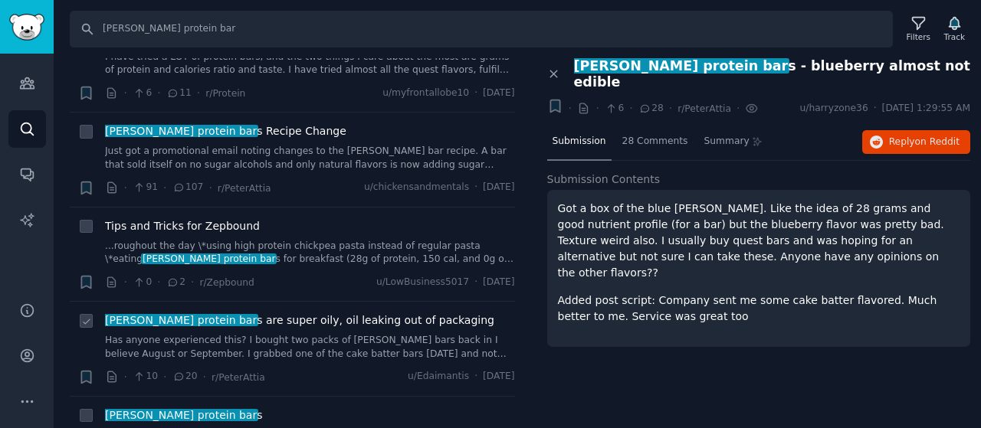
click at [251, 313] on span "David protein bar s are super oily, oil leaking out of packaging" at bounding box center [299, 321] width 389 height 16
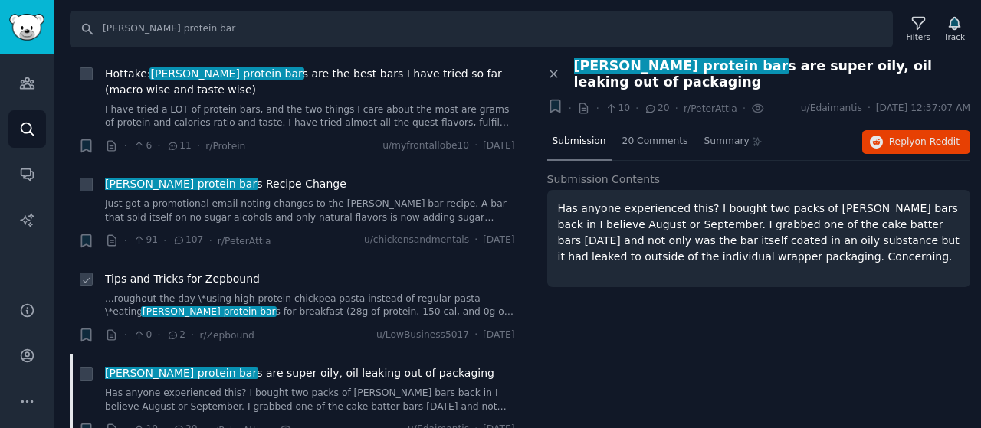
scroll to position [3943, 0]
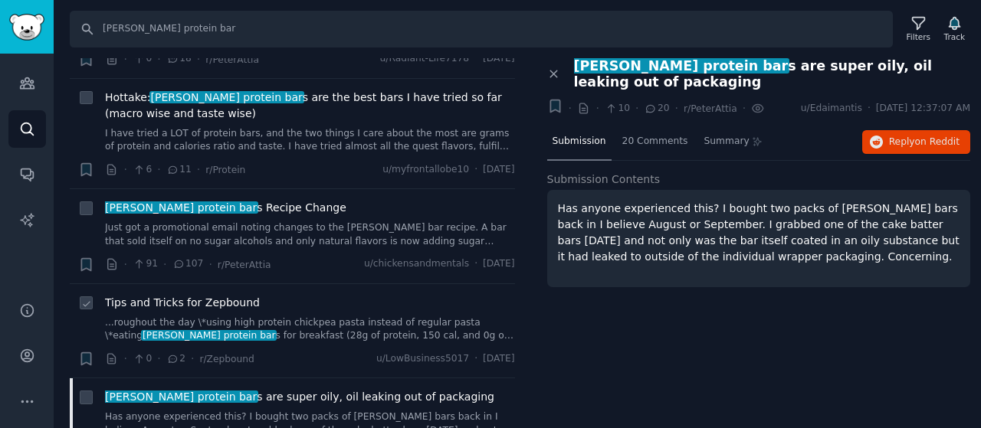
click at [205, 295] on span "Tips and Tricks for Zepbound" at bounding box center [182, 303] width 155 height 16
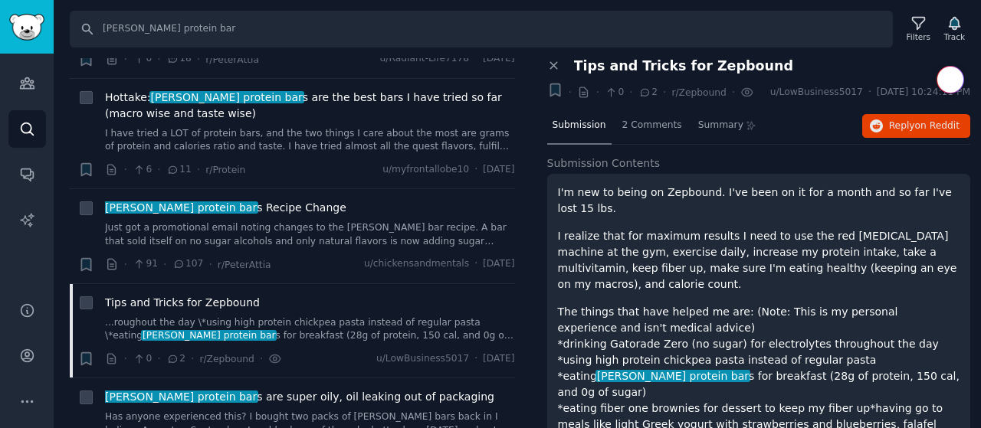
click at [884, 110] on div "Submission 2 Comments Summary Reply on Reddit" at bounding box center [759, 126] width 424 height 37
click at [890, 127] on span "Reply on Reddit" at bounding box center [924, 127] width 70 height 14
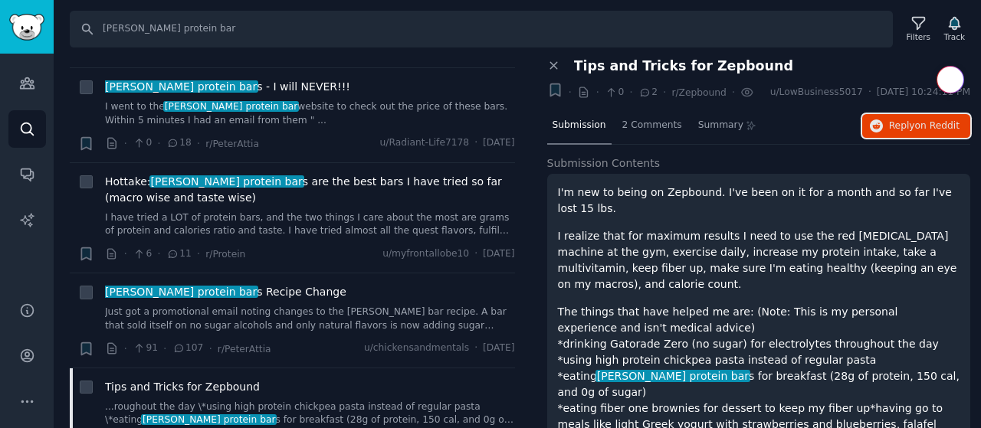
scroll to position [3851, 0]
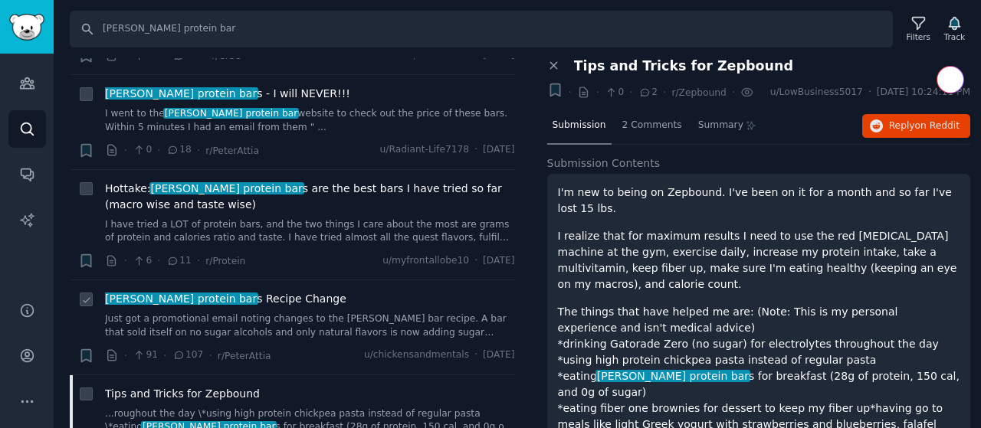
click at [225, 291] on span "David protein bar s Recipe Change" at bounding box center [225, 299] width 241 height 16
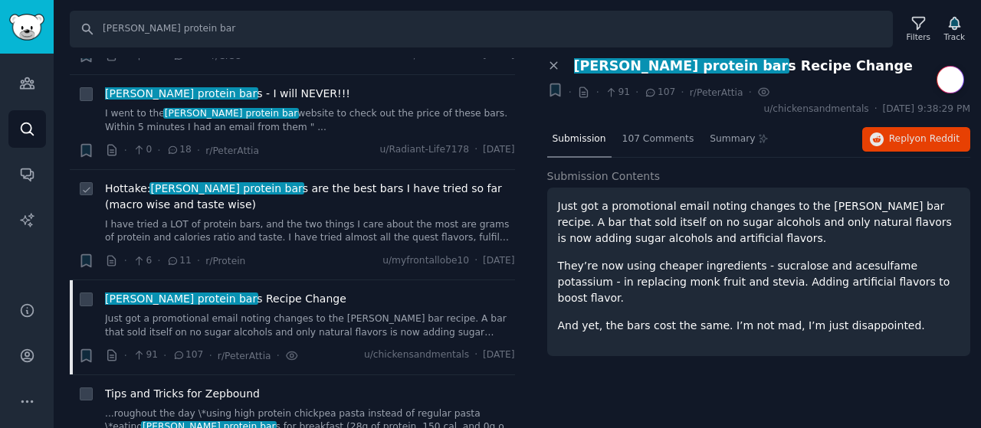
click at [253, 181] on span "Hottake: David protein bar s are the best bars I have tried so far (macro wise …" at bounding box center [310, 197] width 410 height 32
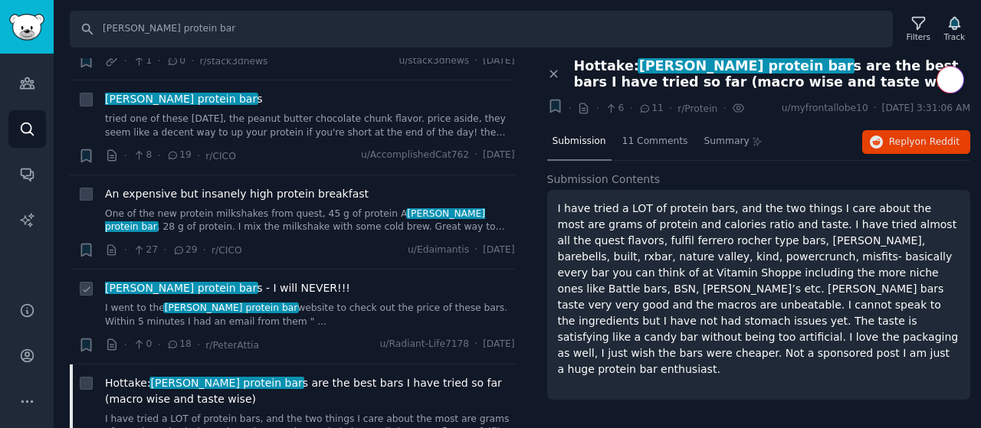
scroll to position [3621, 0]
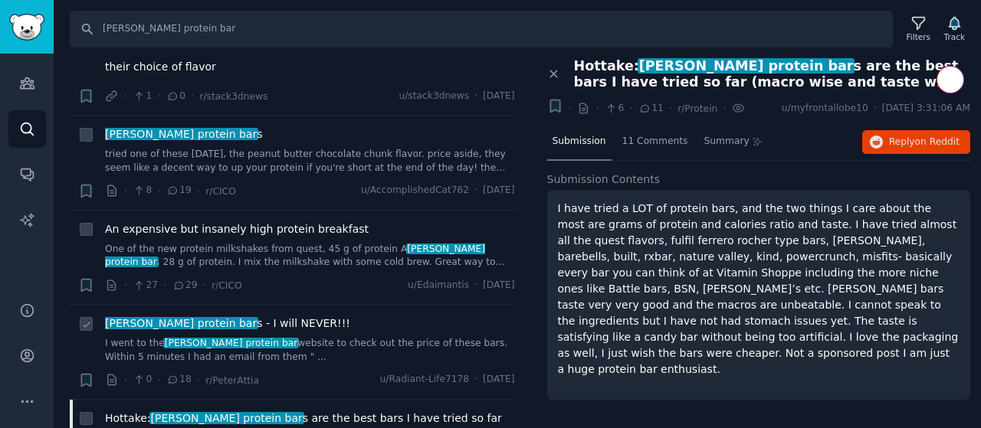
click at [245, 316] on span "David protein bar s - I will NEVER!!!" at bounding box center [227, 324] width 245 height 16
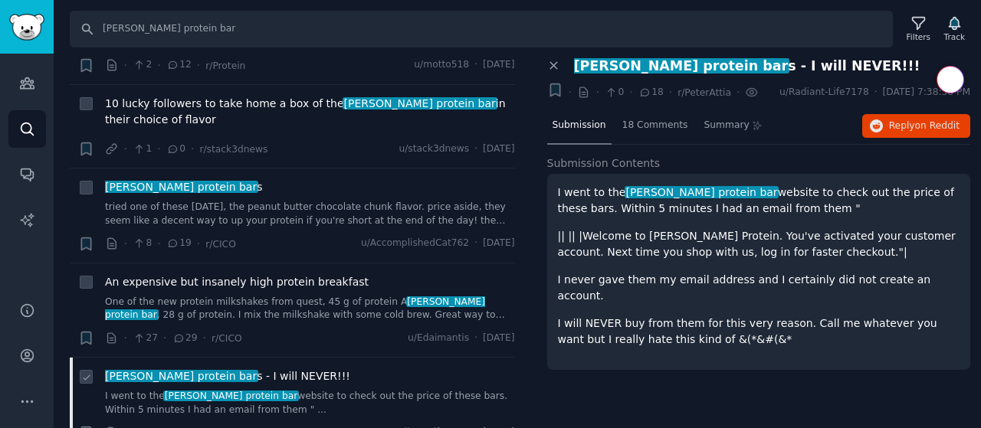
scroll to position [3545, 0]
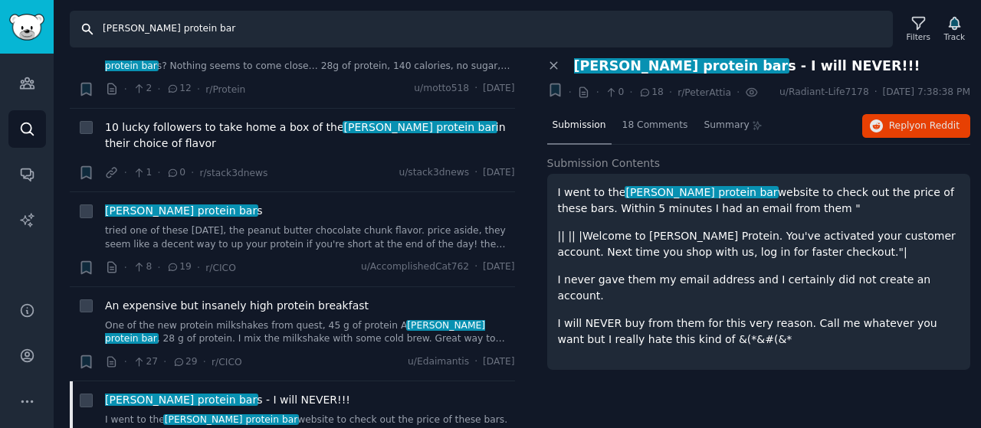
click at [136, 27] on input "David protein bar" at bounding box center [481, 29] width 823 height 37
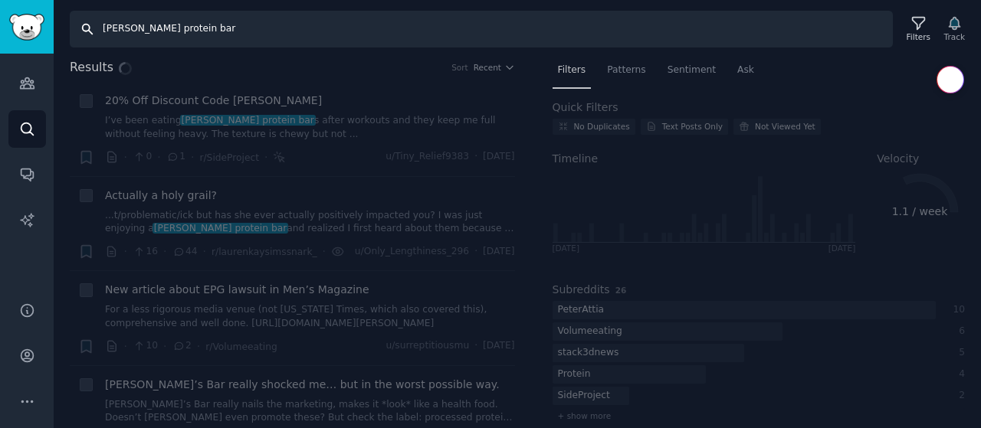
click at [136, 27] on input "David protein bar" at bounding box center [481, 29] width 823 height 37
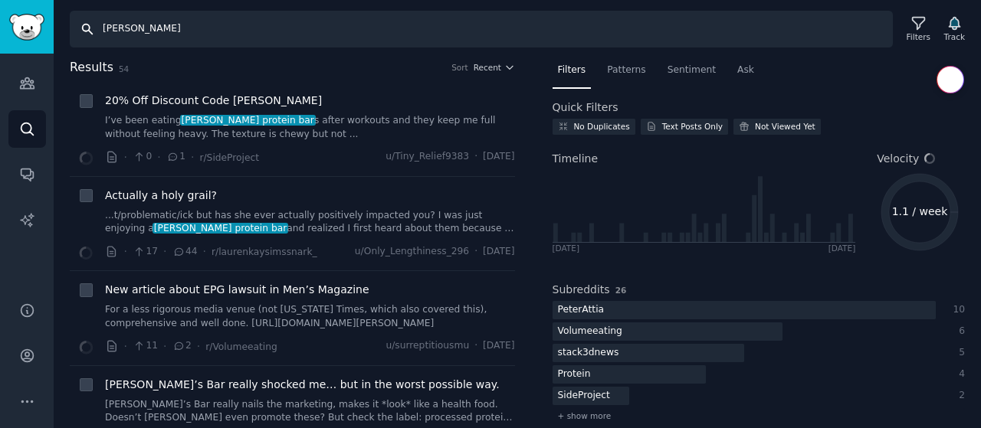
type input "David bar"
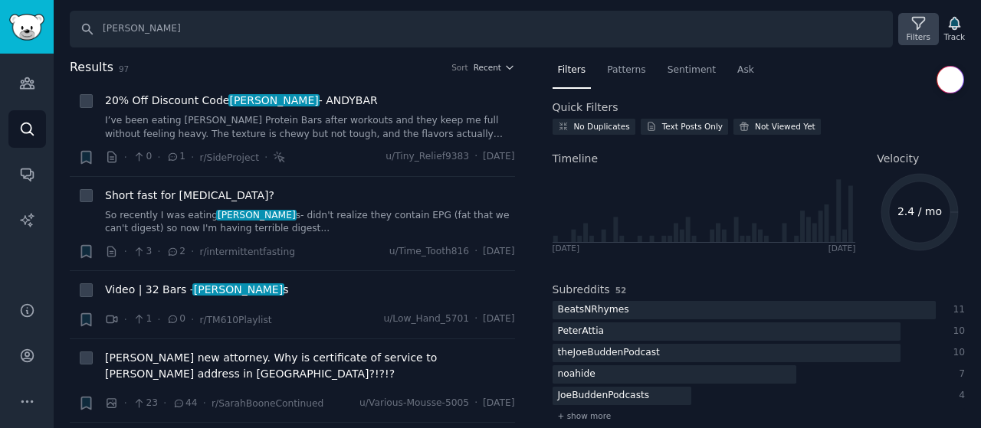
click at [919, 25] on icon at bounding box center [918, 23] width 16 height 16
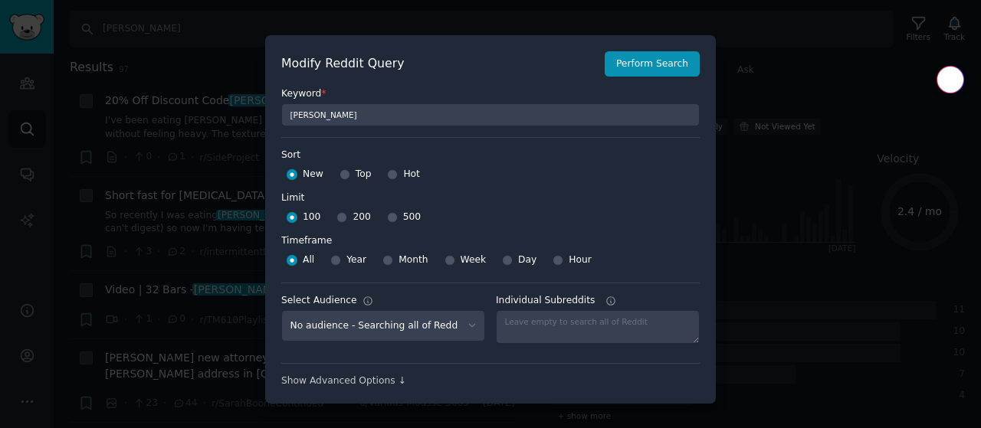
click at [748, 99] on div at bounding box center [490, 214] width 981 height 428
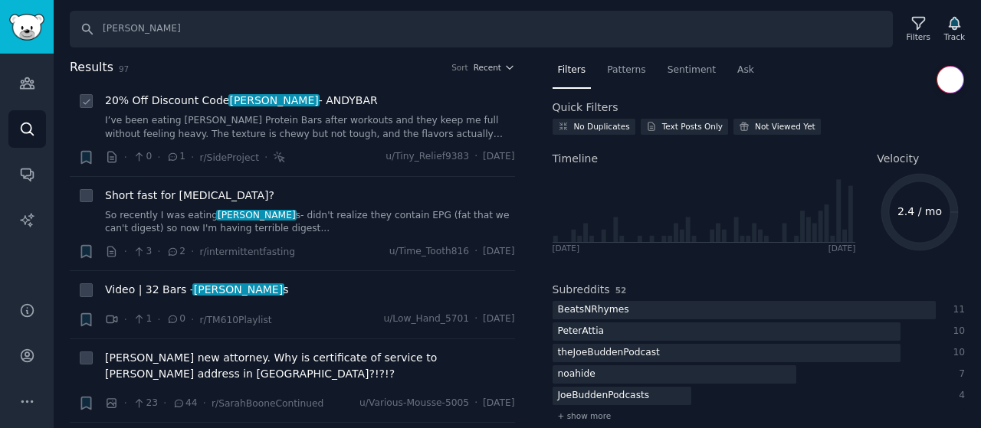
click at [308, 159] on div "· 0 · 1 · r/SideProject · u/Tiny_Relief9383 · Tue 9/23/2025" at bounding box center [310, 157] width 410 height 16
click at [202, 200] on span "Short fast for bloating?" at bounding box center [189, 196] width 169 height 16
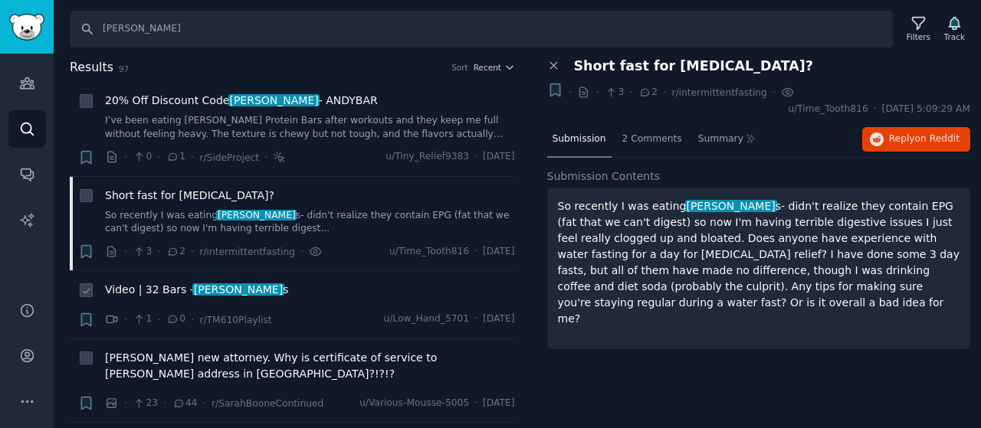
click at [192, 295] on span "David bar" at bounding box center [238, 290] width 92 height 12
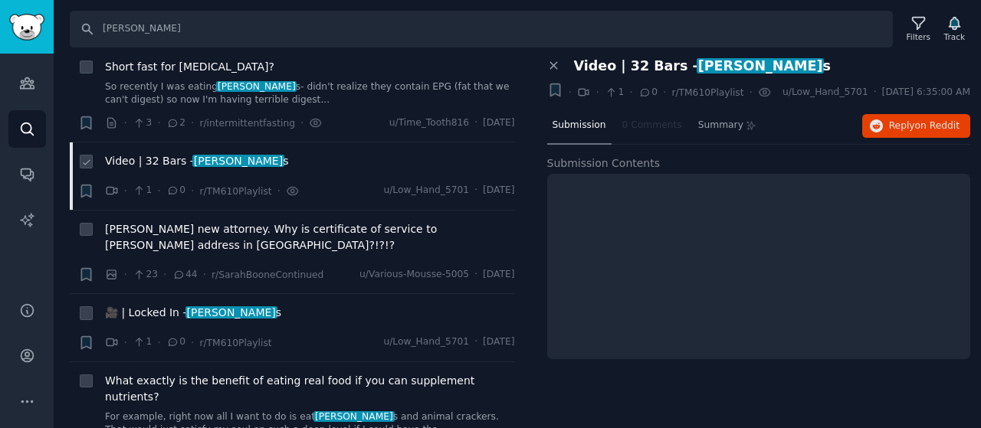
scroll to position [153, 0]
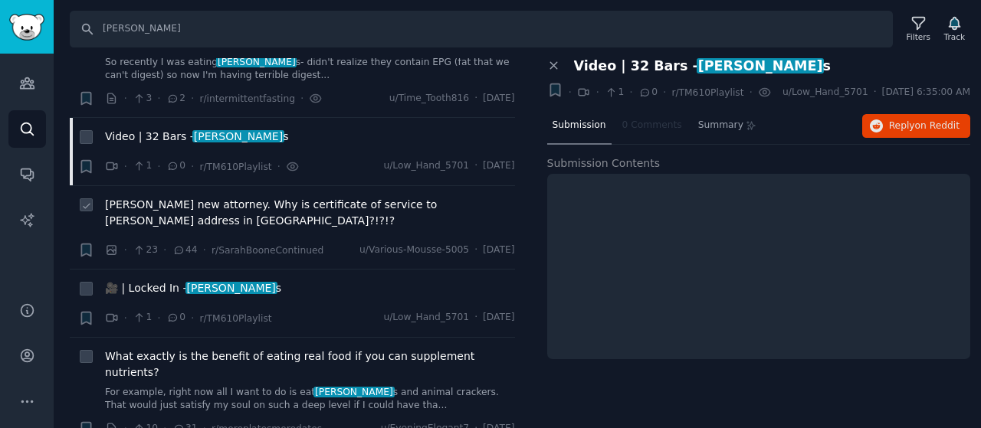
click at [192, 205] on span "David Maldonado new attorney. Why is certificate of service to boone address in…" at bounding box center [310, 213] width 410 height 32
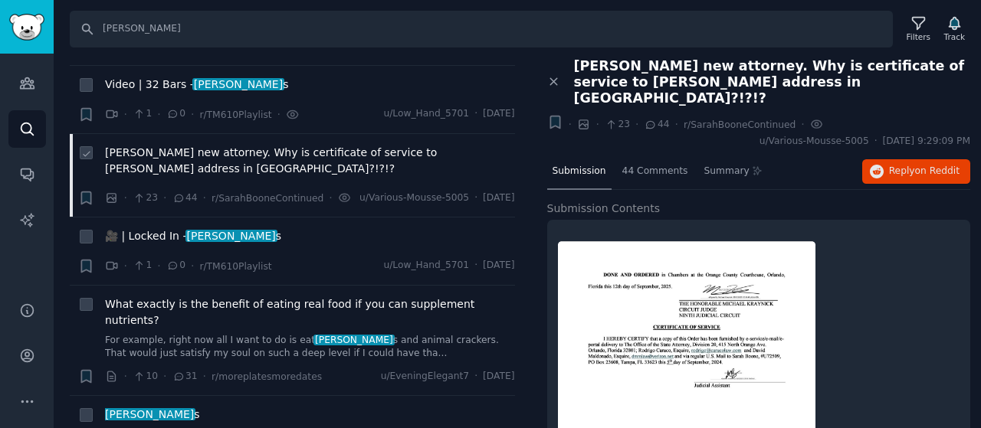
scroll to position [230, 0]
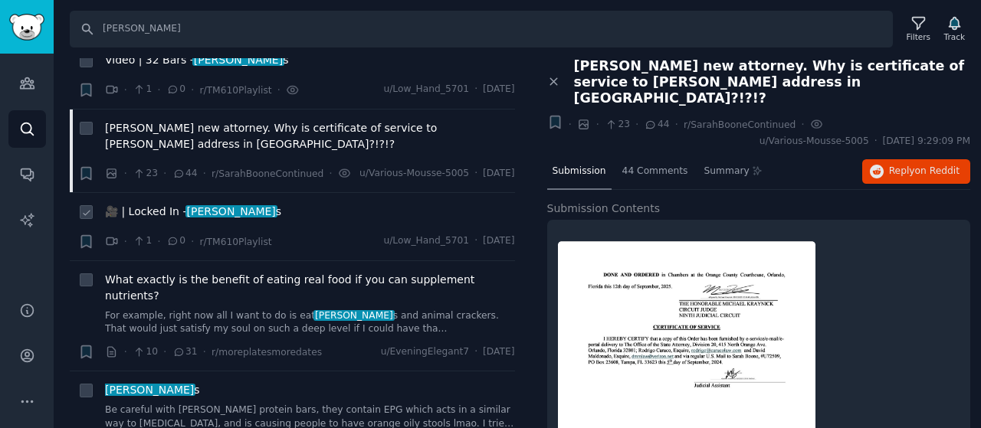
click at [223, 209] on span "David bar" at bounding box center [231, 211] width 92 height 12
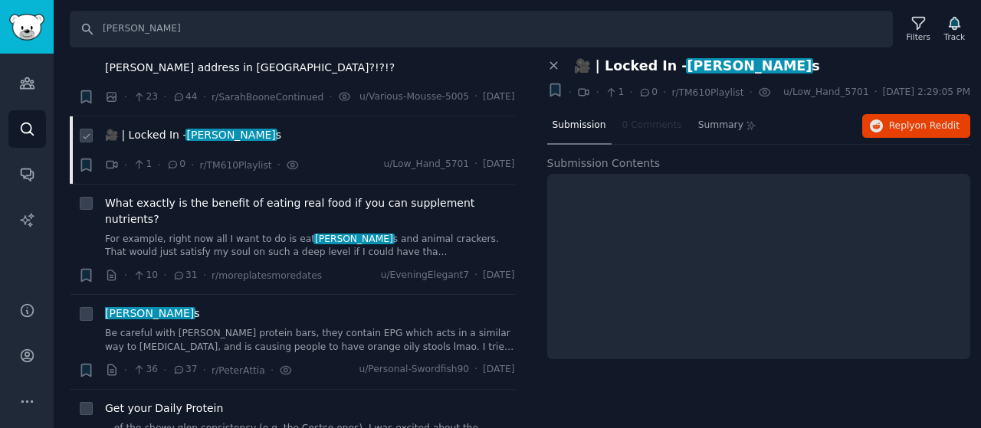
scroll to position [307, 0]
click at [274, 206] on span "What exactly is the benefit of eating real food if you can supplement nutrients?" at bounding box center [310, 211] width 410 height 32
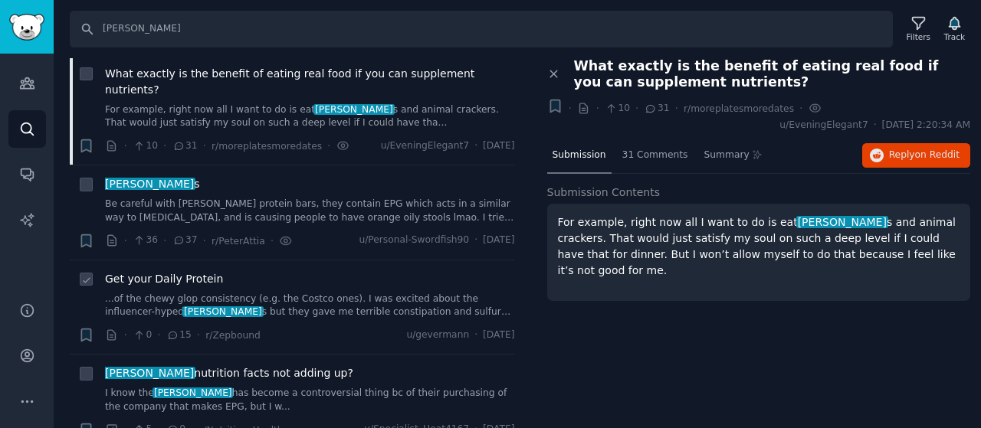
scroll to position [460, 0]
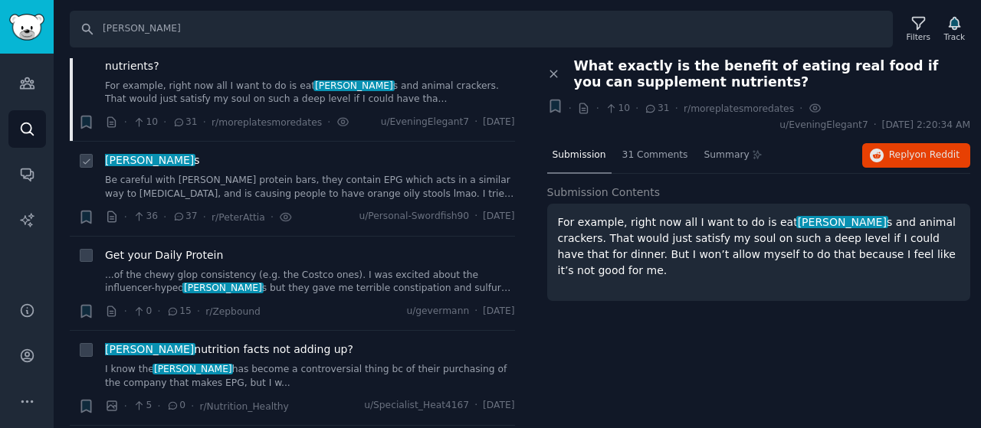
click at [216, 188] on div "David bar s Be careful with David protein bars, they contain EPG which acts in …" at bounding box center [310, 188] width 410 height 73
click at [221, 174] on link "Be careful with David protein bars, they contain EPG which acts in a similar wa…" at bounding box center [310, 187] width 410 height 27
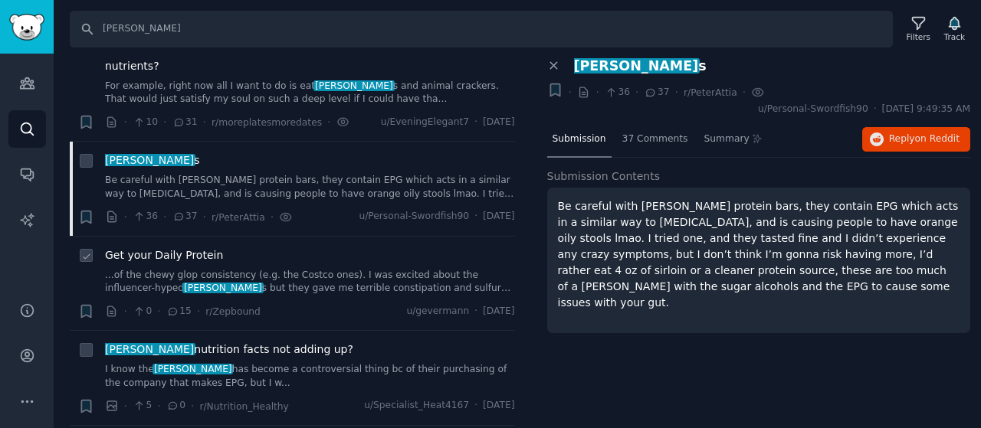
click at [201, 248] on span "Get your Daily Protein" at bounding box center [164, 256] width 118 height 16
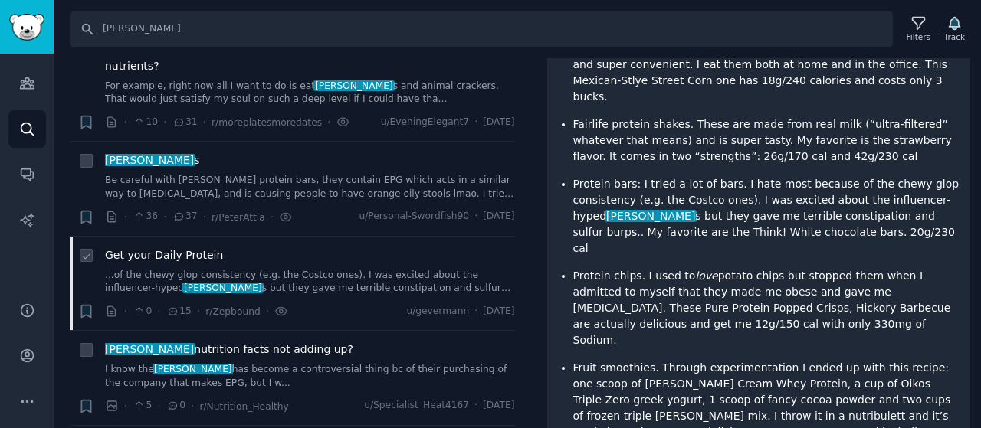
scroll to position [613, 0]
